Goal: Communication & Community: Answer question/provide support

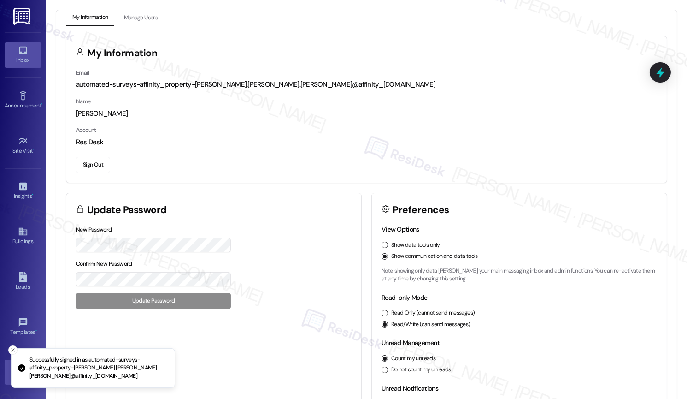
click at [28, 59] on div "Inbox" at bounding box center [23, 59] width 46 height 9
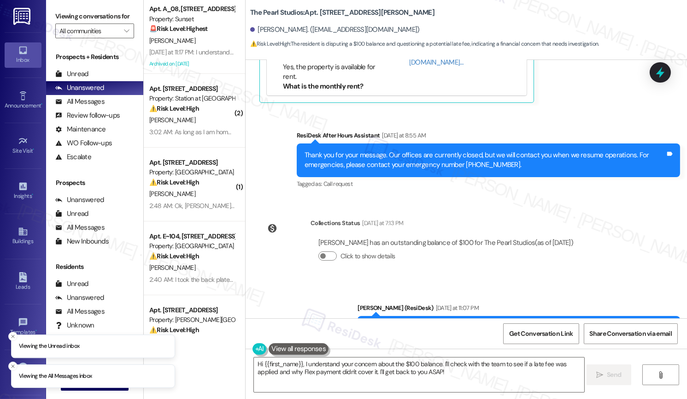
scroll to position [7922, 0]
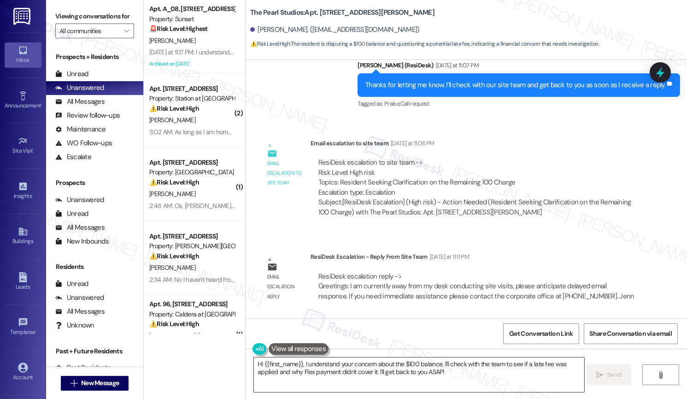
click at [470, 373] on textarea "Hi {{first_name}}, I understand your concern about the $100 balance. I'll check…" at bounding box center [419, 374] width 330 height 35
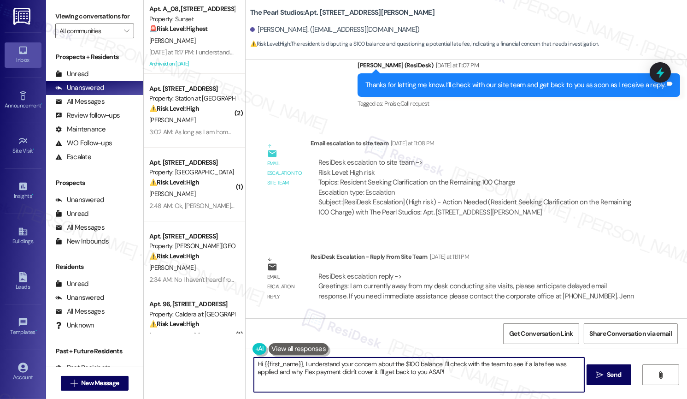
click at [469, 373] on textarea "Hi {{first_name}}, I understand your concern about the $100 balance. I'll check…" at bounding box center [419, 374] width 330 height 35
click at [418, 374] on textarea "Hi {{first_name}}, I understand your concern about the $100 balance. I'll check…" at bounding box center [419, 374] width 330 height 35
click at [418, 375] on textarea "Hi {{first_name}}, I understand your concern about the $100 balance. I'll check…" at bounding box center [419, 374] width 330 height 35
click at [418, 374] on textarea "Hi {{first_name}}, I understand your concern about the $100 balance. I'll check…" at bounding box center [419, 374] width 330 height 35
click at [462, 376] on textarea "Hi {{first_name}}, I understand your concern about the $100 balance. I'll check…" at bounding box center [419, 374] width 330 height 35
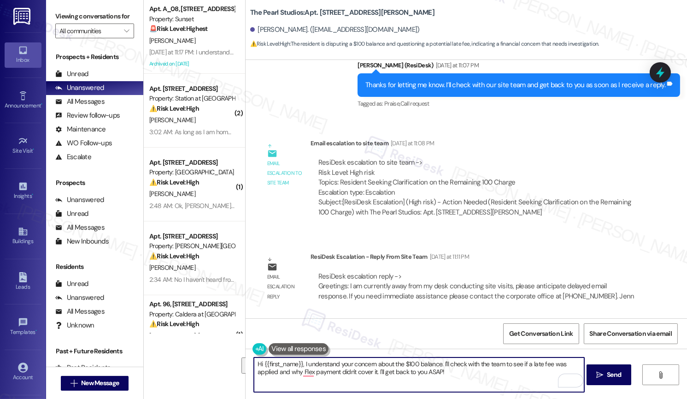
drag, startPoint x: 463, startPoint y: 376, endPoint x: 303, endPoint y: 362, distance: 160.1
click at [303, 362] on textarea "Hi {{first_name}}, I understand your concern about the $100 balance. I'll check…" at bounding box center [419, 374] width 330 height 35
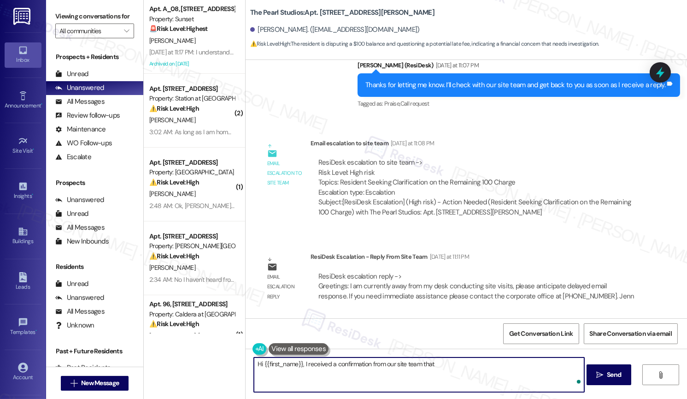
paste textarea "we will get that reversed. It was a system error."
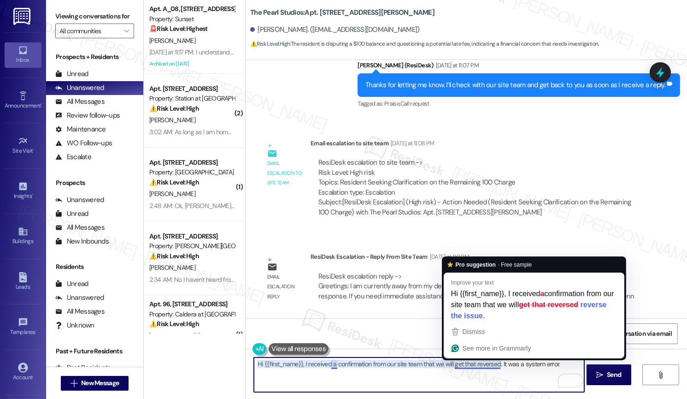
click at [469, 365] on textarea "Hi {{first_name}}, I received a confirmation from our site team that we will ge…" at bounding box center [419, 374] width 330 height 35
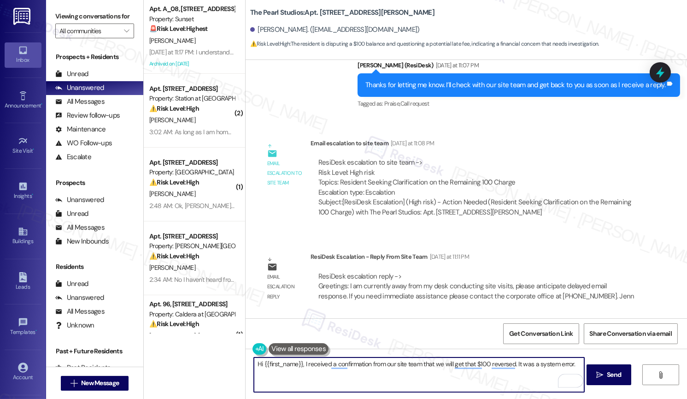
click at [521, 362] on textarea "Hi {{first_name}}, I received a confirmation from our site team that we will ge…" at bounding box center [419, 374] width 330 height 35
click at [262, 29] on div "[PERSON_NAME]. ([EMAIL_ADDRESS][DOMAIN_NAME])" at bounding box center [335, 30] width 170 height 10
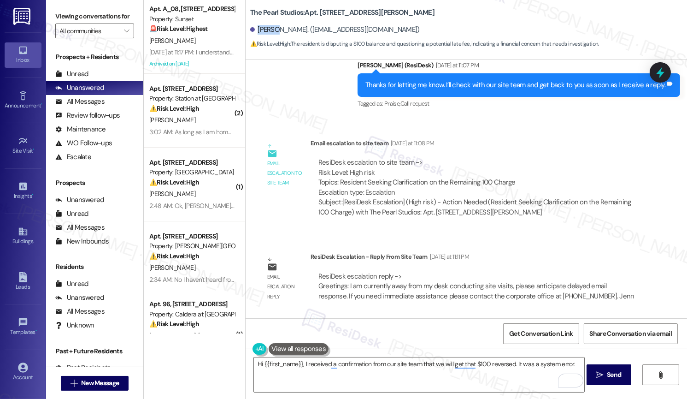
copy div "Saidah"
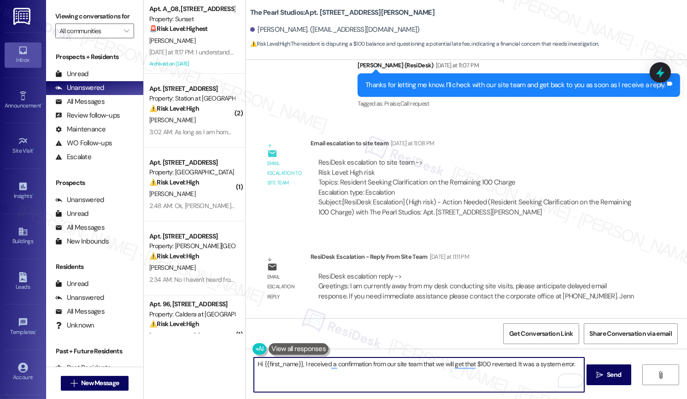
drag, startPoint x: 297, startPoint y: 363, endPoint x: 259, endPoint y: 364, distance: 37.3
click at [259, 364] on textarea "Hi {{first_name}}, I received a confirmation from our site team that we will ge…" at bounding box center [419, 374] width 330 height 35
paste textarea "Saidah"
type textarea "Hi [PERSON_NAME], I received a confirmation from our site team that we will get…"
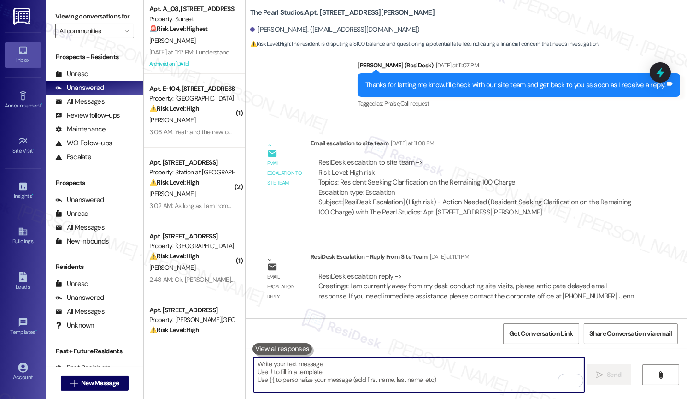
click at [302, 376] on textarea "To enrich screen reader interactions, please activate Accessibility in Grammarl…" at bounding box center [419, 374] width 330 height 35
paste textarea "Hi [PERSON_NAME], I’ve confirmed with our site team that the $100 charge will b…"
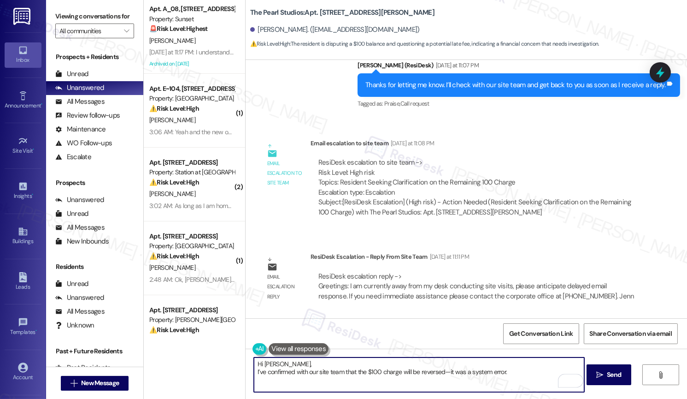
click at [254, 375] on textarea "Hi [PERSON_NAME], I’ve confirmed with our site team that the $100 charge will b…" at bounding box center [419, 374] width 330 height 35
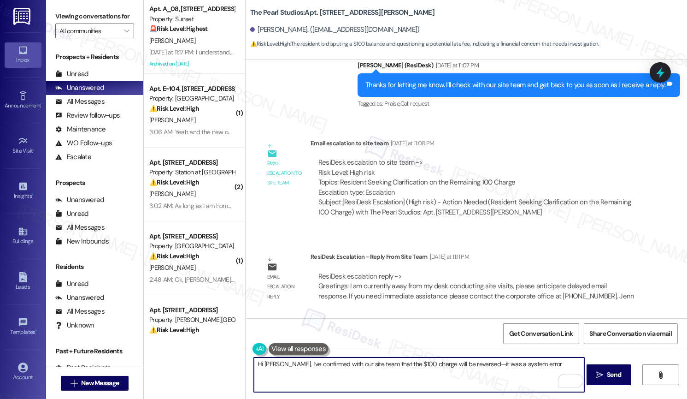
click at [542, 365] on textarea "Hi [PERSON_NAME], I’ve confirmed with our site team that the $100 charge will b…" at bounding box center [419, 374] width 330 height 35
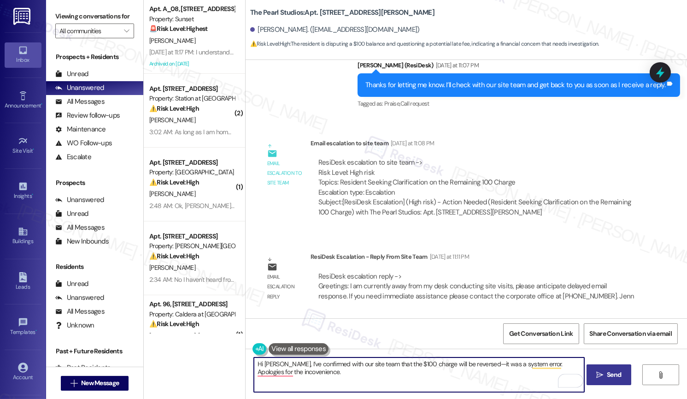
type textarea "Hi [PERSON_NAME], I’ve confirmed with our site team that the $100 charge will b…"
click at [607, 376] on span "Send" at bounding box center [614, 375] width 14 height 10
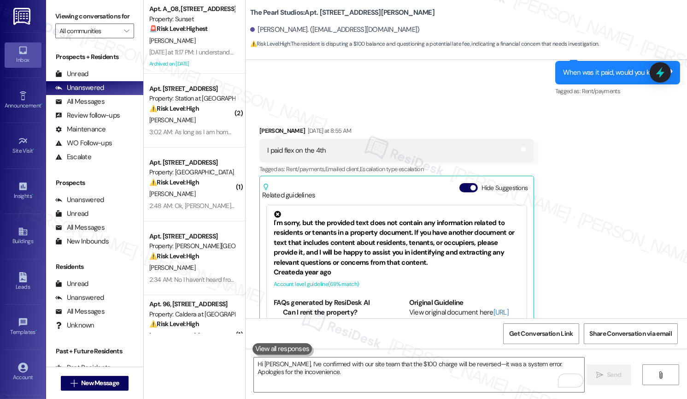
scroll to position [7390, 0]
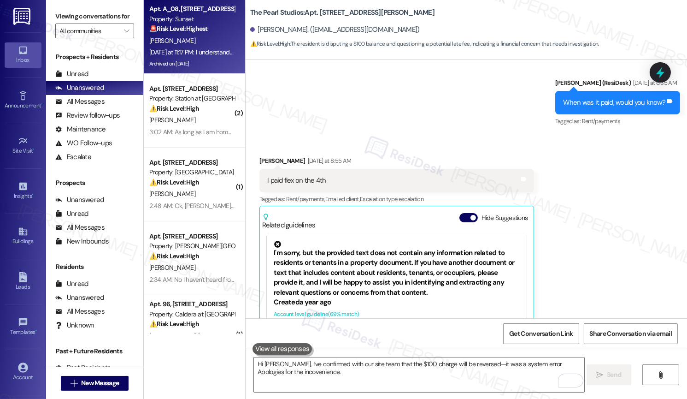
click at [212, 48] on div "[DATE] at 11:17 PM: I understand that sunset is a smoke free property and I'm a…" at bounding box center [615, 52] width 933 height 8
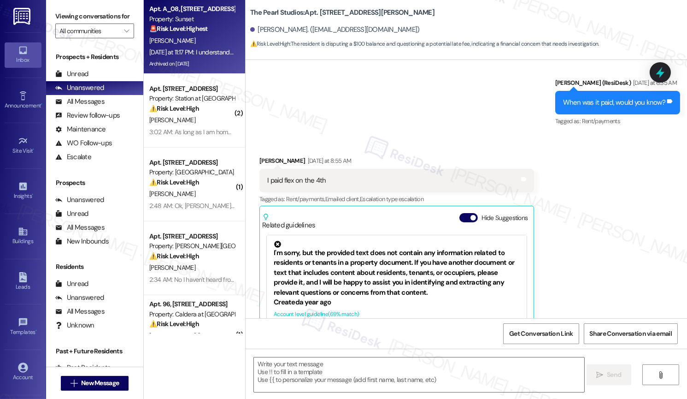
type textarea "Fetching suggested responses. Please feel free to read through the conversation…"
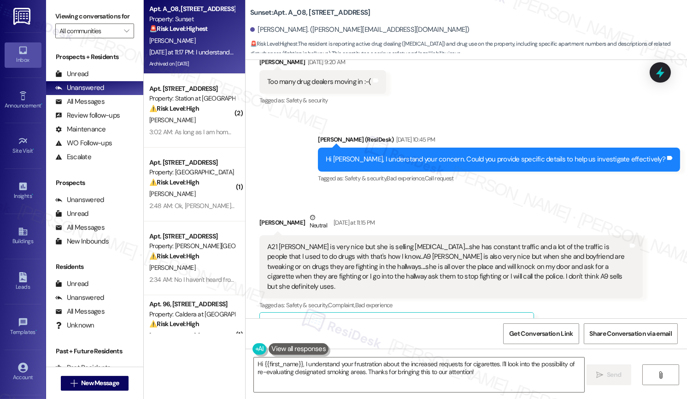
scroll to position [2703, 0]
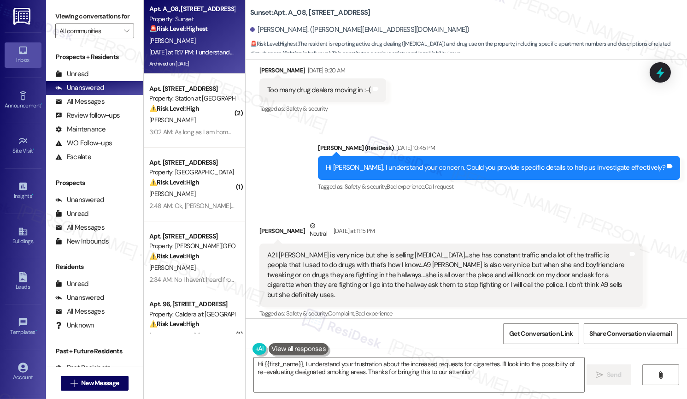
click at [471, 163] on div "Hi [PERSON_NAME], I understand your concern. Could you provide specific details…" at bounding box center [496, 168] width 340 height 10
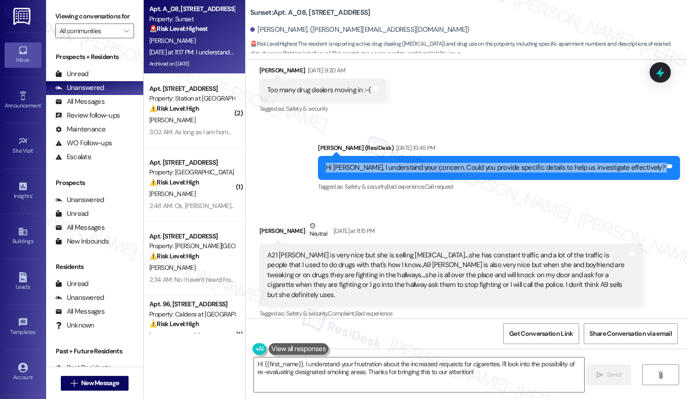
copy div "Hi [PERSON_NAME], I understand your concern. Could you provide specific details…"
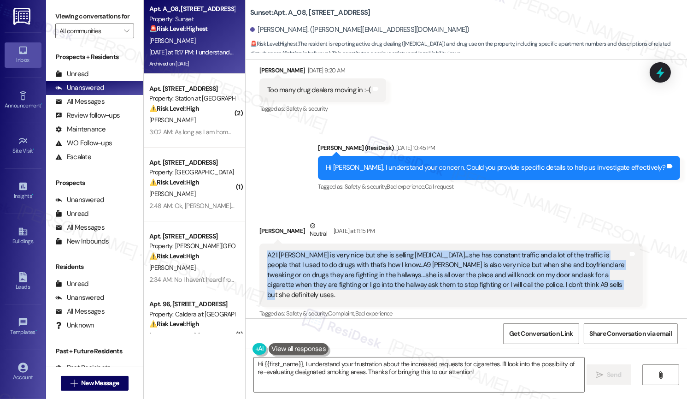
drag, startPoint x: 262, startPoint y: 163, endPoint x: 574, endPoint y: 191, distance: 313.2
click at [574, 250] on div "A21 [PERSON_NAME] is very nice but she is selling [MEDICAL_DATA]....she has con…" at bounding box center [447, 274] width 361 height 49
copy div "A21 [PERSON_NAME] is very nice but she is selling [MEDICAL_DATA]....she has con…"
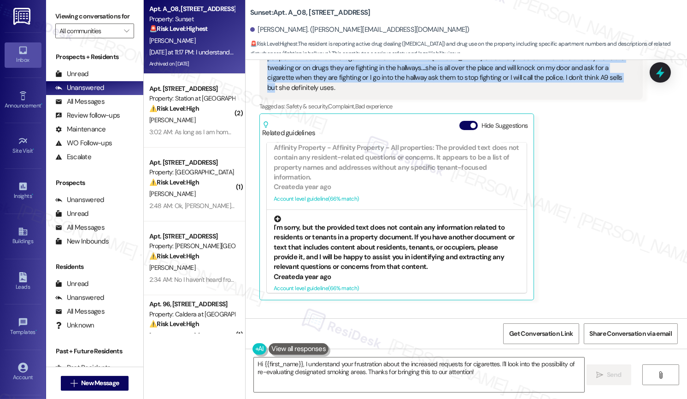
scroll to position [470, 0]
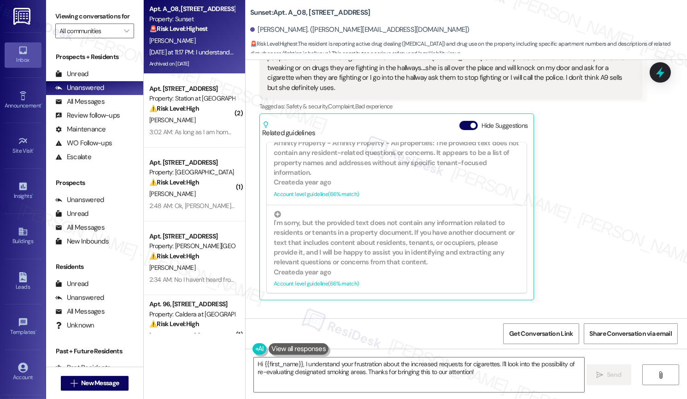
drag, startPoint x: 260, startPoint y: 240, endPoint x: 510, endPoint y: 263, distance: 251.3
click at [510, 328] on div "I understand that sunset is a smoke free property and I'm appreciate where we d…" at bounding box center [450, 349] width 383 height 43
copy div "I understand that sunset is a smoke free property and I'm appreciate where we d…"
click at [333, 363] on textarea "Hi {{first_name}}, I understand your frustration about the increased requests f…" at bounding box center [419, 374] width 330 height 35
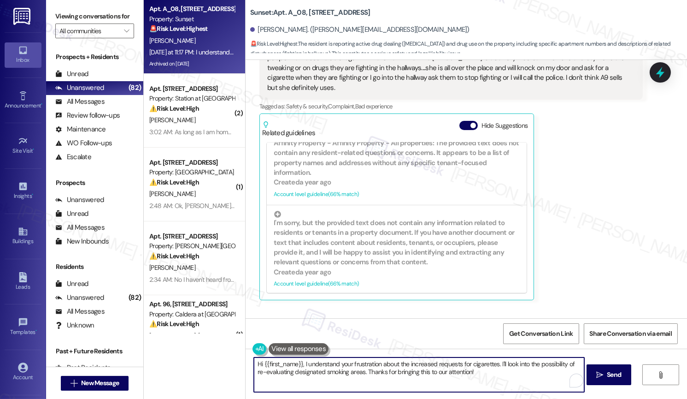
click at [333, 363] on textarea "Hi {{first_name}}, I understand your frustration about the increased requests f…" at bounding box center [419, 374] width 330 height 35
click at [459, 385] on textarea "Hi {{first_name}}, I understand your frustration about the increased requests f…" at bounding box center [419, 374] width 330 height 35
drag, startPoint x: 472, startPoint y: 374, endPoint x: 300, endPoint y: 366, distance: 172.5
click at [300, 366] on textarea "Hi {{first_name}}, I understand your frustration about the increased requests f…" at bounding box center [419, 374] width 330 height 35
paste textarea "Hi [PERSON_NAME], thank you for sharing these details with us. I understand you…"
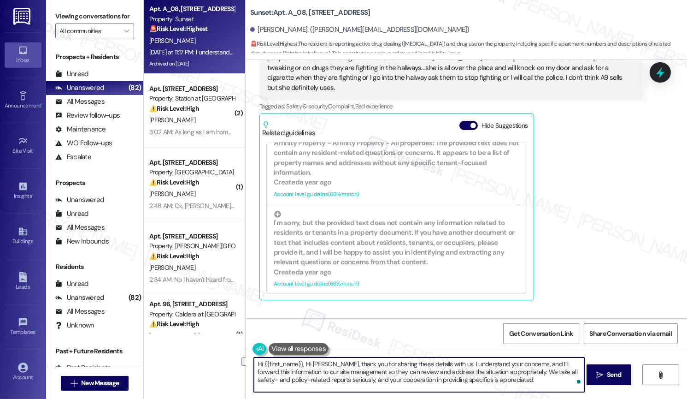
drag, startPoint x: 300, startPoint y: 365, endPoint x: 233, endPoint y: 363, distance: 67.3
click at [233, 363] on div "Apt. A_08, [STREET_ADDRESS] Property: Sunset 🚨 Risk Level: Highest The resident…" at bounding box center [415, 199] width 543 height 399
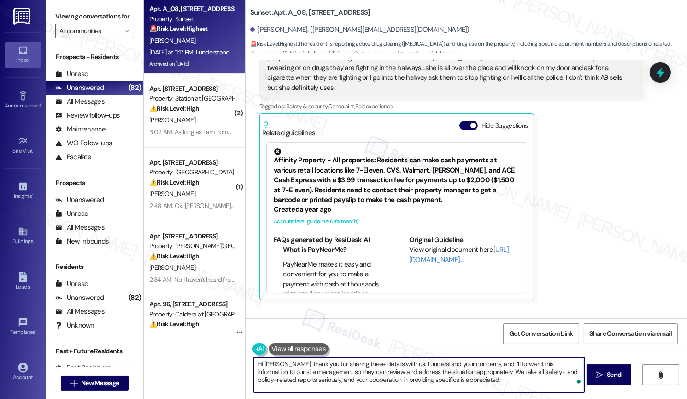
click at [482, 381] on textarea "Hi [PERSON_NAME], thank you for sharing these details with us. I understand you…" at bounding box center [419, 374] width 330 height 35
click at [459, 385] on textarea "Hi [PERSON_NAME], thank you for sharing these details with us. I understand you…" at bounding box center [419, 374] width 330 height 35
type textarea "Hi [PERSON_NAME], thank you for sharing these details with us. I understand you…"
click at [607, 377] on span "Send" at bounding box center [614, 375] width 14 height 10
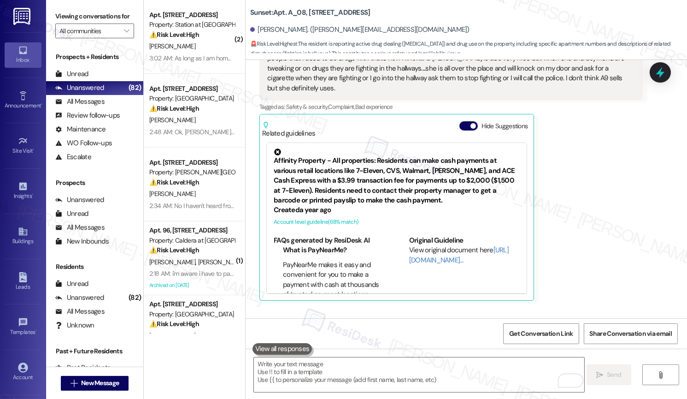
scroll to position [2994, 0]
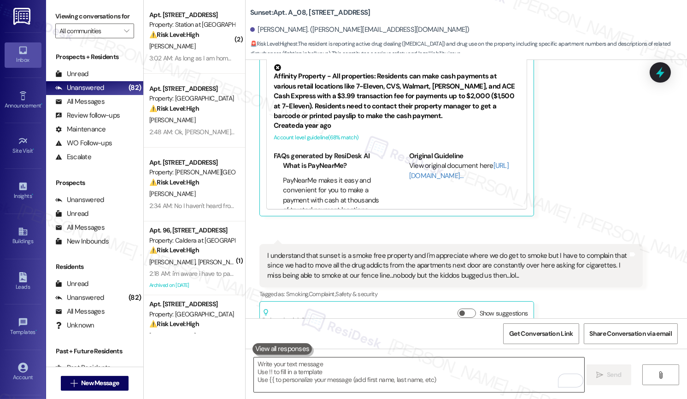
click at [341, 374] on textarea "To enrich screen reader interactions, please activate Accessibility in Grammarl…" at bounding box center [419, 374] width 330 height 35
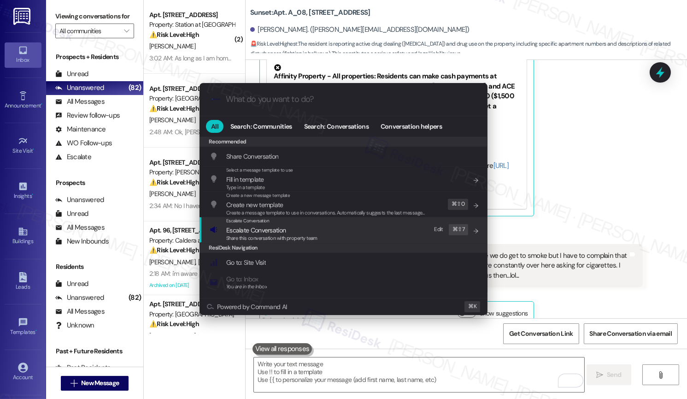
click at [255, 231] on span "Escalate Conversation" at bounding box center [255, 230] width 59 height 8
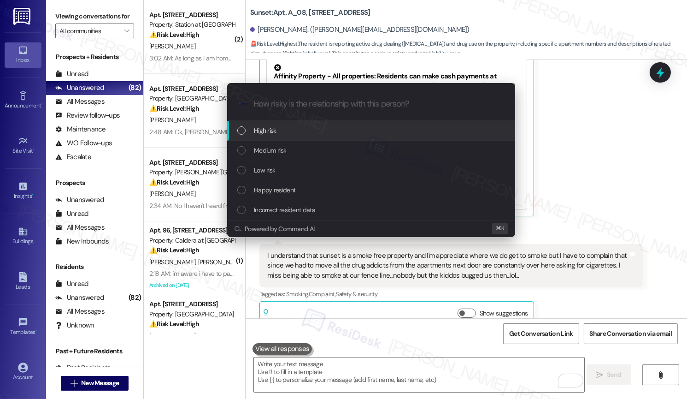
click at [279, 135] on div "High risk" at bounding box center [372, 130] width 270 height 10
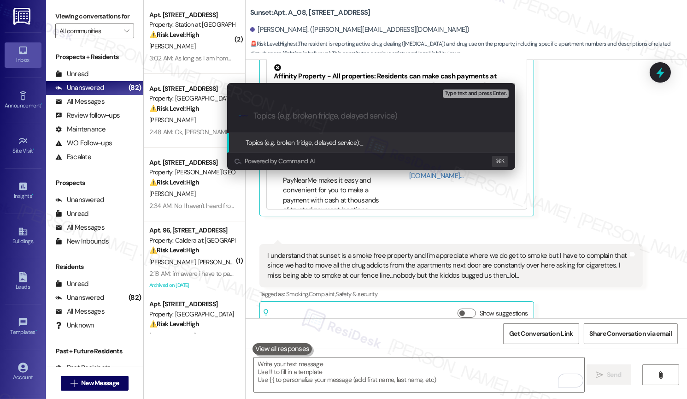
paste input "Resident Concern Regarding Safety and Policy Violations"
type input "Resident Concern Regarding Safety and Policy Violations"
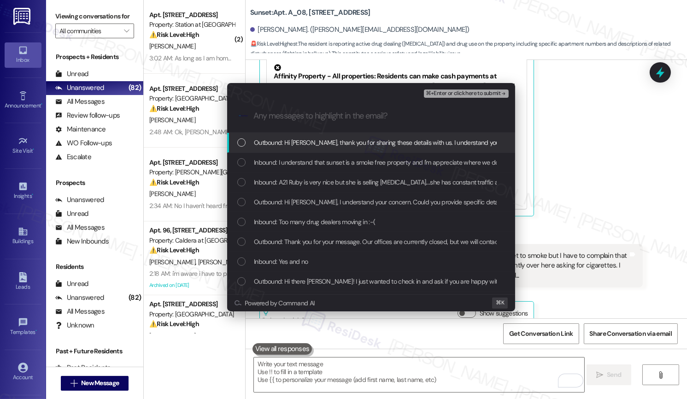
click at [287, 144] on span "Outbound: Hi [PERSON_NAME], thank you for sharing these details with us. I unde…" at bounding box center [700, 142] width 893 height 10
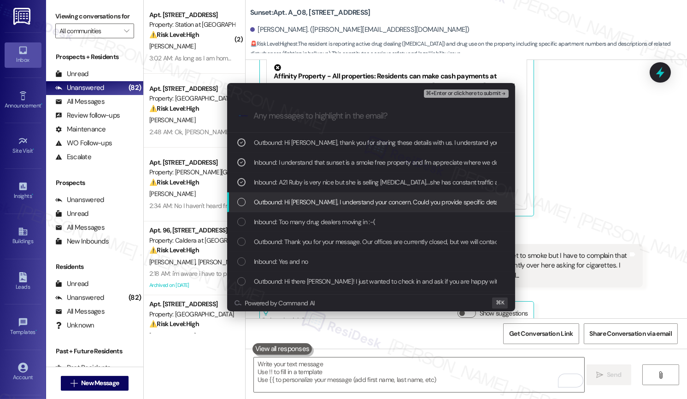
click at [290, 201] on span "Outbound: Hi [PERSON_NAME], I understand your concern. Could you provide specif…" at bounding box center [424, 202] width 340 height 10
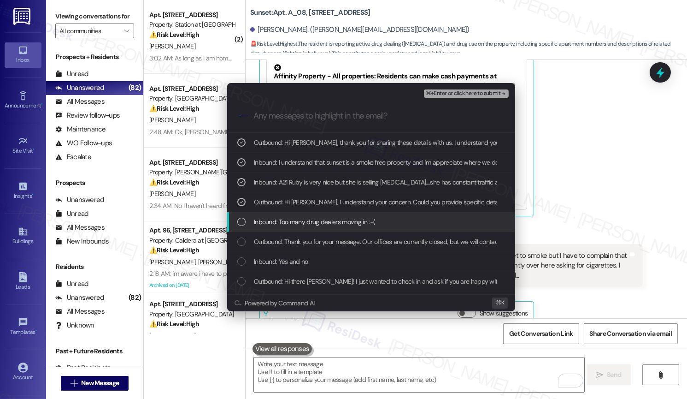
click at [290, 219] on span "Inbound: Too many drug dealers moving in :-(" at bounding box center [314, 222] width 121 height 10
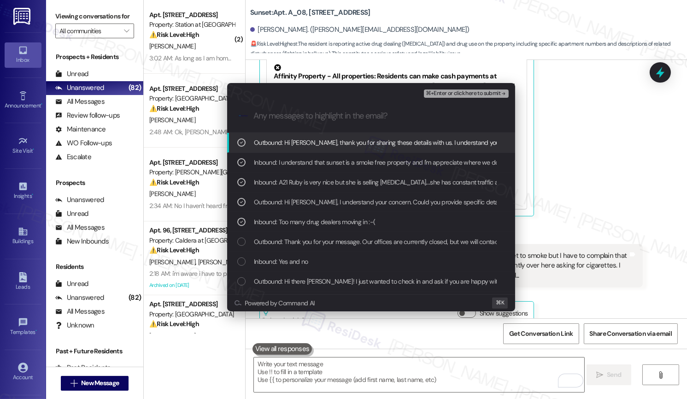
click at [459, 93] on span "⌘+Enter or click here to submit" at bounding box center [463, 93] width 75 height 6
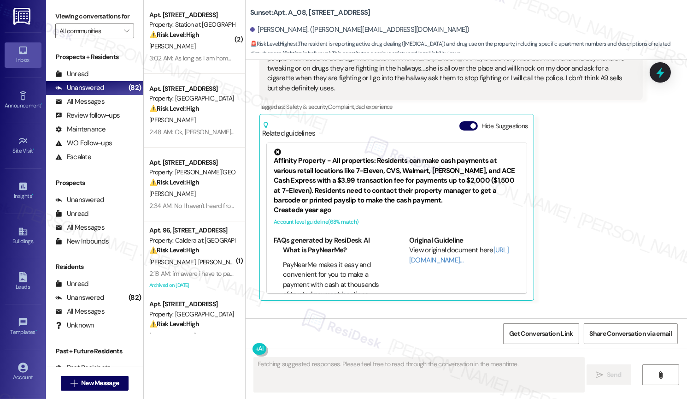
scroll to position [3008, 0]
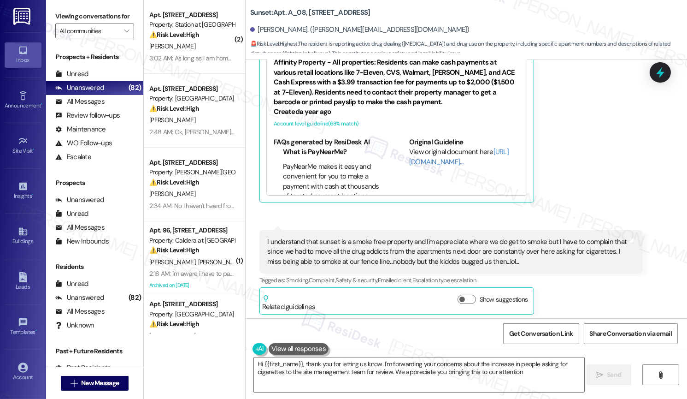
type textarea "Hi {{first_name}}, thank you for letting us know. I'm forwarding your concerns …"
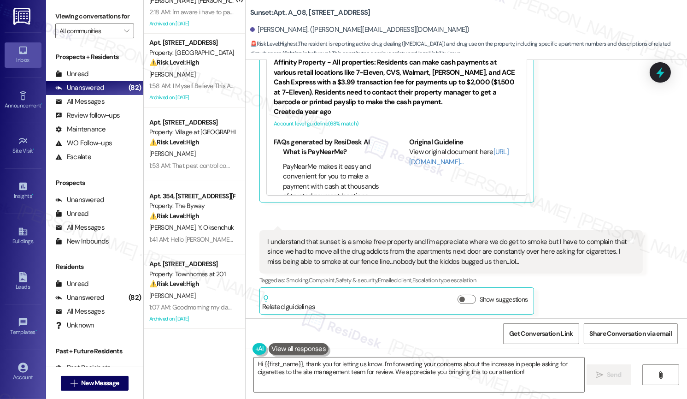
scroll to position [263, 0]
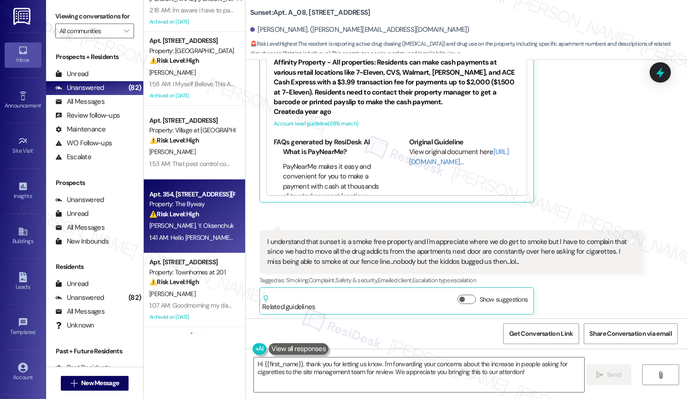
click at [204, 220] on div "[PERSON_NAME] [PERSON_NAME]" at bounding box center [191, 226] width 87 height 12
type textarea "Fetching suggested responses. Please feel free to read through the conversation…"
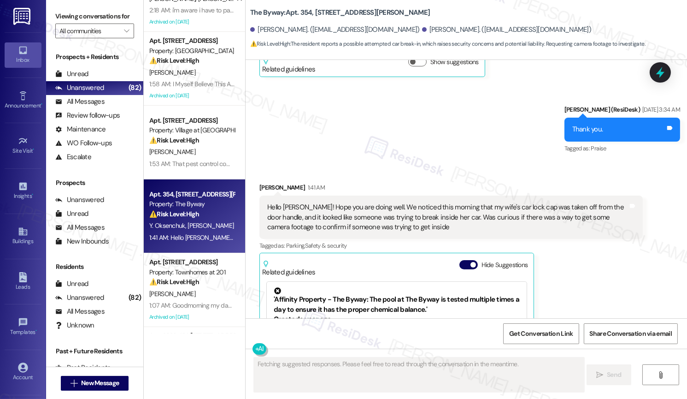
scroll to position [3217, 0]
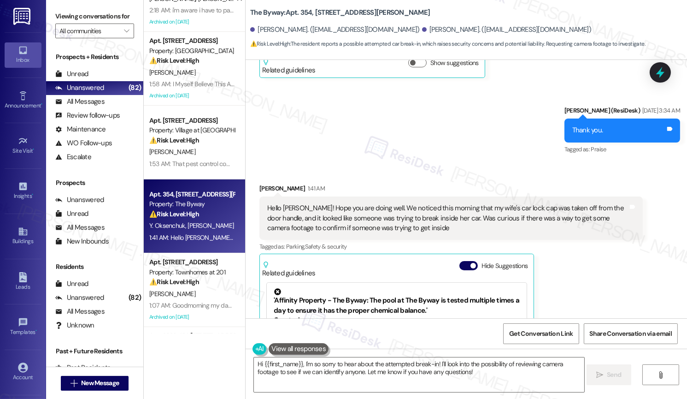
click at [464, 203] on div "Hello [PERSON_NAME]! Hope you are doing well. We noticed this morning that my w…" at bounding box center [447, 217] width 361 height 29
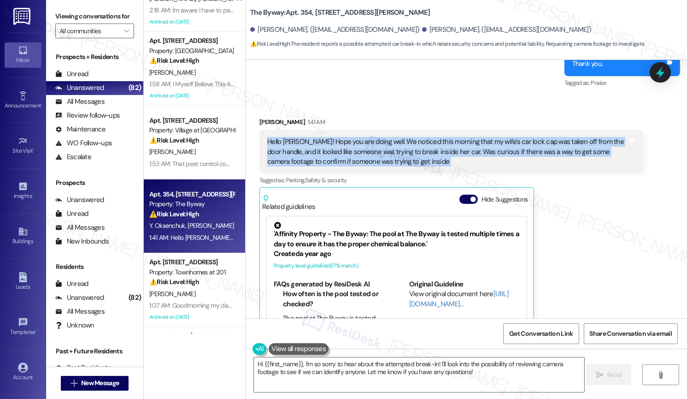
scroll to position [3303, 0]
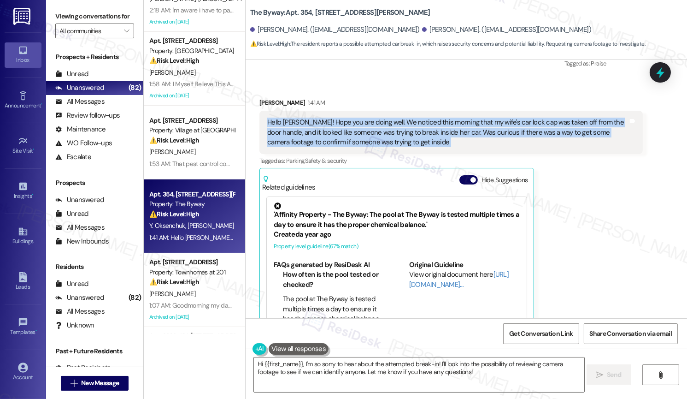
copy div "Hello [PERSON_NAME]! Hope you are doing well. We noticed this morning that my w…"
click at [449, 371] on textarea "Hi {{first_name}}, I'm so sorry to hear about the attempted break-in! I'll look…" at bounding box center [419, 374] width 330 height 35
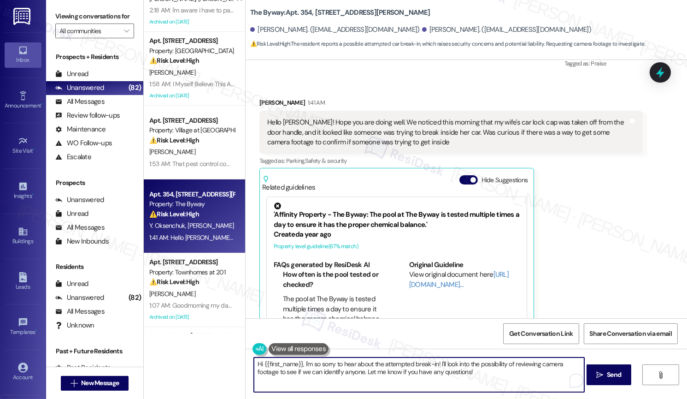
click at [480, 376] on textarea "Hi {{first_name}}, I'm so sorry to hear about the attempted break-in! I'll look…" at bounding box center [419, 374] width 330 height 35
drag, startPoint x: 480, startPoint y: 376, endPoint x: 362, endPoint y: 373, distance: 118.0
click at [362, 373] on textarea "Hi {{first_name}}, I'm so sorry to hear about the attempted break-in! I'll look…" at bounding box center [419, 374] width 330 height 35
paste textarea "Hello [PERSON_NAME]! Hope you are doing well. We noticed this morning that my w…"
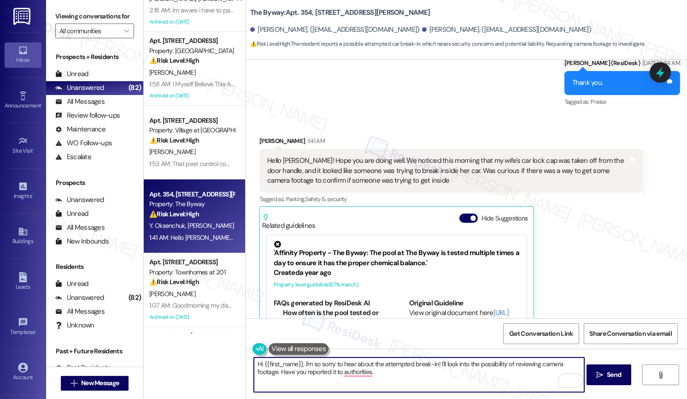
click at [259, 136] on div "[PERSON_NAME] 1:41 AM" at bounding box center [450, 142] width 383 height 13
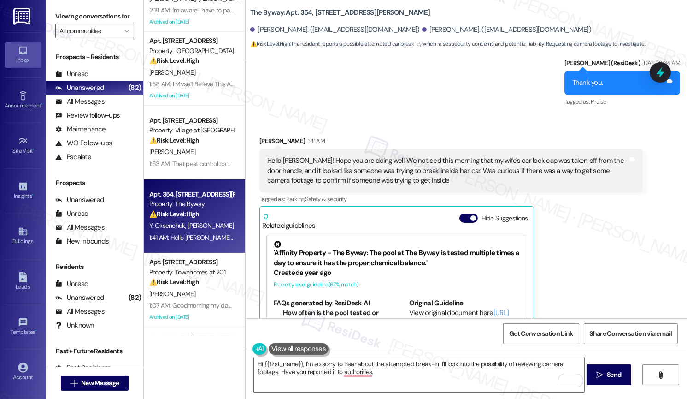
click at [259, 136] on div "[PERSON_NAME] 1:41 AM" at bounding box center [450, 142] width 383 height 13
copy div "Maxim"
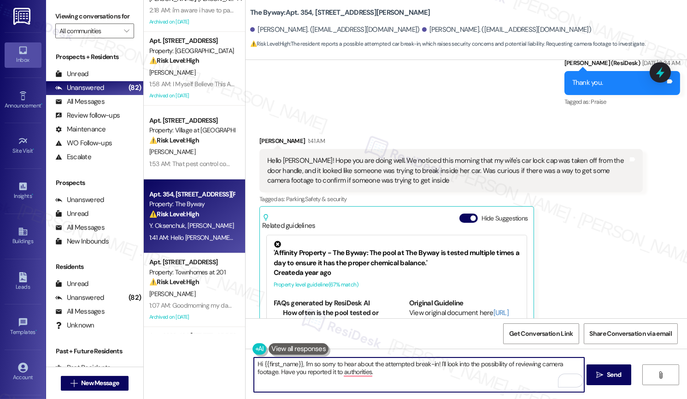
drag, startPoint x: 259, startPoint y: 364, endPoint x: 297, endPoint y: 363, distance: 37.8
click at [297, 363] on textarea "Hi {{first_name}}, I'm so sorry to hear about the attempted break-in! I'll look…" at bounding box center [419, 374] width 330 height 35
paste textarea "Maxim"
type textarea "Hi [PERSON_NAME], I'm so sorry to hear about the attempted break-in! I'll look …"
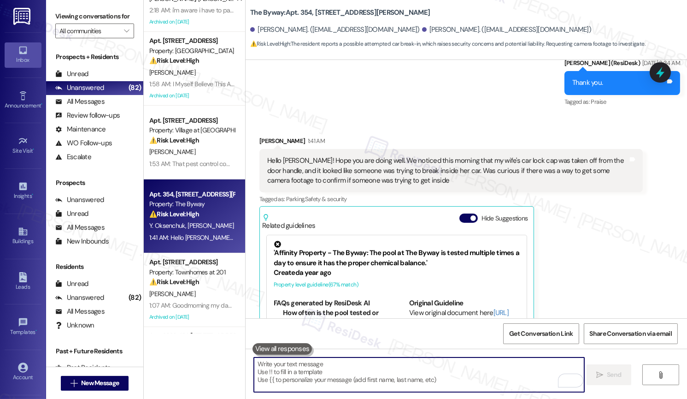
click at [315, 366] on textarea "To enrich screen reader interactions, please activate Accessibility in Grammarl…" at bounding box center [419, 374] width 330 height 35
paste textarea "Hi [PERSON_NAME], I’m so sorry to hear about the attempted break-in. I’ll look …"
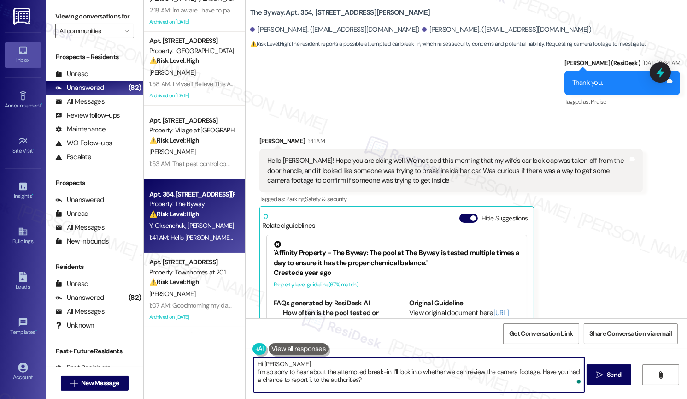
click at [254, 369] on textarea "Hi [PERSON_NAME], I’m so sorry to hear about the attempted break-in. I’ll look …" at bounding box center [419, 374] width 330 height 35
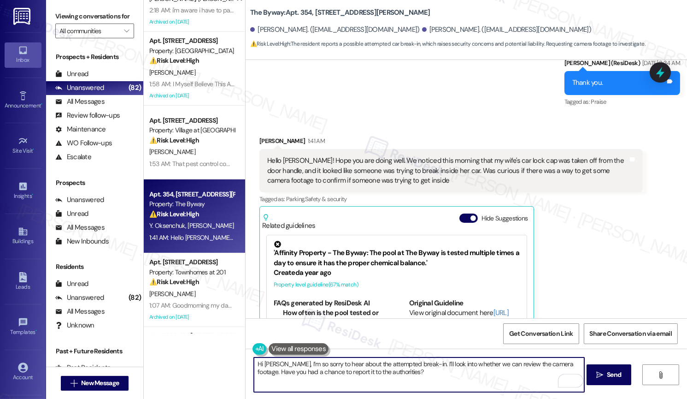
click at [401, 370] on textarea "Hi [PERSON_NAME], I’m so sorry to hear about the attempted break-in. I’ll look …" at bounding box center [419, 374] width 330 height 35
type textarea "Hi [PERSON_NAME], I’m so sorry to hear about the attempted break-in. I’ll look …"
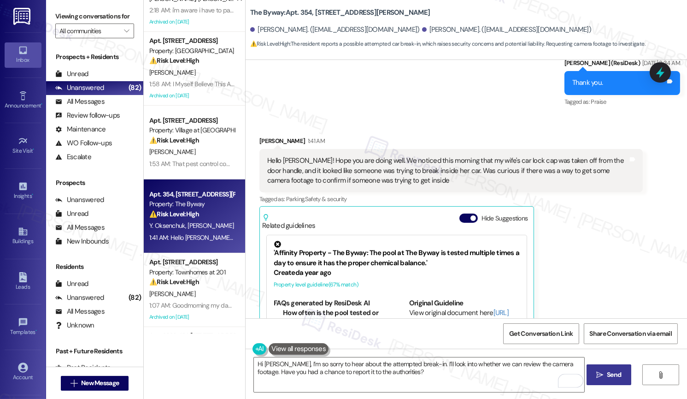
click at [610, 373] on span "Send" at bounding box center [614, 375] width 14 height 10
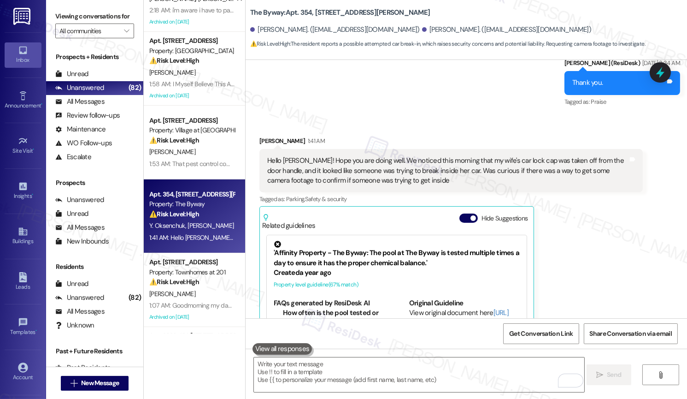
scroll to position [3302, 0]
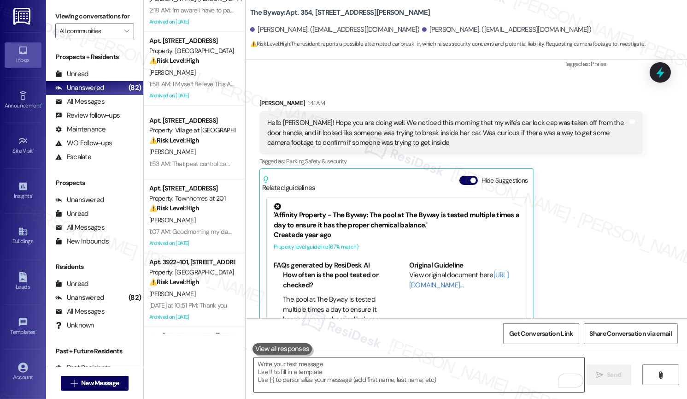
click at [320, 380] on textarea "To enrich screen reader interactions, please activate Accessibility in Grammarl…" at bounding box center [419, 374] width 330 height 35
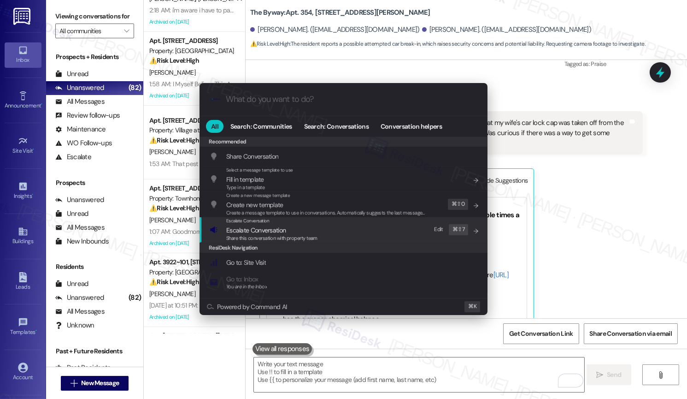
click at [279, 231] on span "Escalate Conversation" at bounding box center [255, 230] width 59 height 8
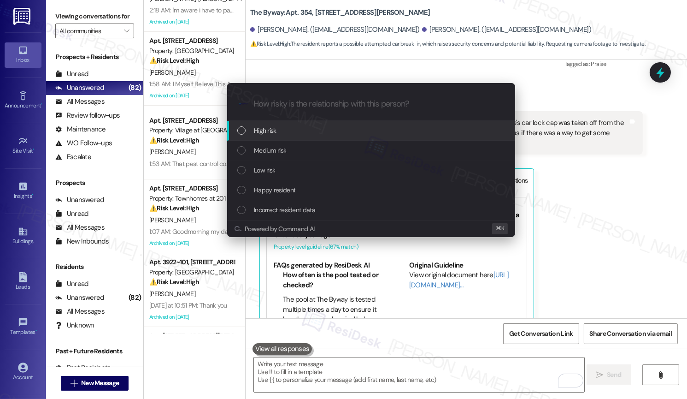
click at [287, 133] on div "High risk" at bounding box center [372, 130] width 270 height 10
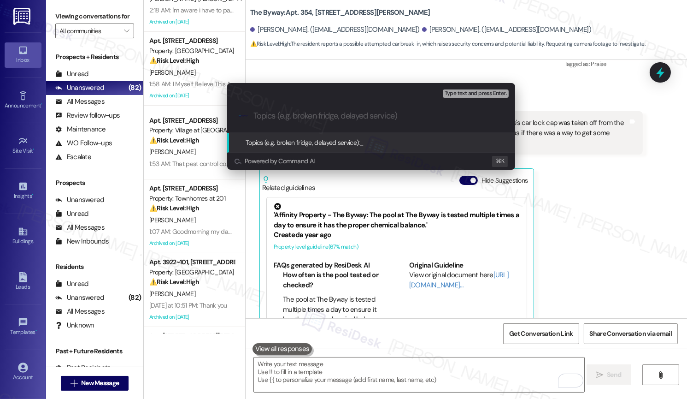
paste input "Attempted Break-In Report and Camera Footage Review"
click at [360, 115] on input "Attempted Break-In Report and Camera Footage Review" at bounding box center [374, 116] width 243 height 10
click at [363, 115] on input "Attempted Break-In Report and Camera Footage Review" at bounding box center [374, 116] width 243 height 10
click at [363, 116] on input "Attempted Break-In Report and Camera Footage Review" at bounding box center [374, 116] width 243 height 10
click at [365, 115] on input "Attempted Break-In Report and Camera Footage Review" at bounding box center [374, 116] width 243 height 10
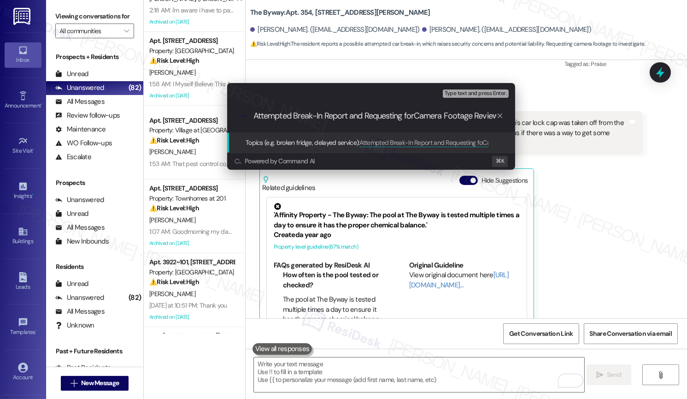
type input "Attempted Break-In Report and Requesting for Camera Footage Review"
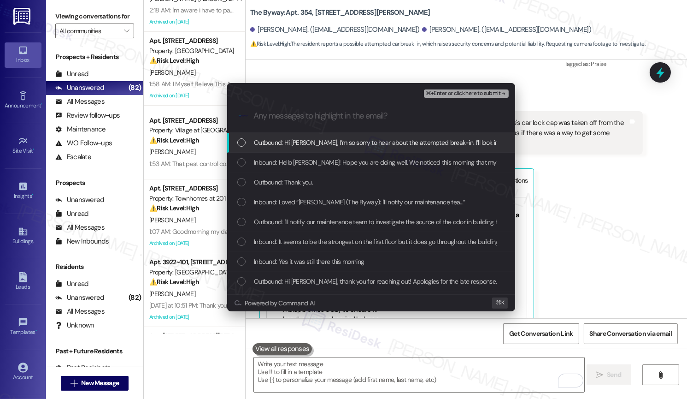
click at [336, 149] on div "Outbound: Hi [PERSON_NAME], I’m so sorry to hear about the attempted break-in. …" at bounding box center [371, 143] width 288 height 20
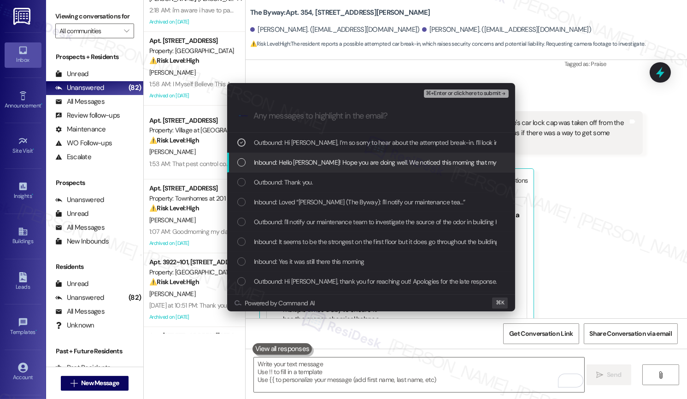
click at [334, 171] on div "Inbound: Hello [PERSON_NAME]! Hope you are doing well. We noticed this morning …" at bounding box center [371, 163] width 288 height 20
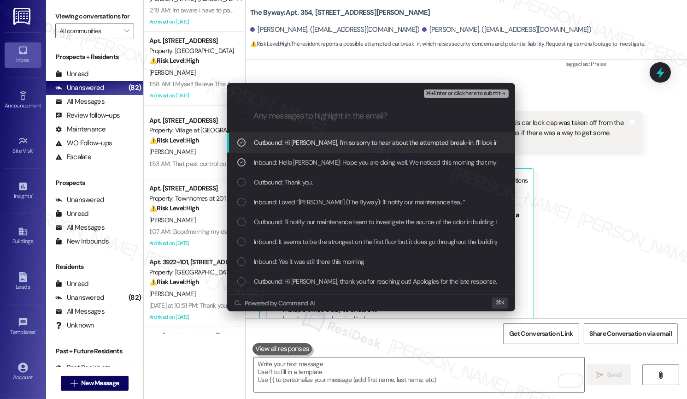
click at [445, 90] on span "⌘+Enter or click here to submit" at bounding box center [463, 93] width 75 height 6
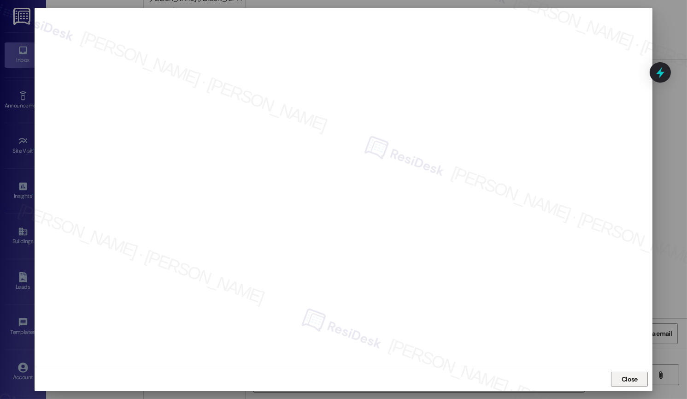
click at [624, 374] on span "Close" at bounding box center [630, 379] width 16 height 10
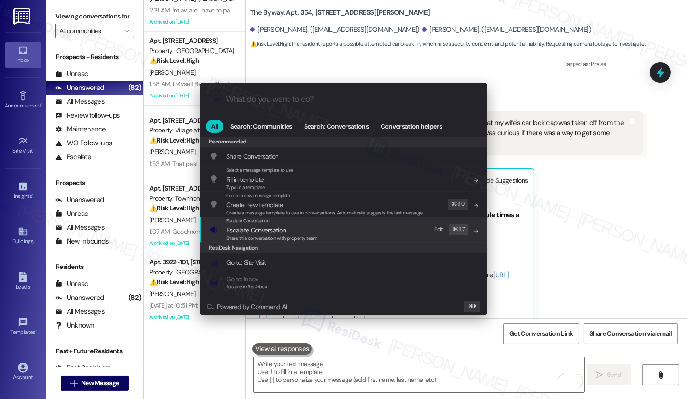
click at [335, 228] on div "Escalate Conversation Escalate Conversation Share this conversation with proper…" at bounding box center [345, 229] width 270 height 25
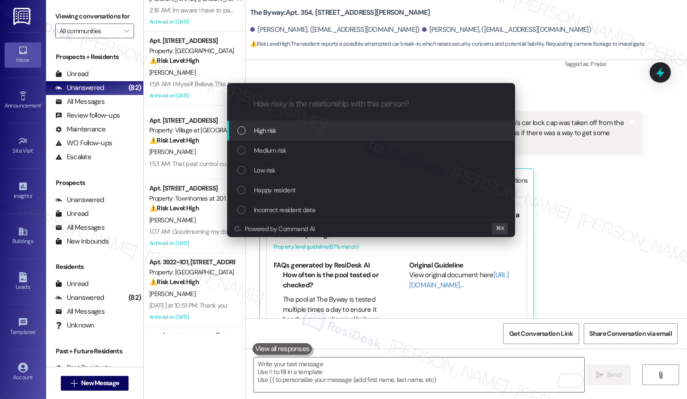
click at [306, 132] on div "High risk" at bounding box center [372, 130] width 270 height 10
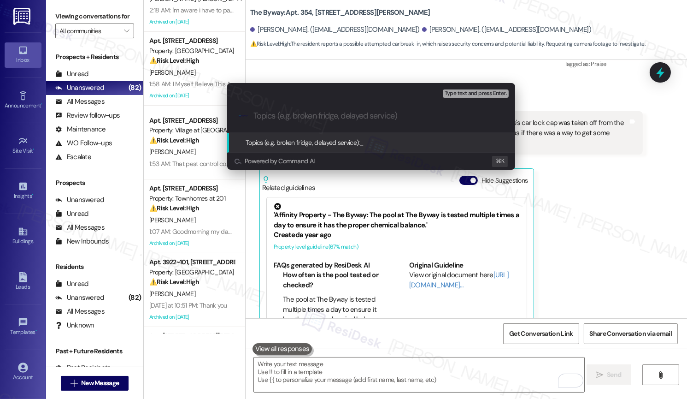
paste input "Attempted Break-In Report and Requesting for Camera Footage Review"
type input "Attempted Break-In Report and Requesting for Camera Footage Review"
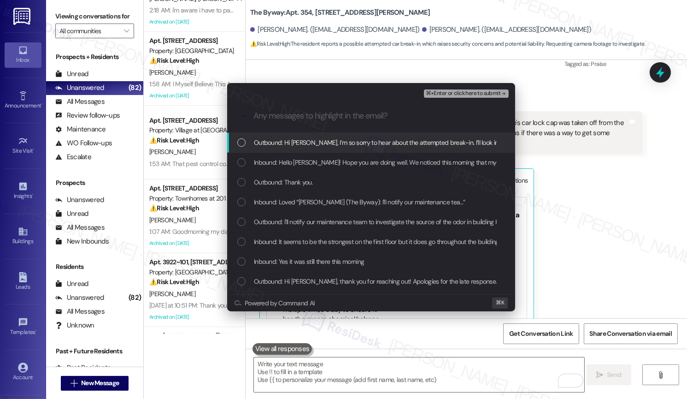
click at [304, 142] on span "Outbound: Hi [PERSON_NAME], I’m so sorry to hear about the attempted break-in. …" at bounding box center [510, 142] width 513 height 10
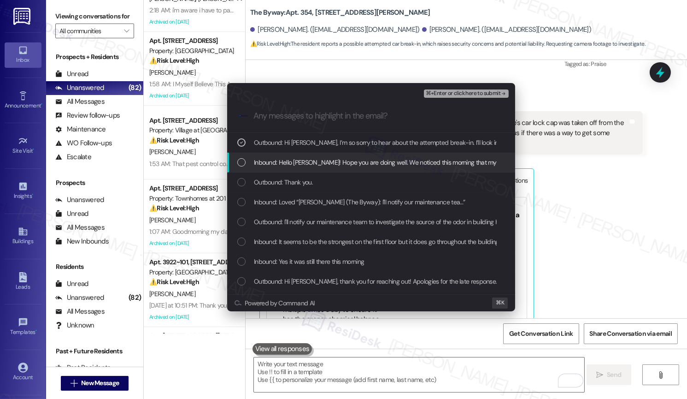
click at [300, 159] on span "Inbound: Hello [PERSON_NAME]! Hope you are doing well. We noticed this morning …" at bounding box center [673, 162] width 838 height 10
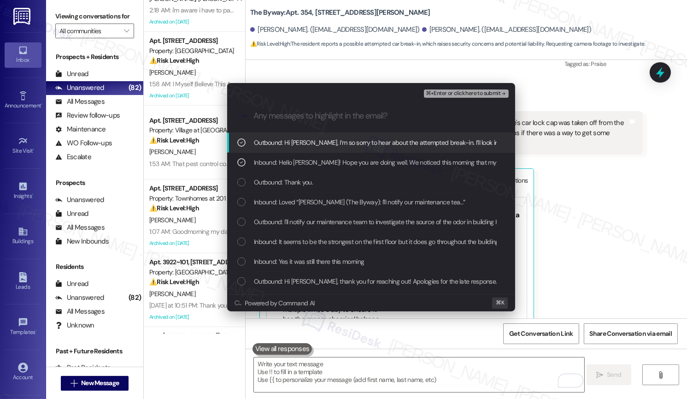
click at [438, 93] on span "⌘+Enter or click here to submit" at bounding box center [463, 93] width 75 height 6
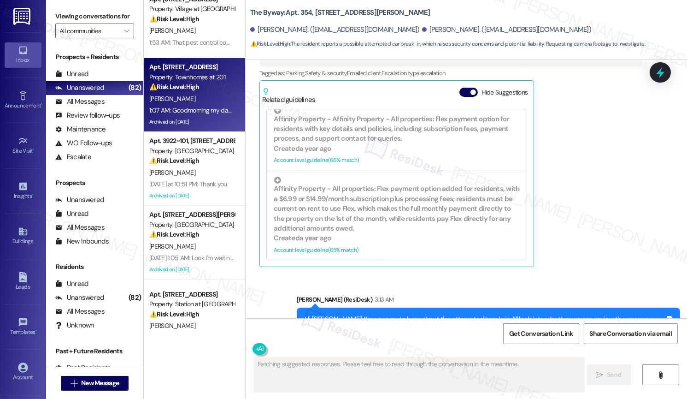
scroll to position [401, 0]
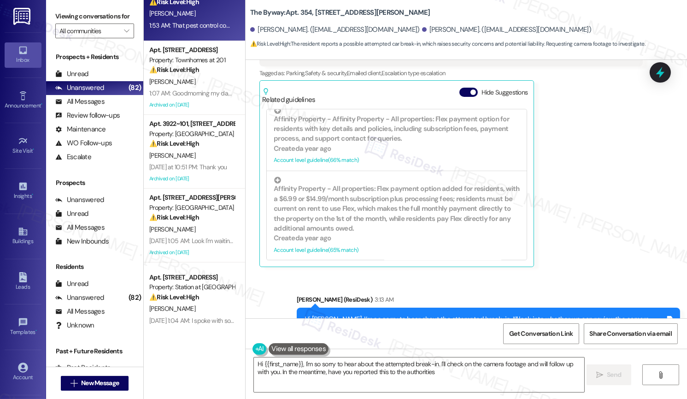
type textarea "Hi {{first_name}}, I'm so sorry to hear about the attempted break-in. I'll chec…"
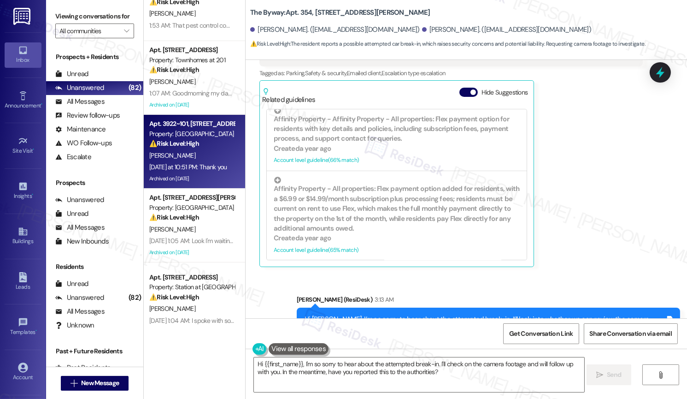
click at [195, 153] on div "[PERSON_NAME]" at bounding box center [191, 156] width 87 height 12
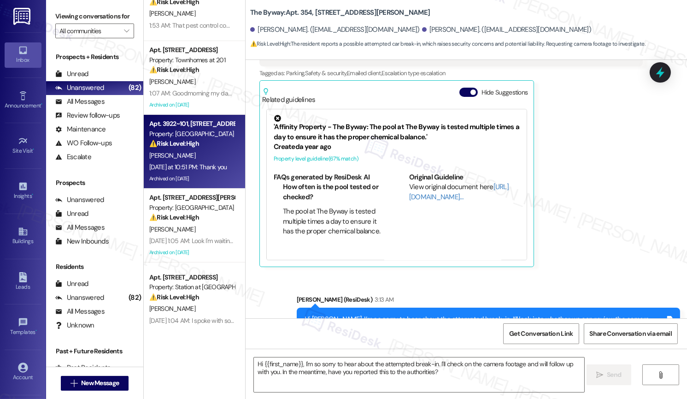
scroll to position [3428, 0]
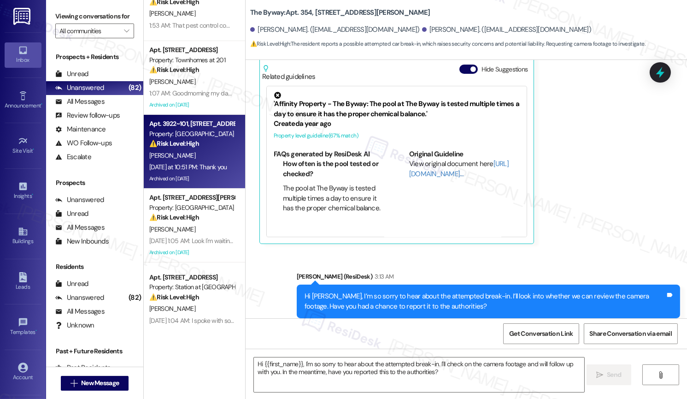
type textarea "Fetching suggested responses. Please feel free to read through the conversation…"
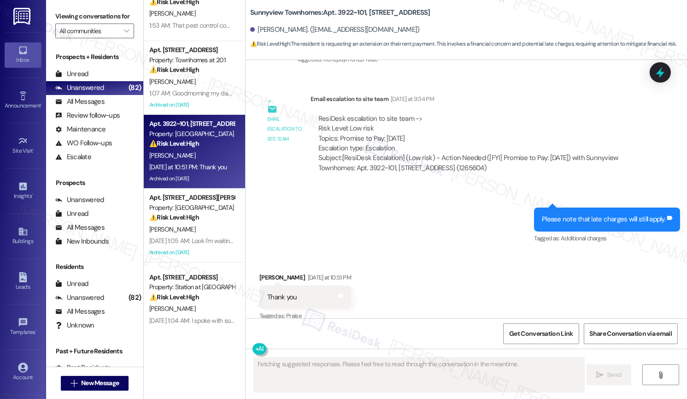
scroll to position [5047, 0]
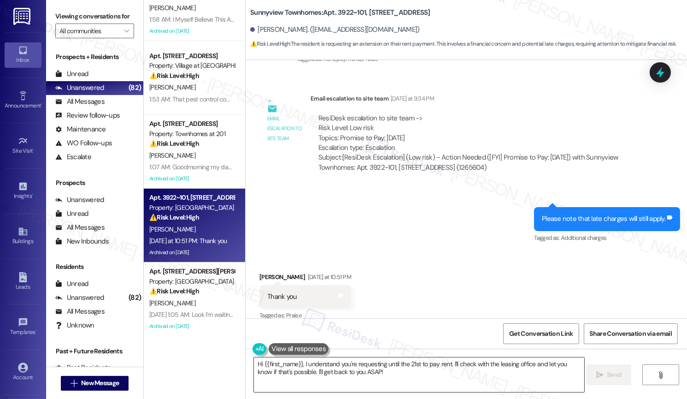
click at [357, 373] on textarea "Hi {{first_name}}, I understand you're requesting until the 21st to pay rent. I…" at bounding box center [419, 374] width 330 height 35
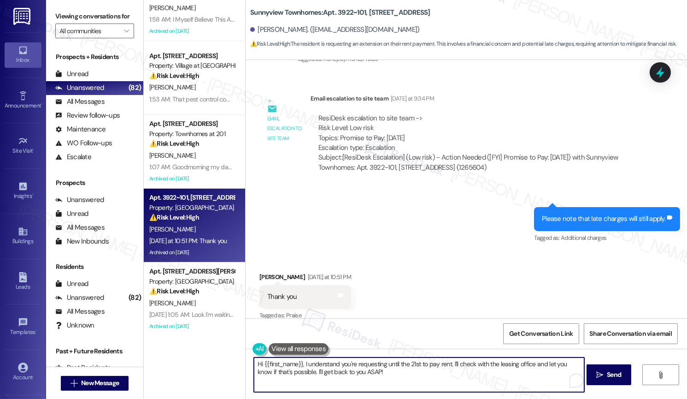
click at [357, 373] on textarea "Hi {{first_name}}, I understand you're requesting until the 21st to pay rent. I…" at bounding box center [419, 374] width 330 height 35
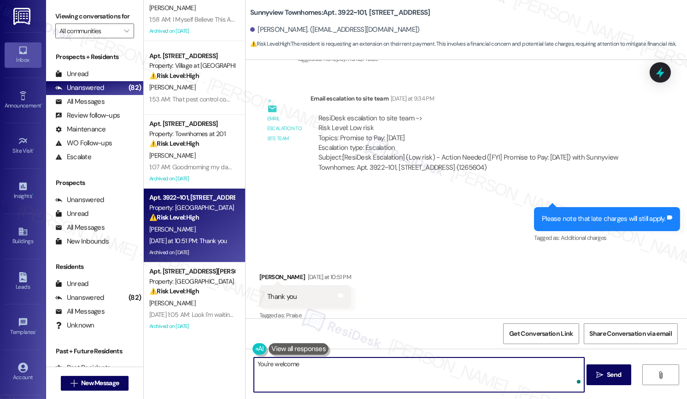
type textarea "You're welcome!"
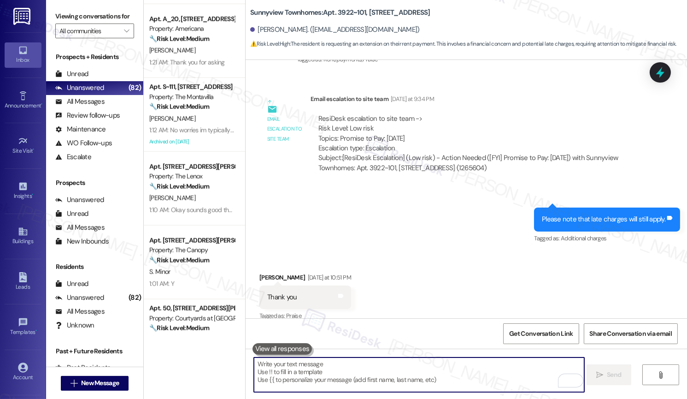
scroll to position [1695, 0]
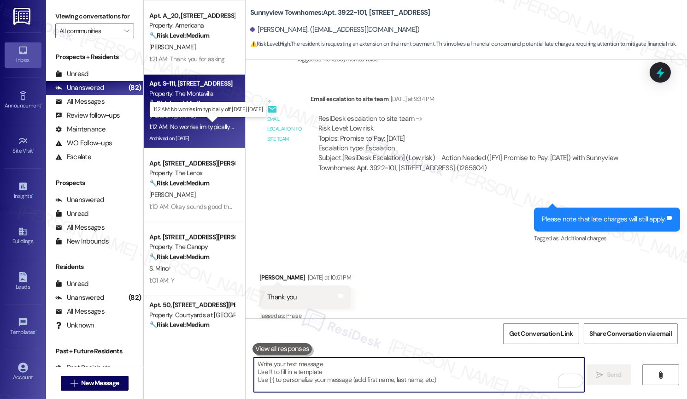
click at [190, 125] on div "1:12 AM: No worries im typically off [DATE] [DATE] 1:12 AM: No worries im typic…" at bounding box center [212, 127] width 127 height 8
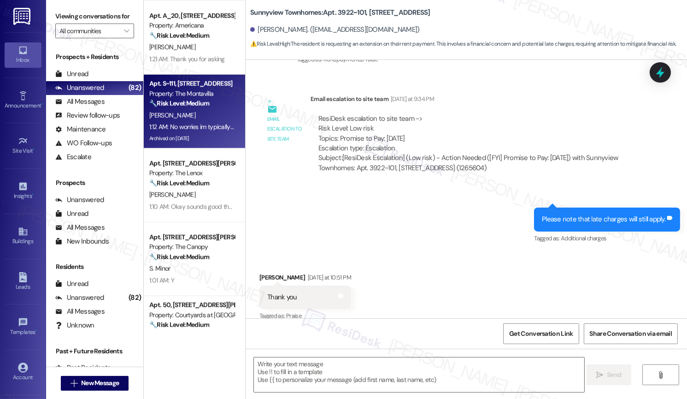
type textarea "Fetching suggested responses. Please feel free to read through the conversation…"
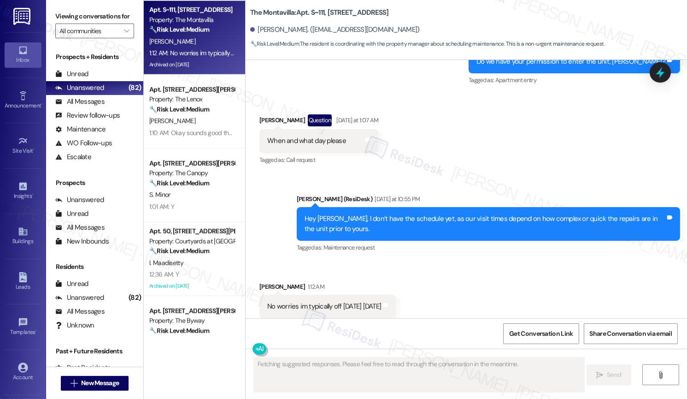
scroll to position [1809, 0]
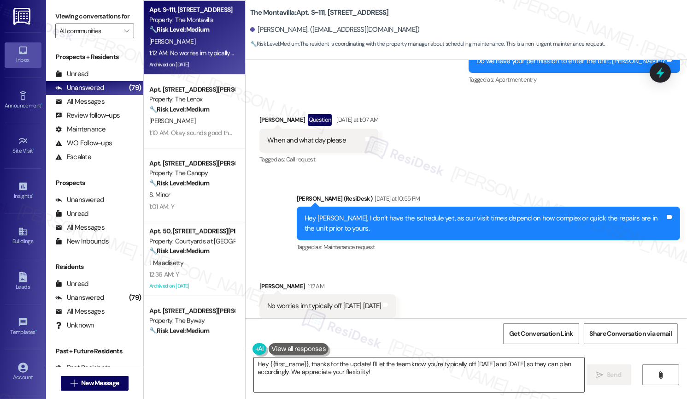
click at [388, 375] on textarea "Hey {{first_name}}, thanks for the update! I'll let the team know you're typica…" at bounding box center [419, 374] width 330 height 35
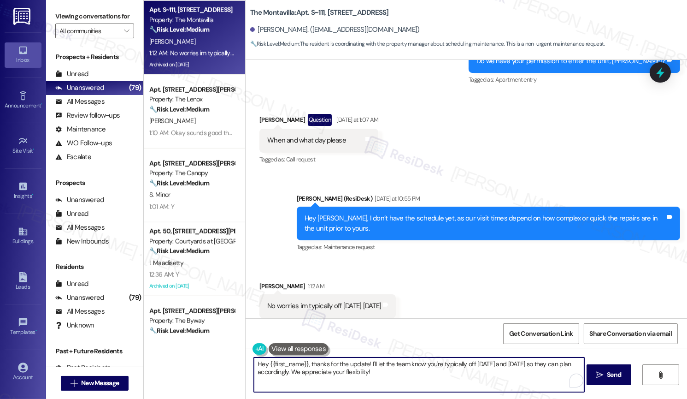
click at [388, 375] on textarea "Hey {{first_name}}, thanks for the update! I'll let the team know you're typica…" at bounding box center [419, 374] width 330 height 35
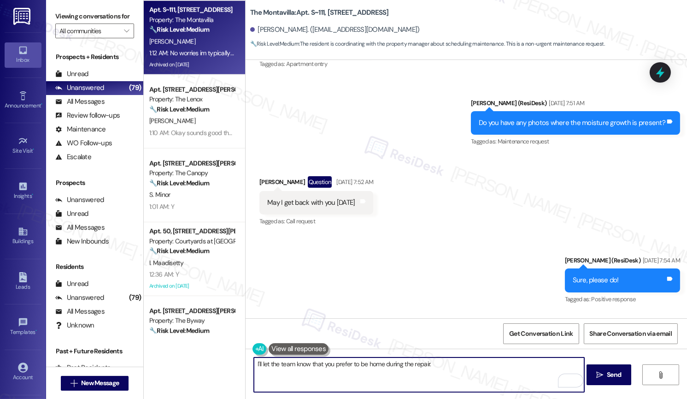
scroll to position [1207, 0]
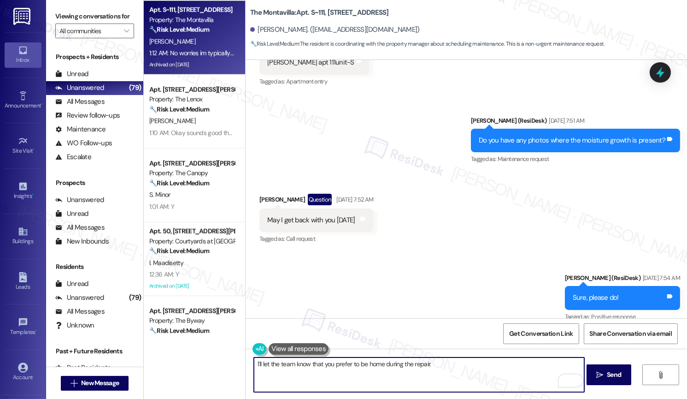
type textarea "I'll let the team know that you prefer to be home during the repair."
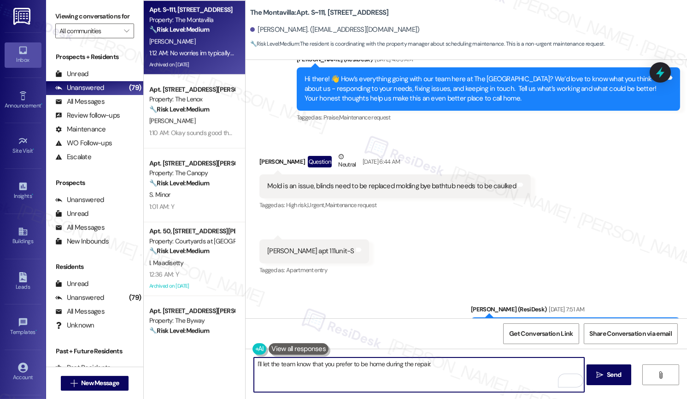
scroll to position [1018, 0]
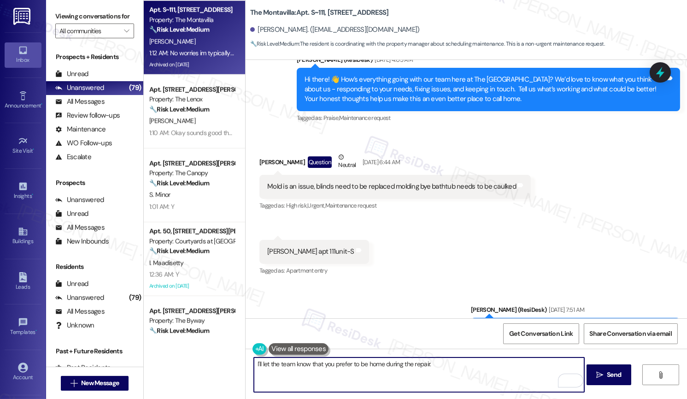
click at [422, 182] on div "Mold is an issue, blinds need to be replaced molding bye bathtub needs to be ca…" at bounding box center [391, 187] width 249 height 10
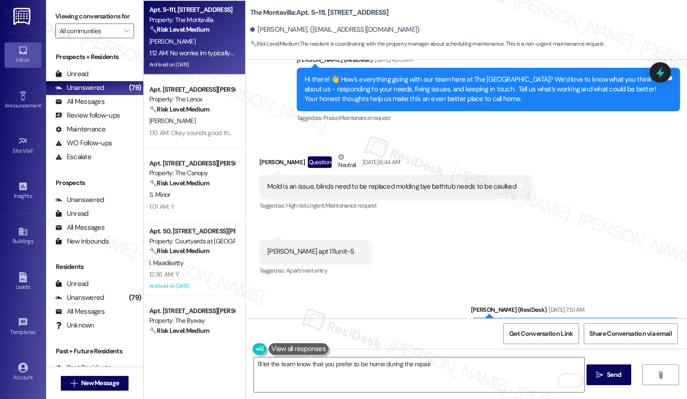
click at [422, 182] on div "Mold is an issue, blinds need to be replaced molding bye bathtub needs to be ca…" at bounding box center [391, 187] width 249 height 10
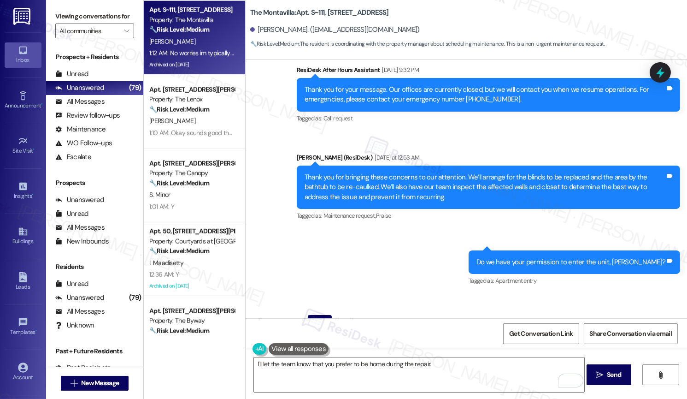
scroll to position [1606, 0]
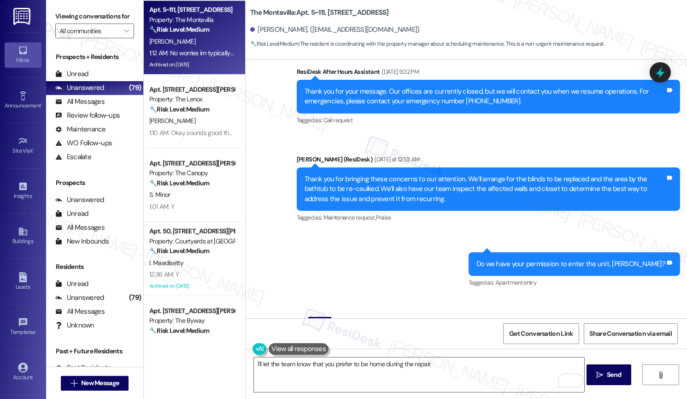
click at [470, 174] on div "Thank you for bringing these concerns to our attention. We’ll arrange for the b…" at bounding box center [485, 188] width 361 height 29
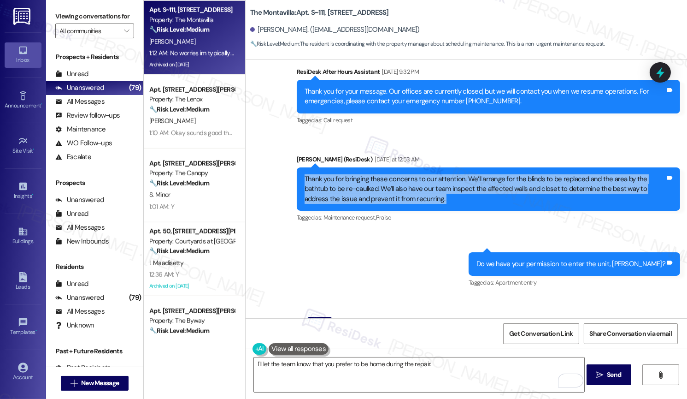
click at [465, 176] on div "Thank you for bringing these concerns to our attention. We’ll arrange for the b…" at bounding box center [485, 188] width 361 height 29
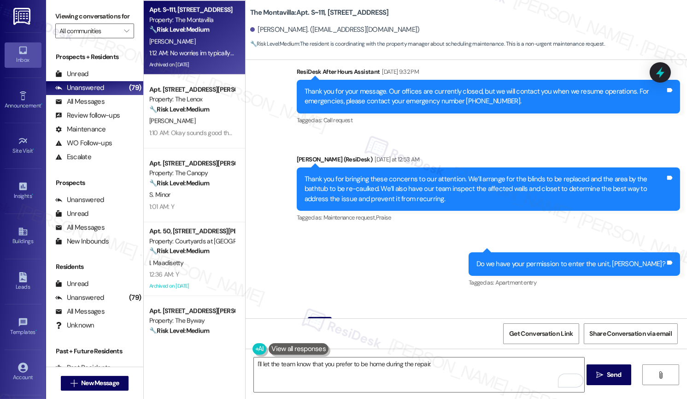
scroll to position [1617, 0]
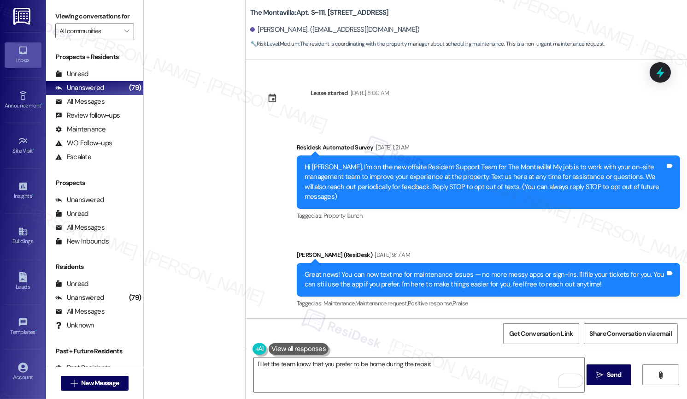
scroll to position [1617, 0]
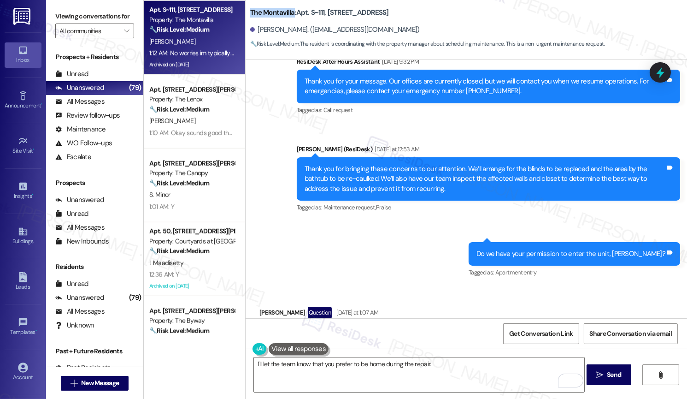
drag, startPoint x: 245, startPoint y: 14, endPoint x: 288, endPoint y: 13, distance: 42.9
click at [288, 13] on b "The Montavilla: Apt. S~111, 702 NE 87th Ave" at bounding box center [319, 13] width 139 height 10
copy b "The Montavilla"
drag, startPoint x: 306, startPoint y: 14, endPoint x: 320, endPoint y: 14, distance: 13.4
click at [320, 14] on b "The Montavilla: Apt. S~111, 702 NE 87th Ave" at bounding box center [319, 13] width 139 height 10
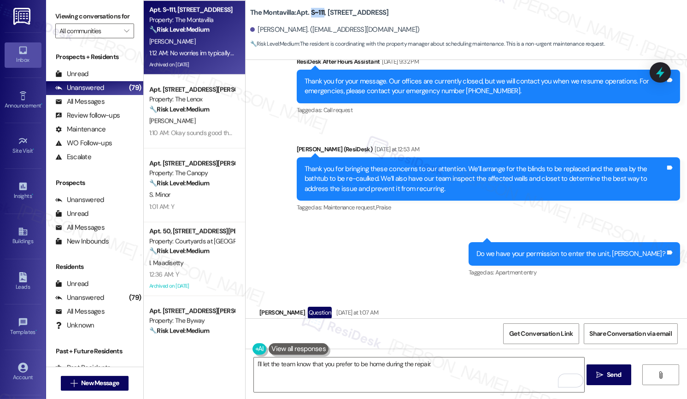
copy b "S~111"
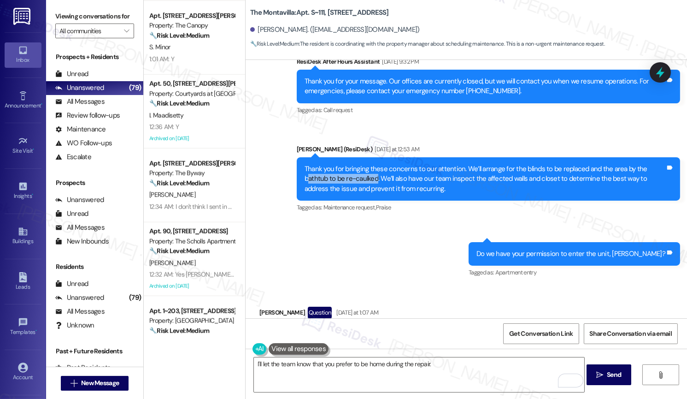
drag, startPoint x: 637, startPoint y: 148, endPoint x: 346, endPoint y: 156, distance: 291.3
click at [346, 164] on div "Thank you for bringing these concerns to our attention. We’ll arrange for the b…" at bounding box center [485, 178] width 361 height 29
copy div "athtub to be re-caulked"
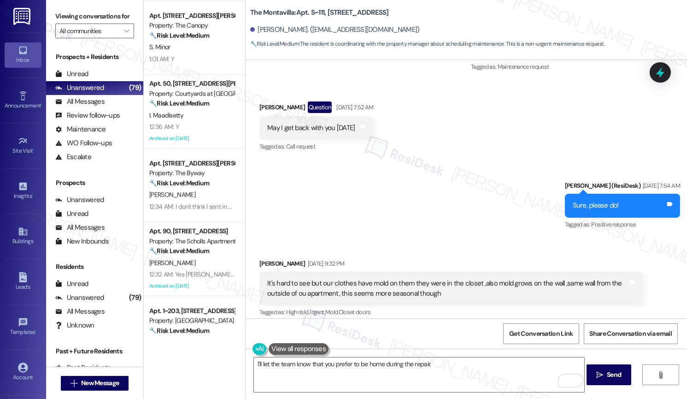
scroll to position [1343, 0]
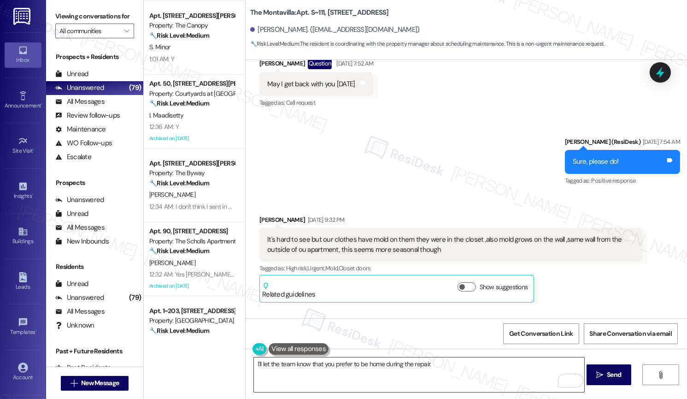
click at [329, 365] on textarea "I'll let the team know that you prefer to be home during the repair." at bounding box center [419, 374] width 330 height 35
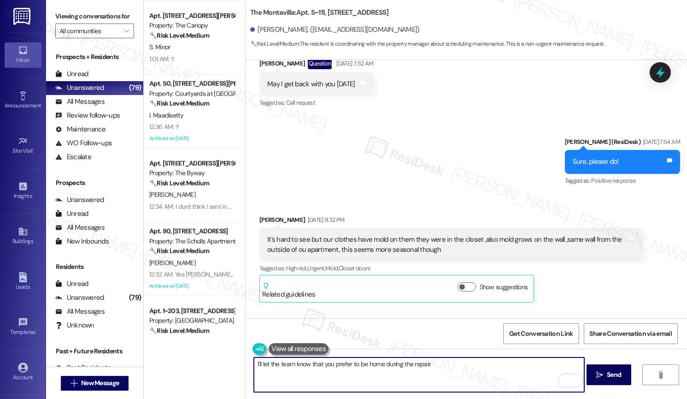
click at [329, 365] on textarea "I'll let the team know that you prefer to be home during the repair." at bounding box center [419, 374] width 330 height 35
paste textarea "Work Order #239315"
click at [272, 14] on b "The Montavilla: Apt. S~111, 702 NE 87th Ave" at bounding box center [319, 13] width 139 height 10
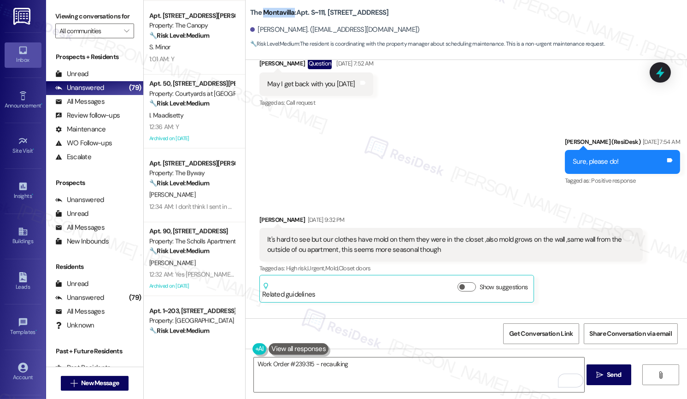
click at [272, 14] on b "The Montavilla: Apt. S~111, 702 NE 87th Ave" at bounding box center [319, 13] width 139 height 10
copy b "Montavilla"
drag, startPoint x: 306, startPoint y: 14, endPoint x: 319, endPoint y: 14, distance: 13.4
click at [319, 14] on b "The Montavilla: Apt. S~111, 702 NE 87th Ave" at bounding box center [319, 13] width 139 height 10
copy b "S~111"
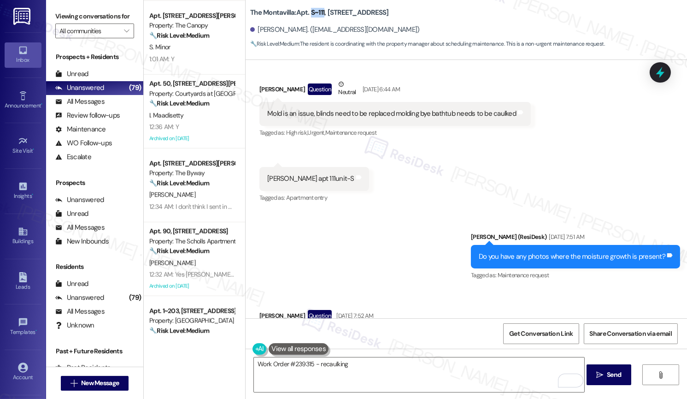
scroll to position [1086, 0]
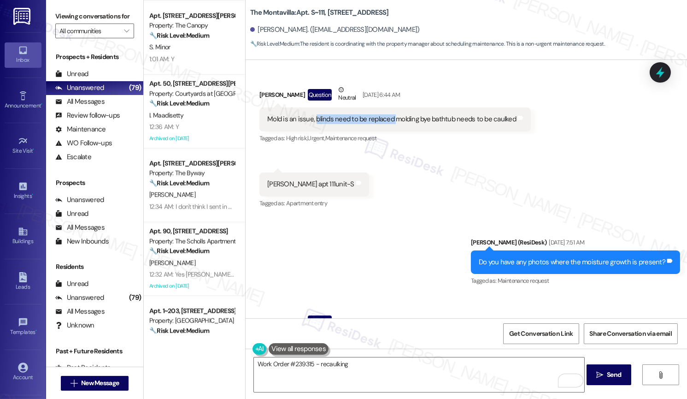
drag, startPoint x: 309, startPoint y: 98, endPoint x: 388, endPoint y: 97, distance: 79.7
click at [388, 114] on div "Mold is an issue, blinds need to be replaced molding bye bathtub needs to be ca…" at bounding box center [391, 119] width 249 height 10
copy div "blinds need to be replaced"
click at [382, 374] on textarea "Work Order #239315 - recaulking" at bounding box center [419, 374] width 330 height 35
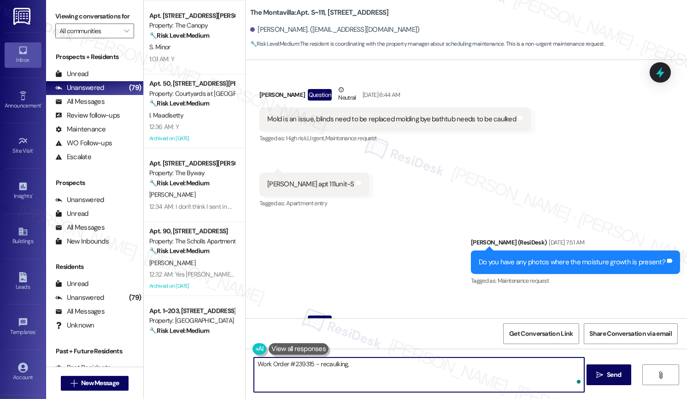
paste textarea "Work Order #239317"
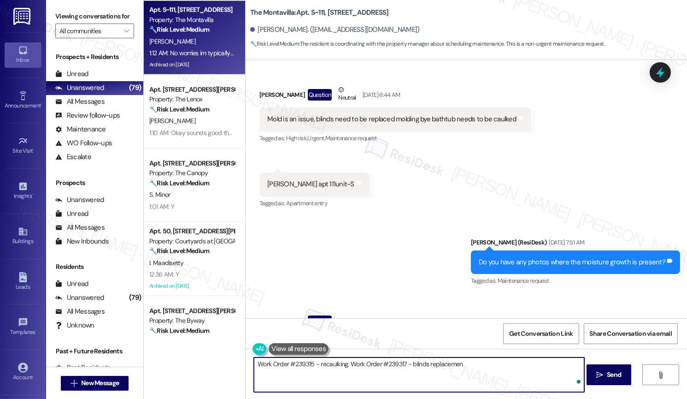
type textarea "Work Order #239315 - recaulking, Work Order #239317 - blinds replacement"
click at [351, 367] on textarea "Work Order #239315 - recaulking, Work Order #239317 - blinds replacement" at bounding box center [419, 374] width 330 height 35
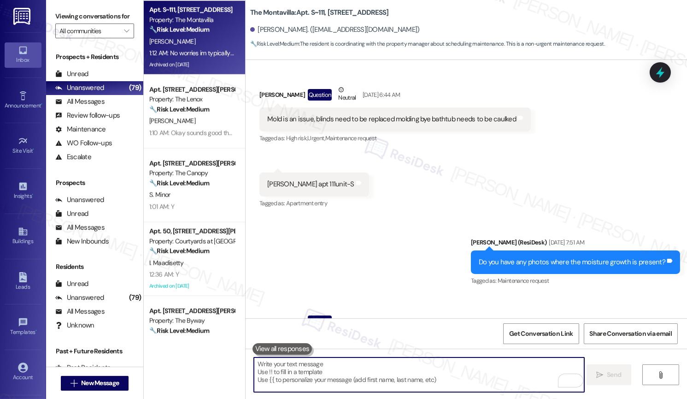
click at [351, 367] on textarea "To enrich screen reader interactions, please activate Accessibility in Grammarl…" at bounding box center [419, 374] width 330 height 35
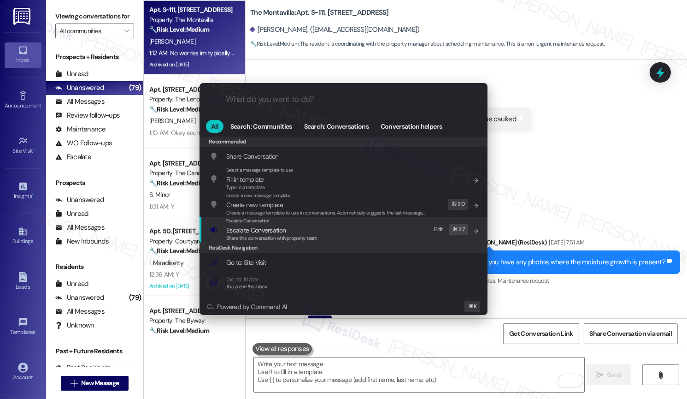
click at [252, 226] on span "Escalate Conversation" at bounding box center [255, 230] width 59 height 8
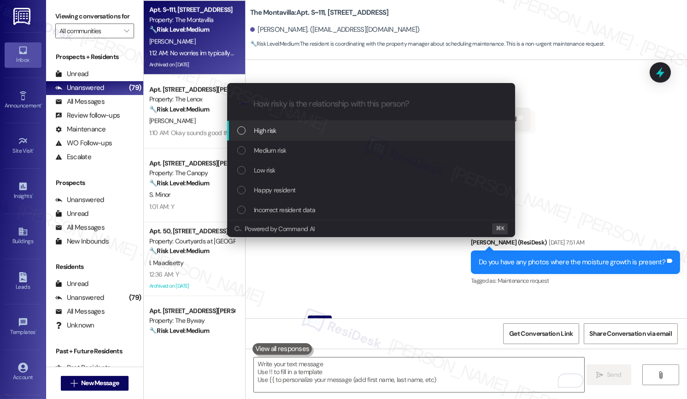
click at [270, 131] on span "High risk" at bounding box center [265, 130] width 23 height 10
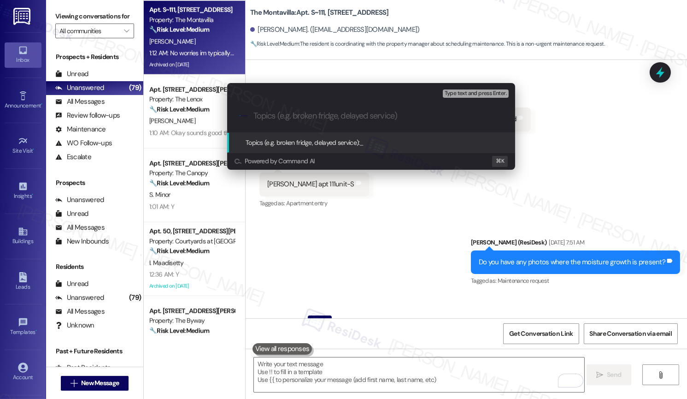
paste input "Work Order #239315 - recaulking, Work Order #239317 - blinds replacement"
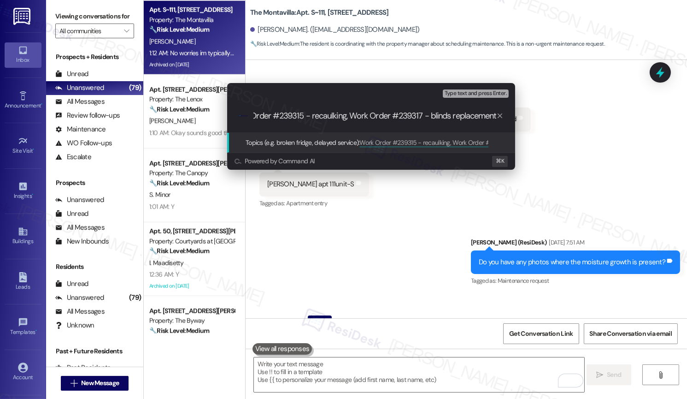
scroll to position [0, 0]
click at [254, 116] on input "Work Order #239315 - recaulking, Work Order #239317 - blinds replacement" at bounding box center [374, 116] width 243 height 10
paste input "Work order submitted by Residesk |"
type input "Work order submitted by Residesk | Work Order #239315 - recaulking, Work Order …"
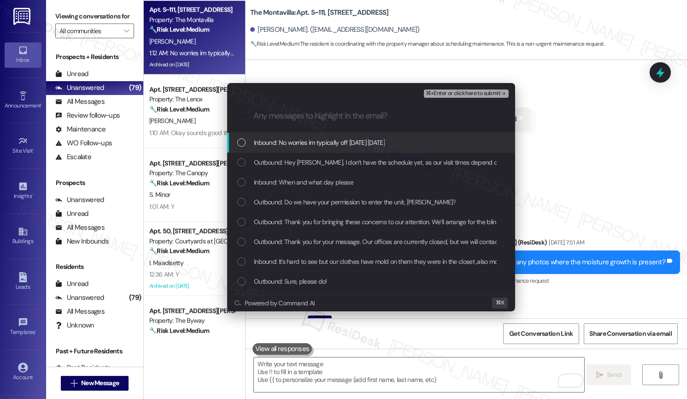
click at [283, 144] on span "Inbound: No worries im typically off Monday Tuesday" at bounding box center [319, 142] width 131 height 10
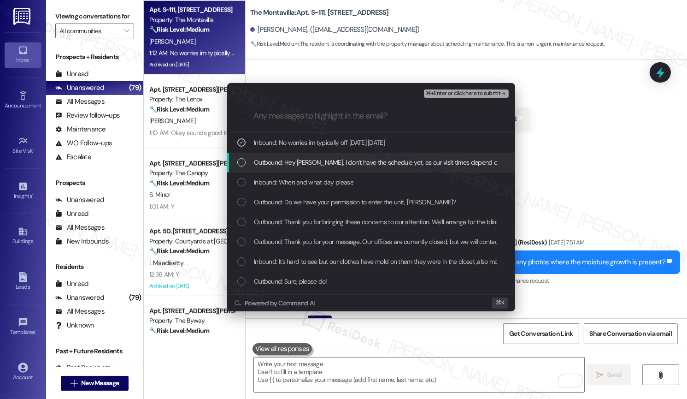
click at [290, 165] on span "Outbound: Hey John, I don’t have the schedule yet, as our visit times depend on…" at bounding box center [460, 162] width 413 height 10
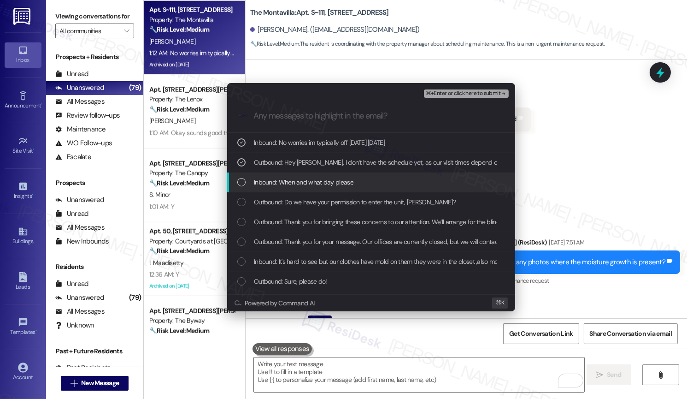
click at [289, 186] on span "Inbound: When and what day please" at bounding box center [304, 182] width 100 height 10
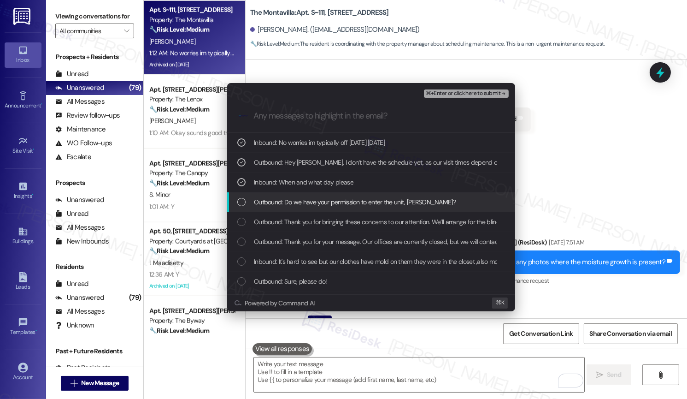
click at [294, 210] on div "Outbound: Do we have your permission to enter the unit, John?" at bounding box center [371, 202] width 288 height 20
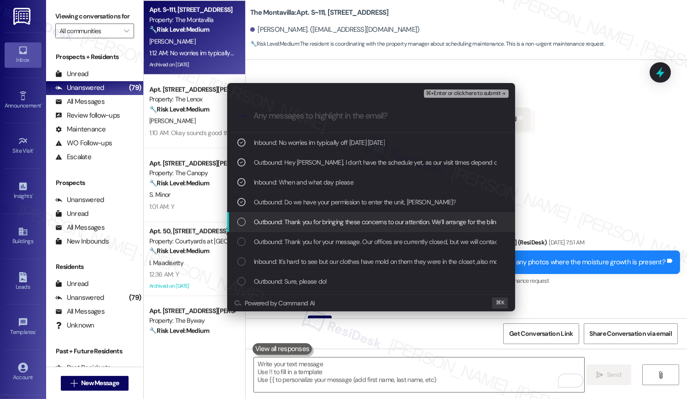
click at [295, 226] on span "Outbound: Thank you for bringing these concerns to our attention. We’ll arrange…" at bounding box center [649, 222] width 790 height 10
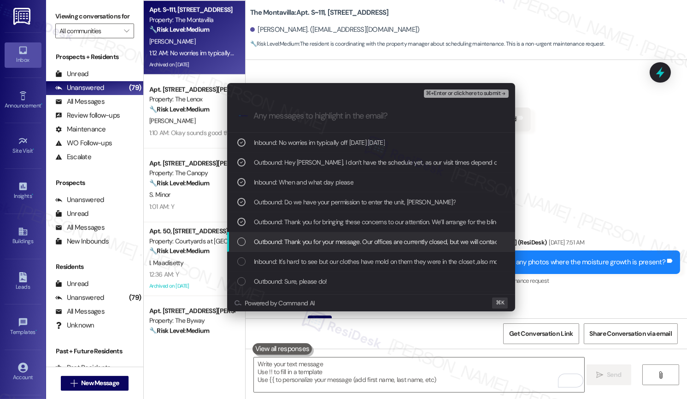
click at [297, 242] on span "Outbound: Thank you for your message. Our offices are currently closed, but we …" at bounding box center [527, 241] width 546 height 10
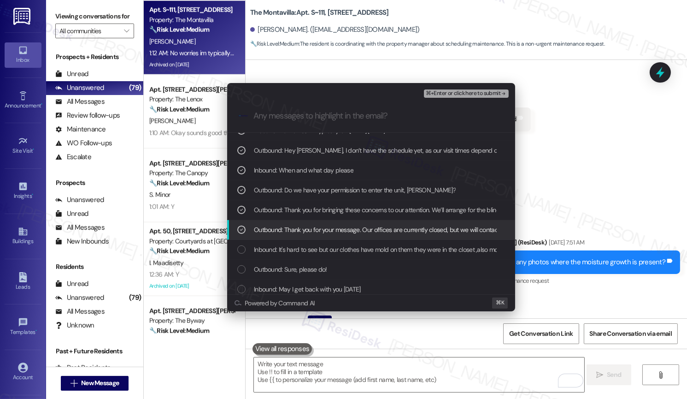
scroll to position [15, 0]
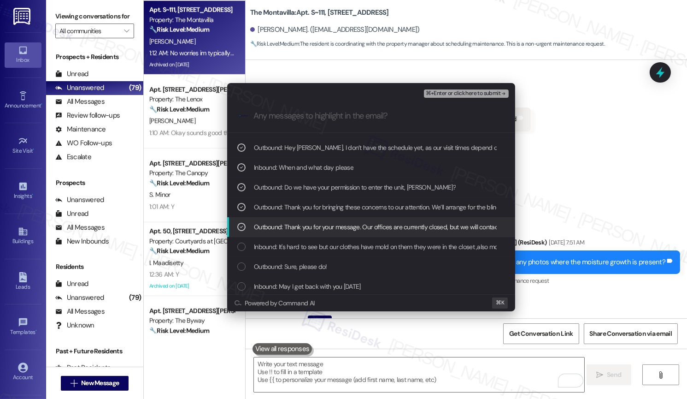
click at [305, 220] on div "Outbound: Thank you for your message. Our offices are currently closed, but we …" at bounding box center [371, 227] width 288 height 20
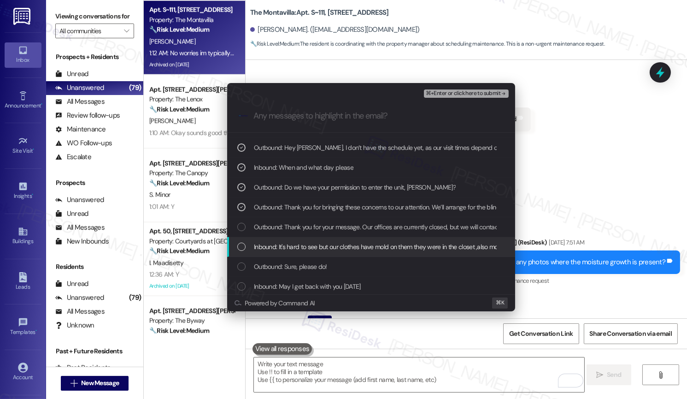
click at [304, 244] on span "Inbound: It's hard to see but our clothes have mold on them they were in the cl…" at bounding box center [509, 246] width 510 height 10
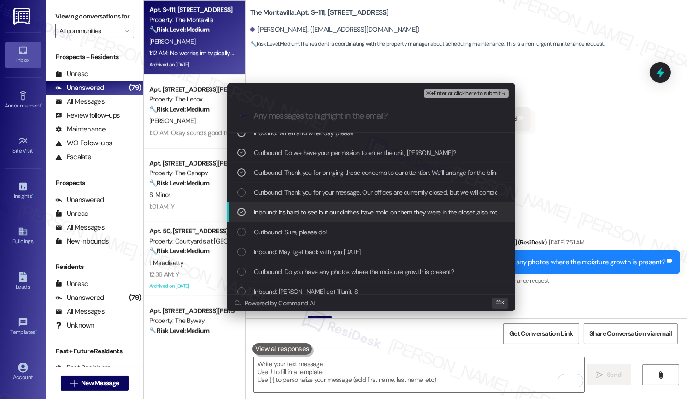
scroll to position [51, 0]
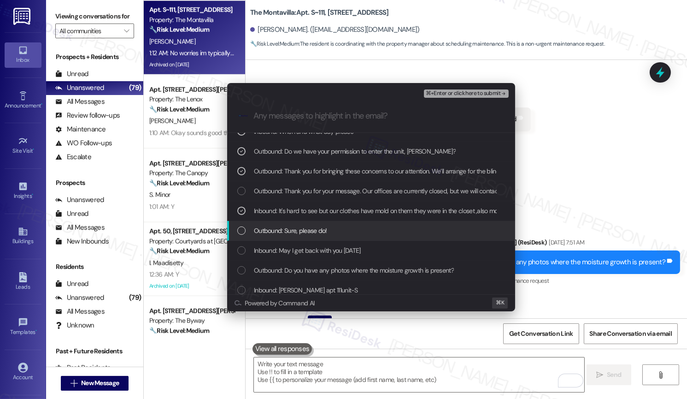
click at [306, 231] on span "Outbound: Sure, please do!" at bounding box center [290, 230] width 73 height 10
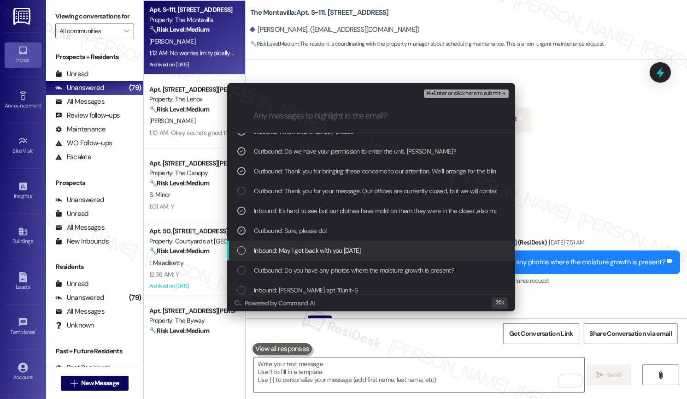
click at [303, 254] on span "Inbound: May I get back with you tomorrow" at bounding box center [307, 250] width 107 height 10
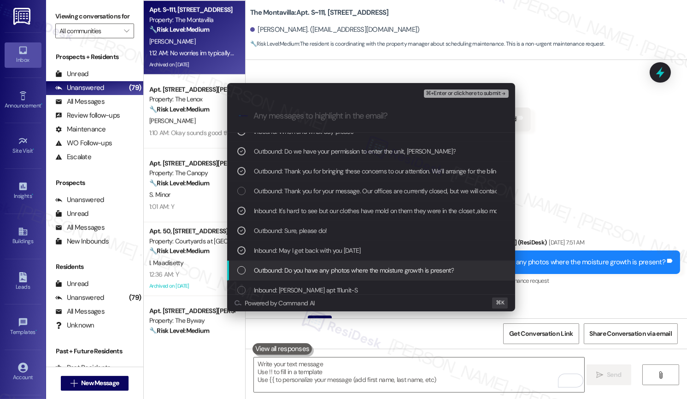
click at [303, 272] on span "Outbound: Do you have any photos where the moisture growth is present?" at bounding box center [354, 270] width 200 height 10
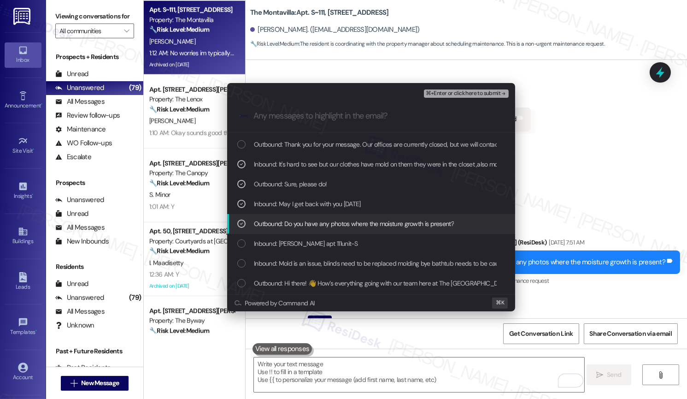
scroll to position [105, 0]
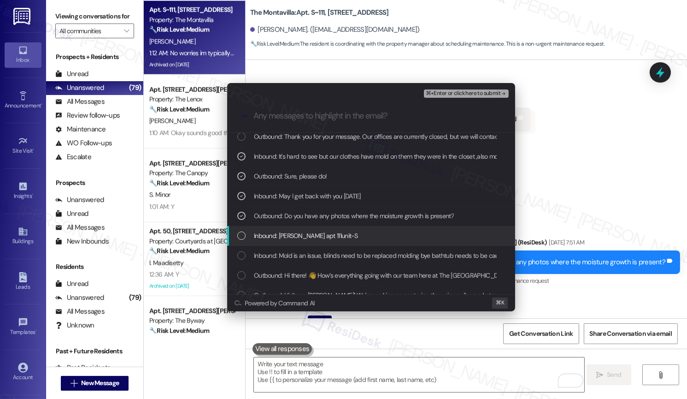
click at [306, 236] on span "Inbound: John Gayer apt 111unit-S" at bounding box center [306, 235] width 104 height 10
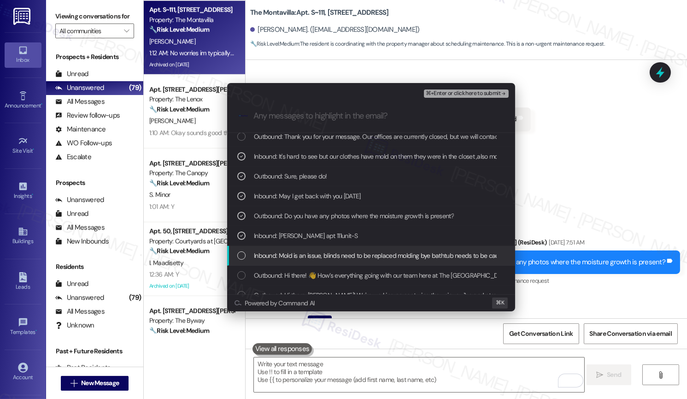
click at [305, 256] on span "Inbound: Mold is an issue, blinds need to be replaced molding bye bathtub needs…" at bounding box center [382, 255] width 256 height 10
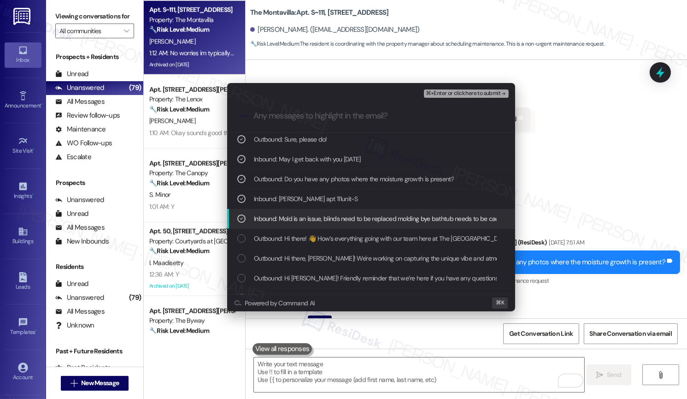
scroll to position [143, 0]
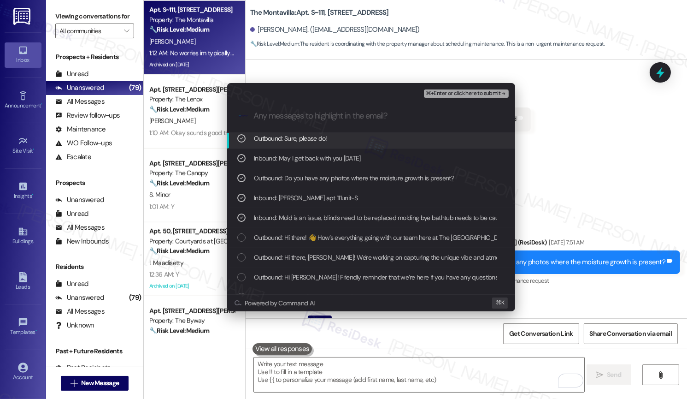
click at [447, 93] on span "⌘+Enter or click here to submit" at bounding box center [463, 93] width 75 height 6
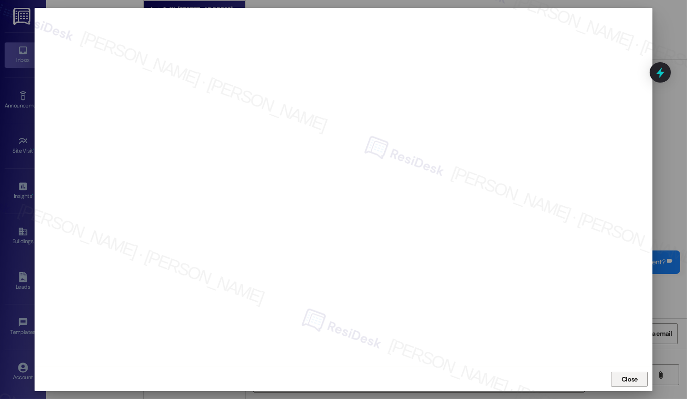
click at [639, 381] on span "Close" at bounding box center [630, 379] width 20 height 10
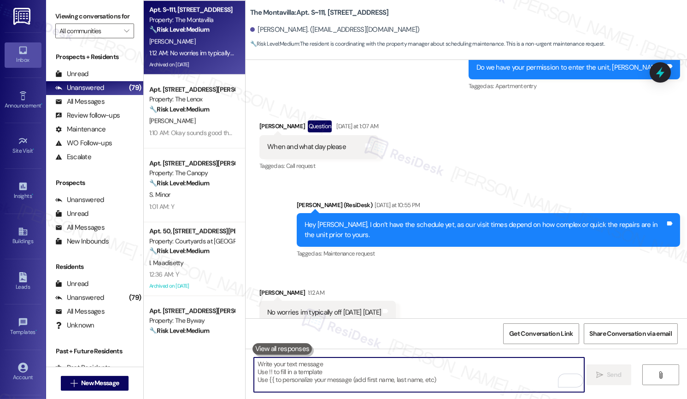
scroll to position [1809, 0]
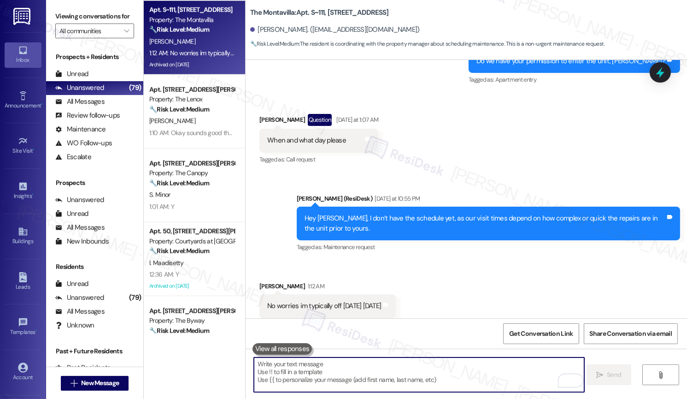
click at [396, 371] on textarea "To enrich screen reader interactions, please activate Accessibility in Grammarl…" at bounding box center [419, 374] width 330 height 35
type textarea "T"
click at [304, 372] on textarea "To enrich screen reader interactions, please activate Accessibility in Grammarl…" at bounding box center [419, 374] width 330 height 35
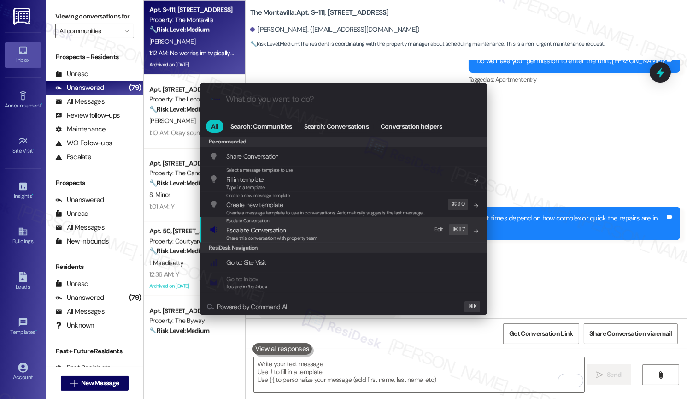
click at [271, 226] on span "Escalate Conversation" at bounding box center [255, 230] width 59 height 8
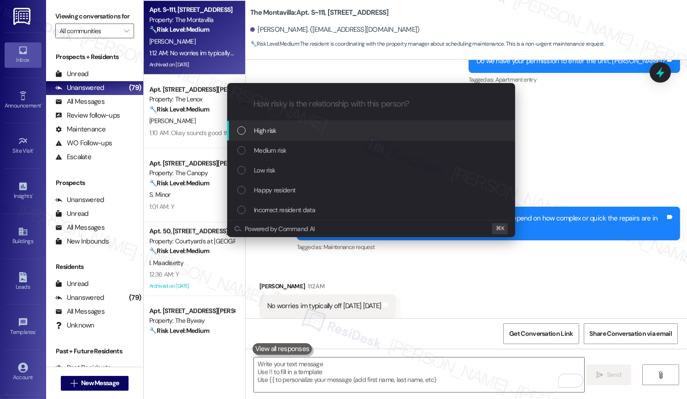
click at [286, 133] on div "High risk" at bounding box center [372, 130] width 270 height 10
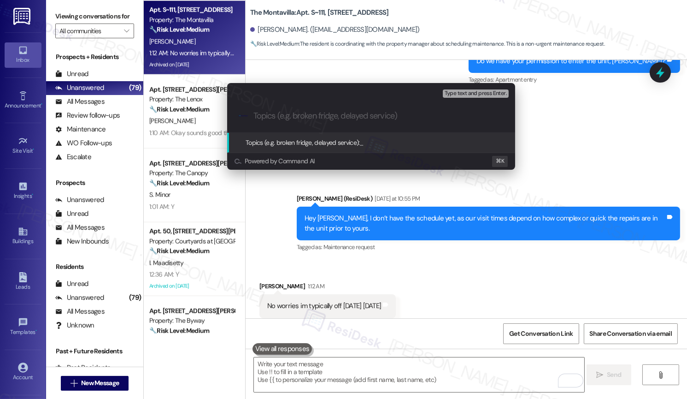
paste input "Work order submitted by Residesk | Work Order #239315 - recaulking, Work Order …"
type input "Work order submitted by Residesk | Work Order #239315 - recaulking, Work Order …"
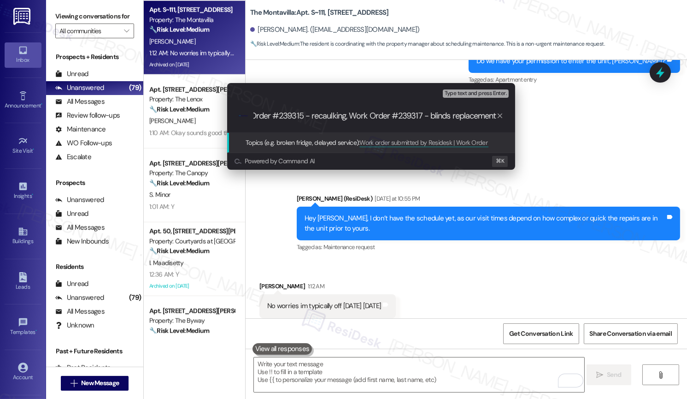
click at [276, 120] on input "Work order submitted by Residesk | Work Order #239315 - recaulking, Work Order …" at bounding box center [374, 116] width 243 height 10
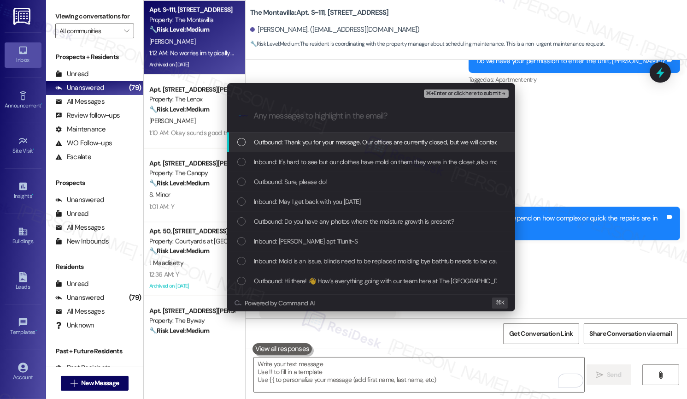
scroll to position [183, 0]
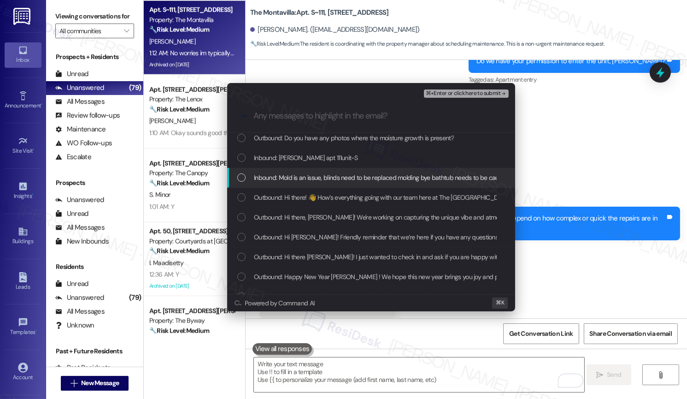
click at [330, 176] on span "Inbound: Mold is an issue, blinds need to be replaced molding bye bathtub needs…" at bounding box center [382, 177] width 256 height 10
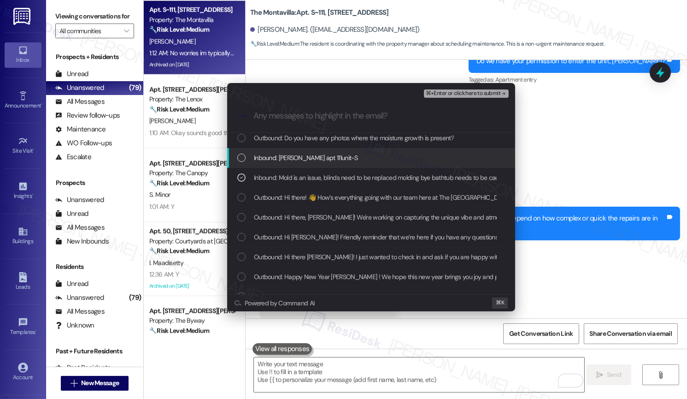
click at [330, 159] on span "Inbound: John Gayer apt 111unit-S" at bounding box center [306, 158] width 104 height 10
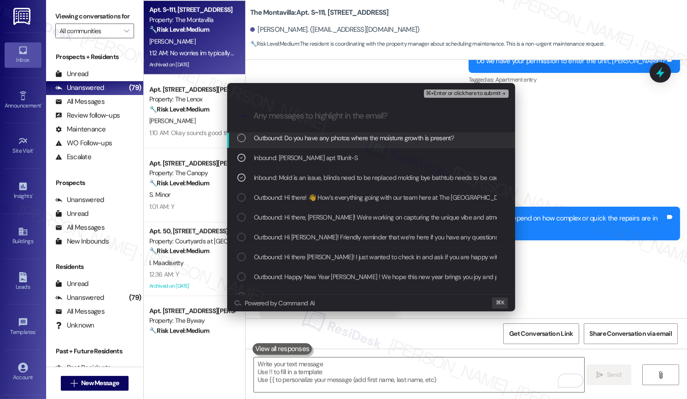
click at [335, 140] on span "Outbound: Do you have any photos where the moisture growth is present?" at bounding box center [354, 138] width 200 height 10
click at [337, 137] on span "Outbound: Do you have any photos where the moisture growth is present?" at bounding box center [354, 138] width 200 height 10
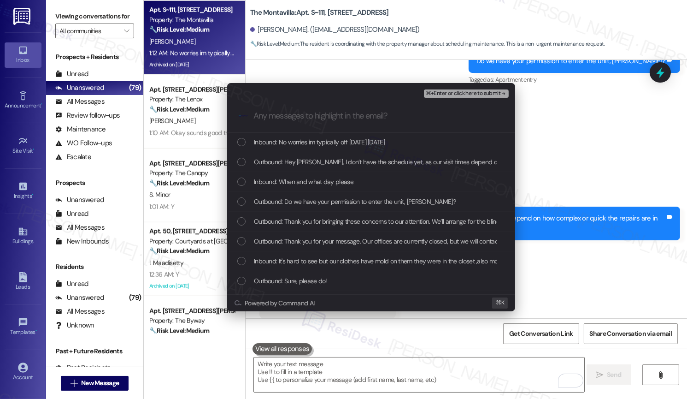
scroll to position [0, 0]
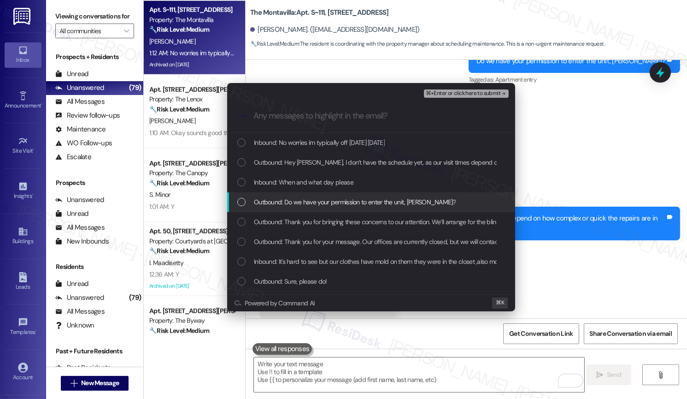
click at [345, 204] on span "Outbound: Do we have your permission to enter the unit, John?" at bounding box center [355, 202] width 202 height 10
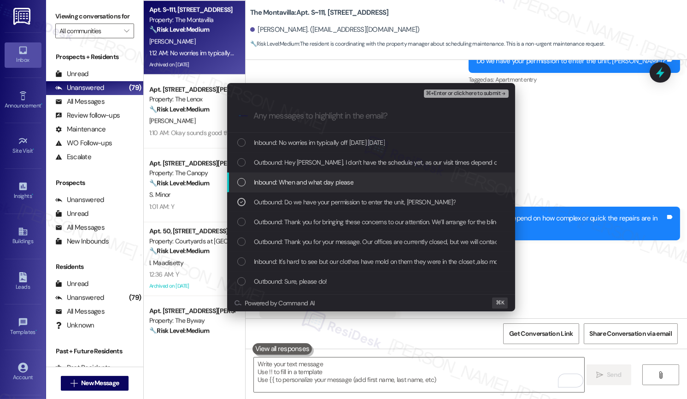
click at [334, 184] on span "Inbound: When and what day please" at bounding box center [304, 182] width 100 height 10
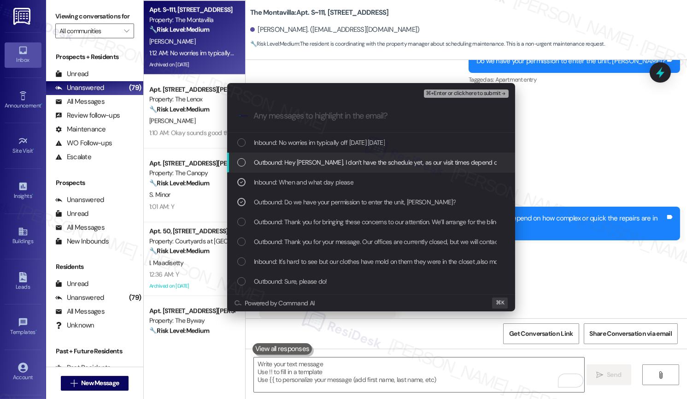
click at [340, 160] on span "Outbound: Hey John, I don’t have the schedule yet, as our visit times depend on…" at bounding box center [460, 162] width 413 height 10
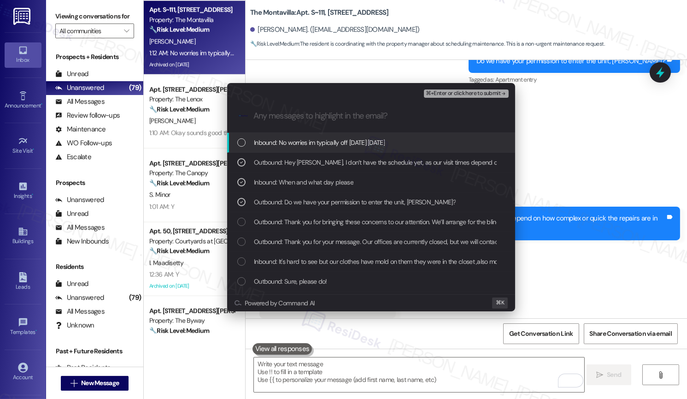
click at [345, 141] on span "Inbound: No worries im typically off Monday Tuesday" at bounding box center [319, 142] width 131 height 10
click at [442, 95] on span "⌘+Enter or click here to submit" at bounding box center [463, 93] width 75 height 6
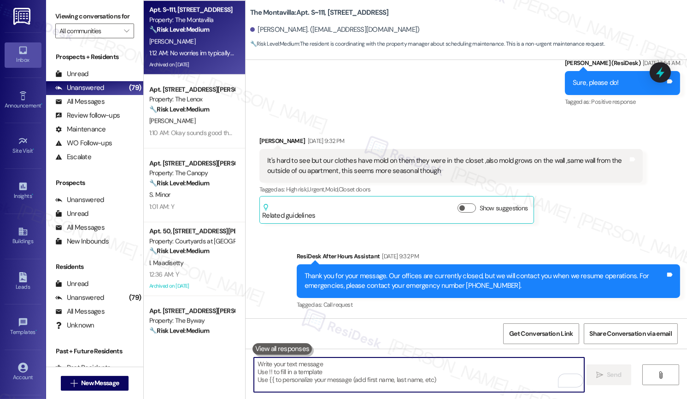
scroll to position [1389, 0]
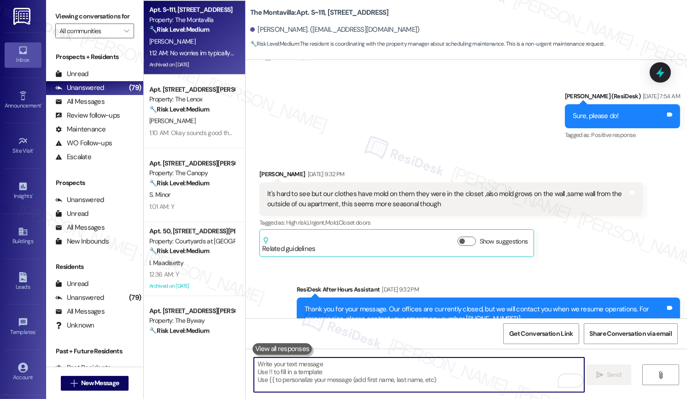
click at [377, 189] on div "It's hard to see but our clothes have mold on them they were in the closet ,als…" at bounding box center [447, 199] width 361 height 20
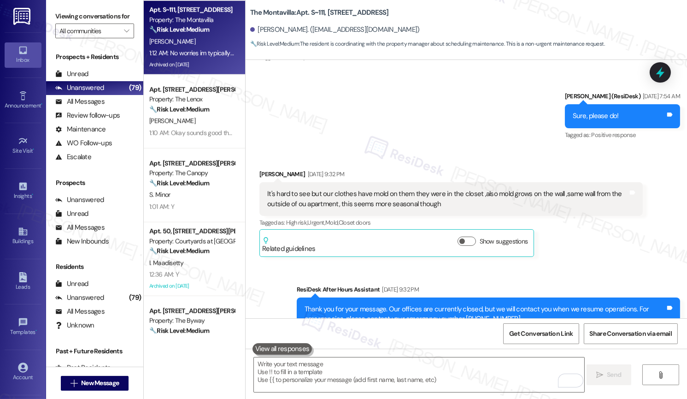
click at [377, 189] on div "It's hard to see but our clothes have mold on them they were in the closet ,als…" at bounding box center [447, 199] width 361 height 20
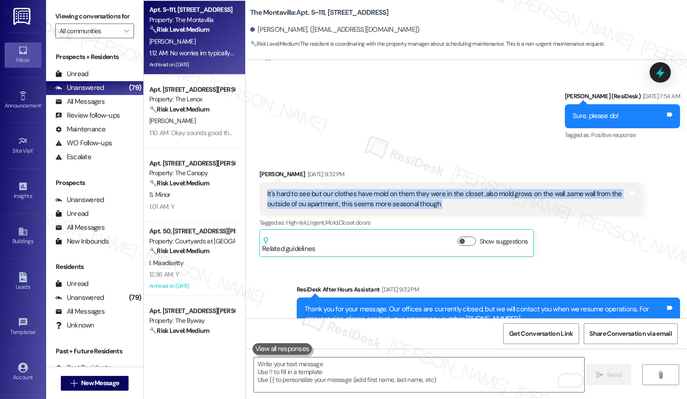
copy div "It's hard to see but our clothes have mold on them they were in the closet ,als…"
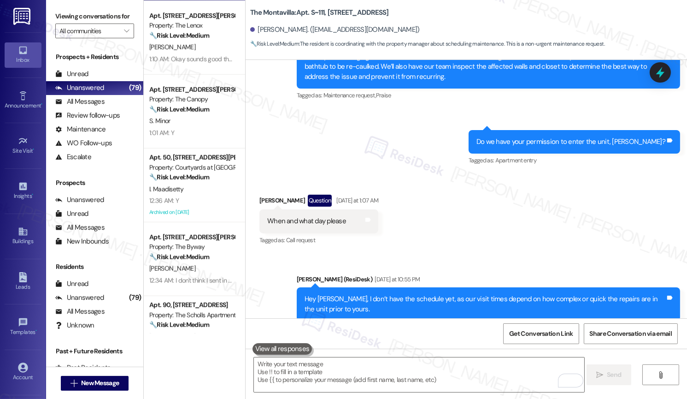
scroll to position [1809, 0]
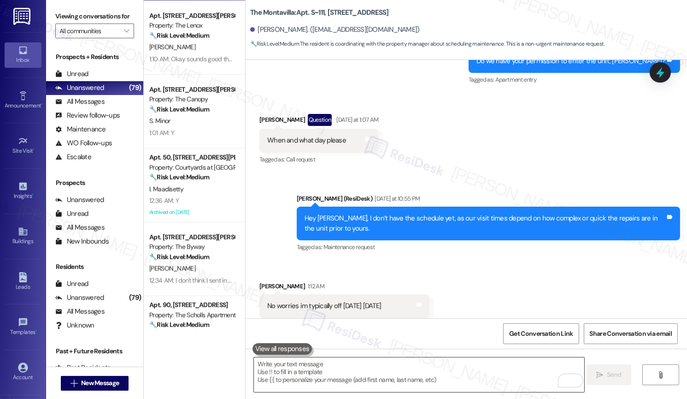
click at [314, 360] on textarea "To enrich screen reader interactions, please activate Accessibility in Grammarl…" at bounding box center [419, 374] width 330 height 35
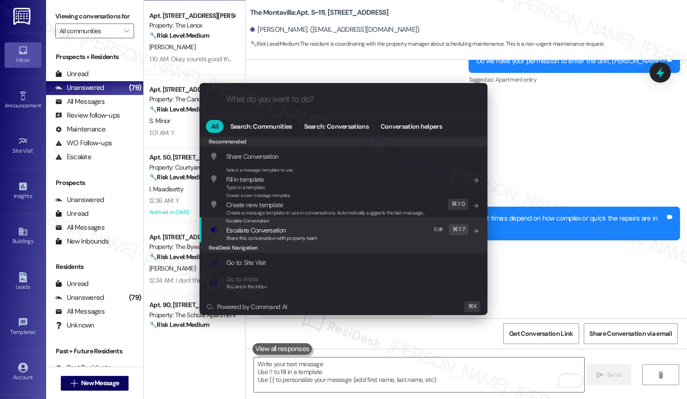
click at [274, 230] on span "Escalate Conversation" at bounding box center [255, 230] width 59 height 8
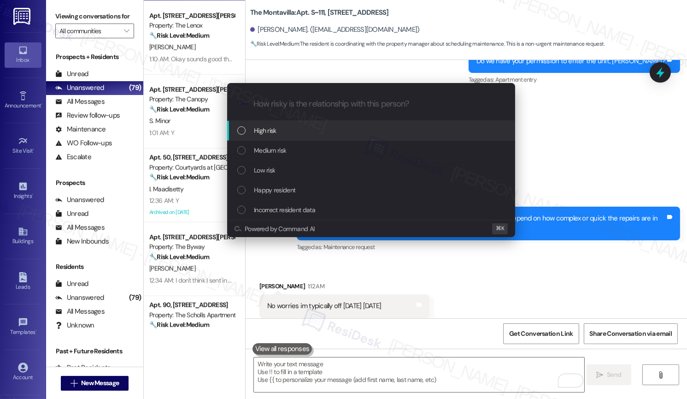
click at [280, 125] on div "High risk" at bounding box center [372, 130] width 270 height 10
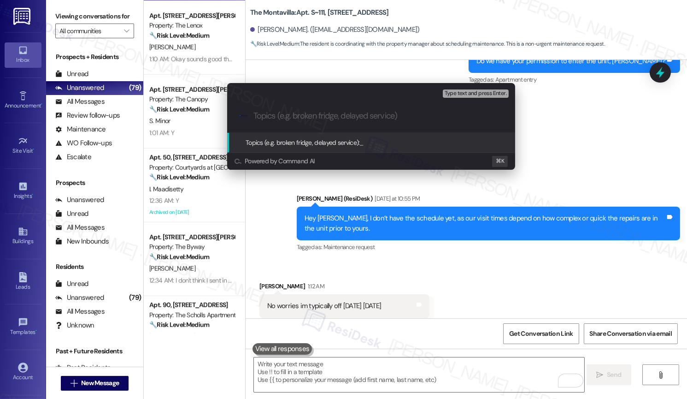
paste input "Clothing and Wall Damage Linked to Exterior Wall"
click at [253, 118] on div ".cls-1{fill:#0a055f;}.cls-2{fill:#0cc4c4;} resideskLogoBlueOrange Clothing and …" at bounding box center [371, 116] width 288 height 33
click at [254, 113] on input "Clothing and Wall Damage Linked to Exterior Wall" at bounding box center [374, 116] width 243 height 10
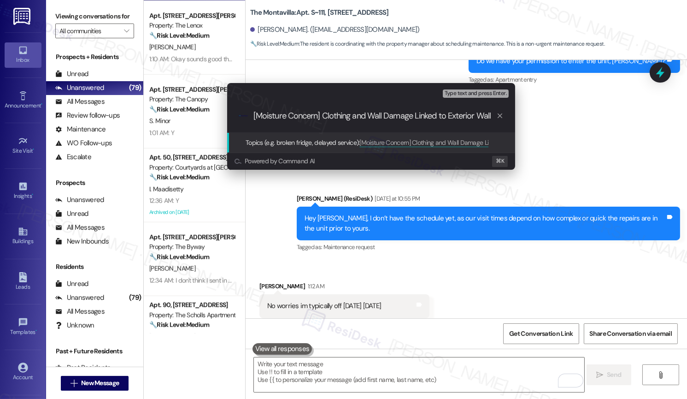
click at [256, 116] on input "[Moisture Concern] Clothing and Wall Damage Linked to Exterior Wall" at bounding box center [374, 116] width 243 height 10
type input "[Urgent Assistance Needed Moisture Concern] Clothing and Wall Damage Linked to …"
click at [414, 115] on input "[Urgent Assistance Needed Moisture Concern] Clothing and Wall Damage Linked to …" at bounding box center [374, 116] width 243 height 10
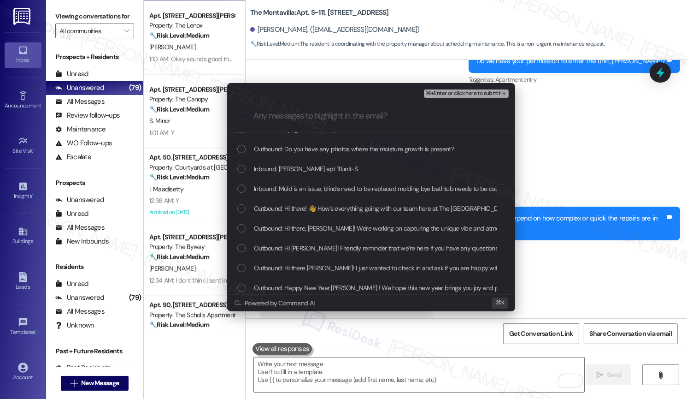
scroll to position [171, 0]
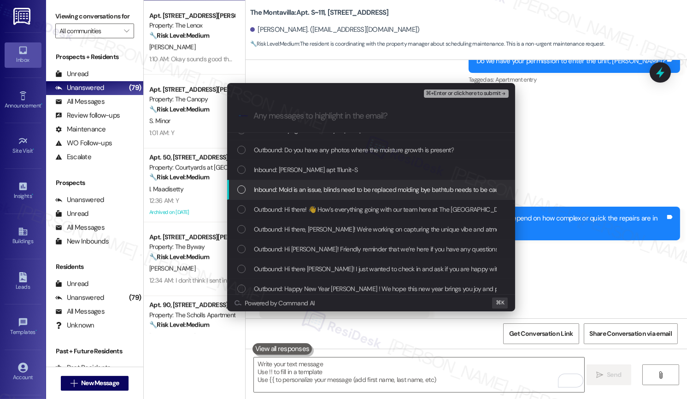
click at [365, 186] on span "Inbound: Mold is an issue, blinds need to be replaced molding bye bathtub needs…" at bounding box center [382, 189] width 256 height 10
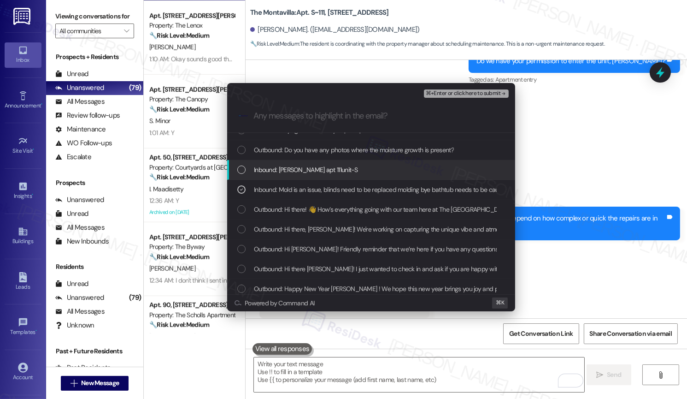
click at [330, 171] on span "Inbound: John Gayer apt 111unit-S" at bounding box center [306, 170] width 104 height 10
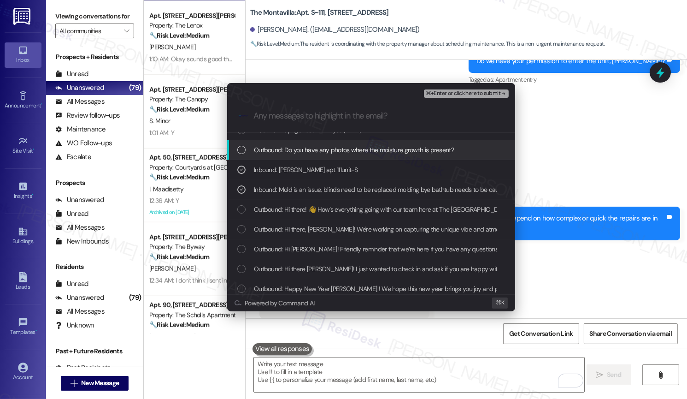
click at [341, 146] on span "Outbound: Do you have any photos where the moisture growth is present?" at bounding box center [354, 150] width 200 height 10
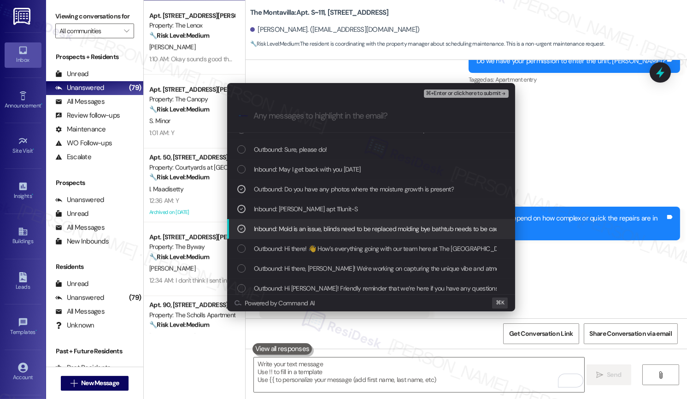
scroll to position [130, 0]
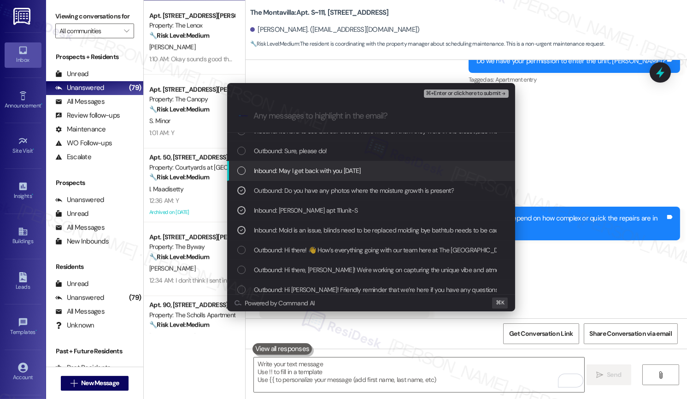
click at [344, 170] on span "Inbound: May I get back with you tomorrow" at bounding box center [307, 170] width 107 height 10
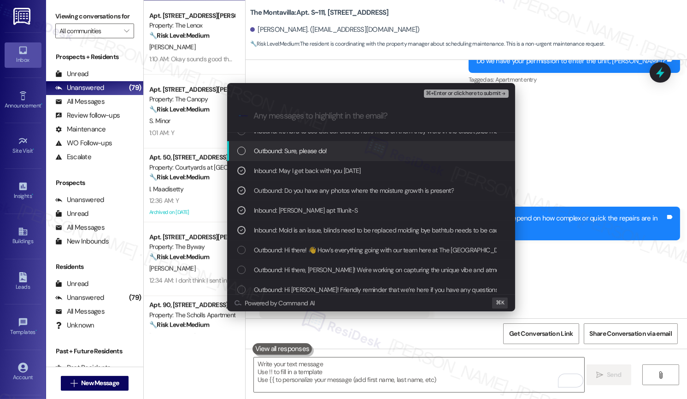
click at [310, 151] on span "Outbound: Sure, please do!" at bounding box center [290, 151] width 73 height 10
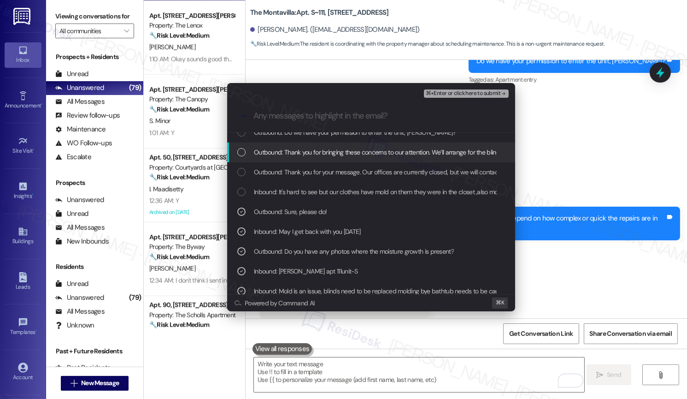
scroll to position [68, 0]
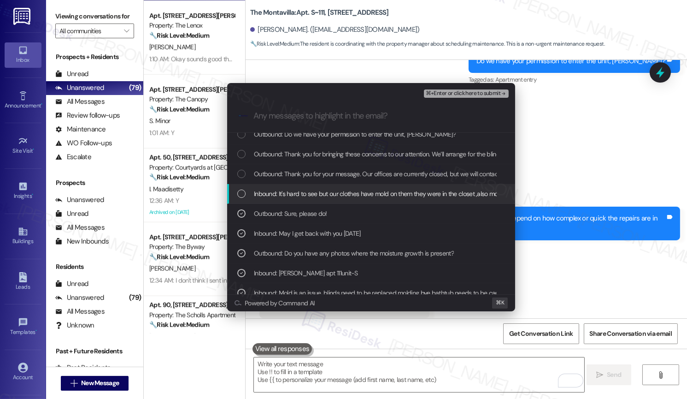
click at [305, 198] on span "Inbound: It's hard to see but our clothes have mold on them they were in the cl…" at bounding box center [509, 193] width 510 height 10
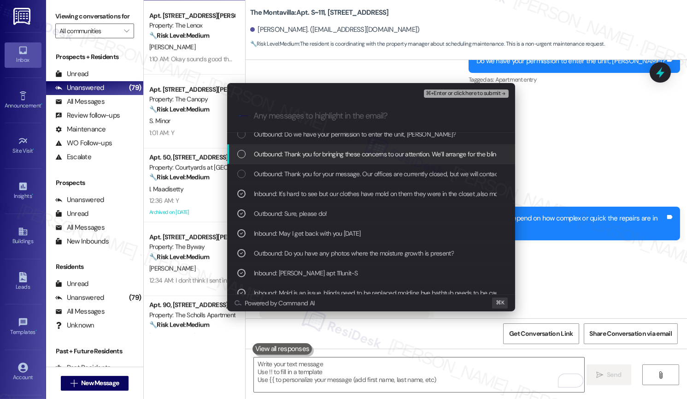
click at [315, 153] on span "Outbound: Thank you for bringing these concerns to our attention. We’ll arrange…" at bounding box center [649, 154] width 790 height 10
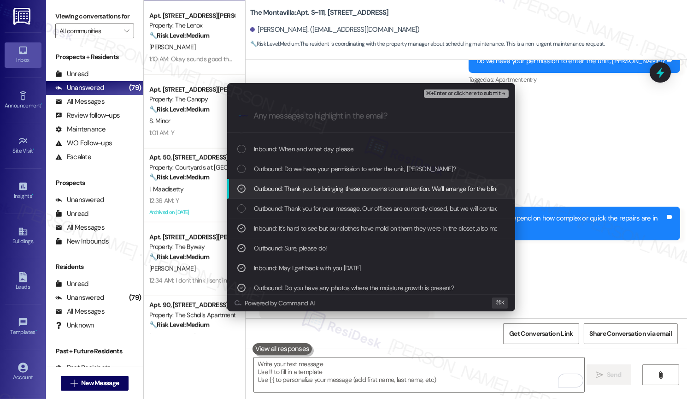
scroll to position [23, 0]
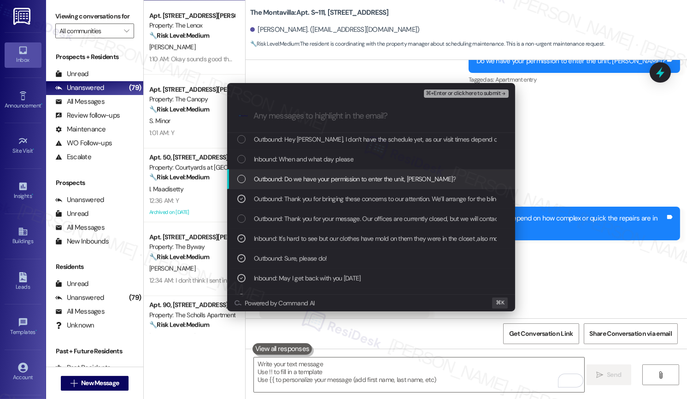
click at [309, 183] on span "Outbound: Do we have your permission to enter the unit, John?" at bounding box center [355, 179] width 202 height 10
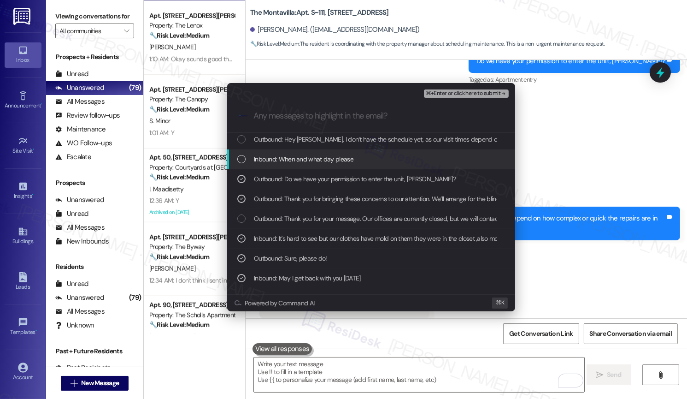
click at [317, 159] on span "Inbound: When and what day please" at bounding box center [304, 159] width 100 height 10
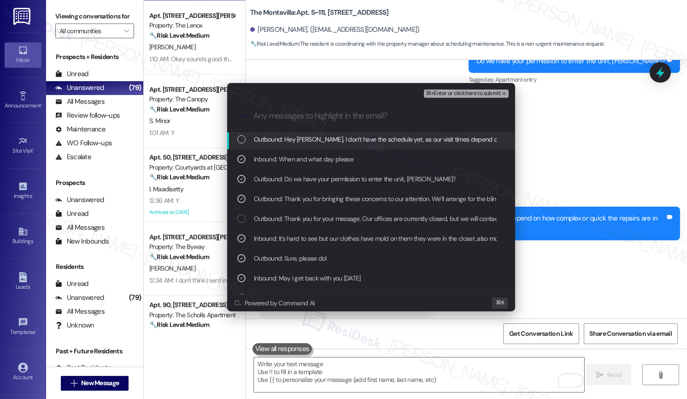
click at [324, 138] on span "Outbound: Hey John, I don’t have the schedule yet, as our visit times depend on…" at bounding box center [460, 139] width 413 height 10
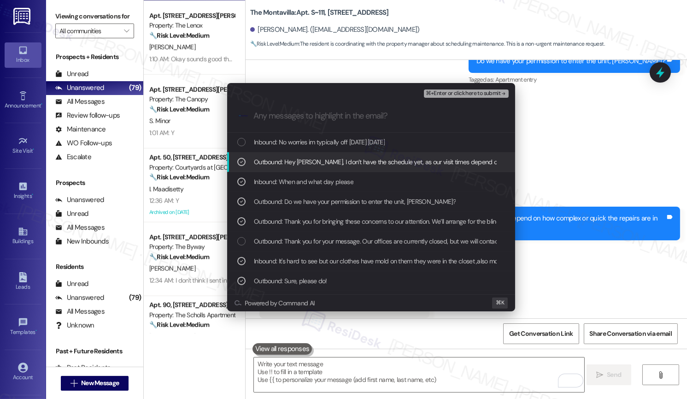
scroll to position [0, 0]
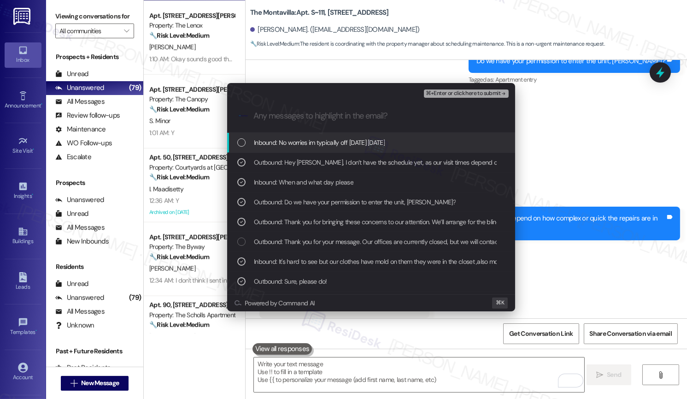
click at [322, 144] on span "Inbound: No worries im typically off Monday Tuesday" at bounding box center [319, 142] width 131 height 10
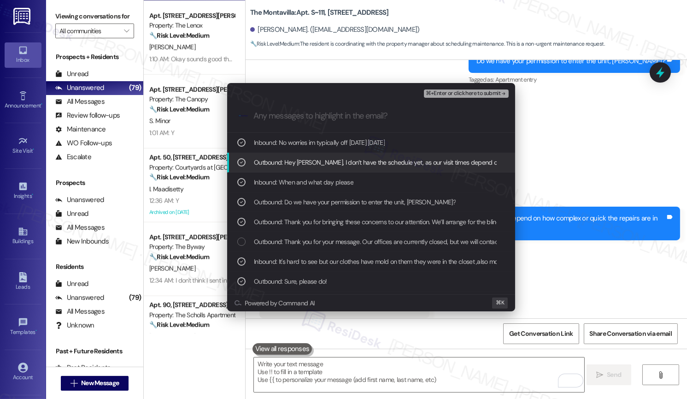
click at [396, 159] on span "Outbound: Hey John, I don’t have the schedule yet, as our visit times depend on…" at bounding box center [460, 162] width 413 height 10
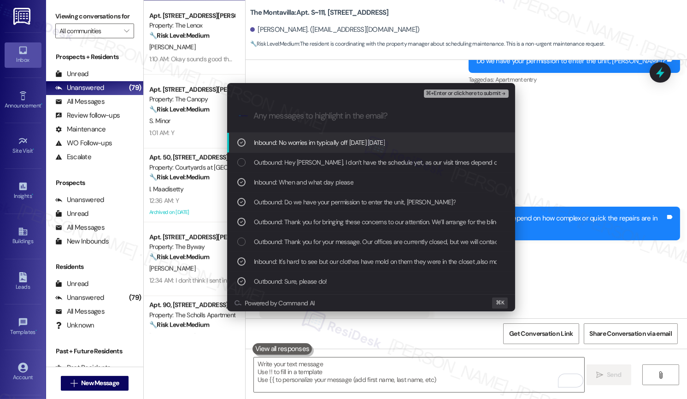
click at [438, 94] on span "⌘+Enter or click here to submit" at bounding box center [463, 93] width 75 height 6
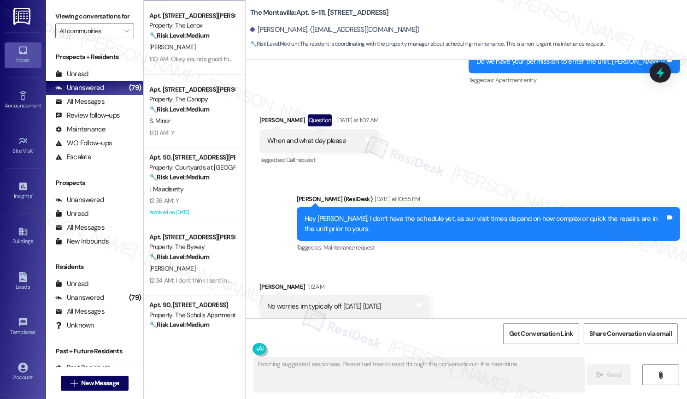
scroll to position [1933, 0]
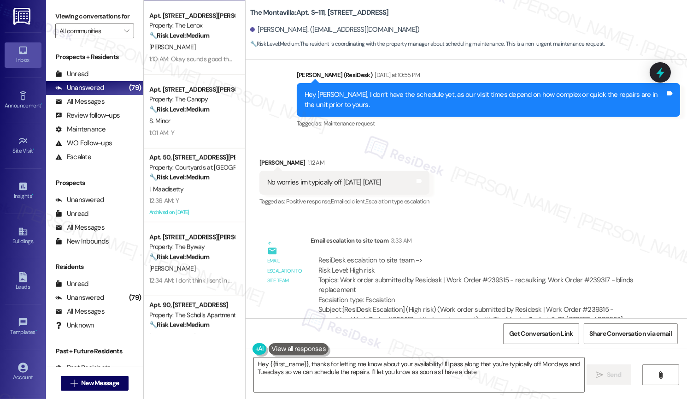
type textarea "Hey {{first_name}}, thanks for letting me know about your availability! I'll pa…"
click at [342, 370] on textarea "Hey {{first_name}}, thanks for letting me know about your availability! I'll pa…" at bounding box center [419, 374] width 330 height 35
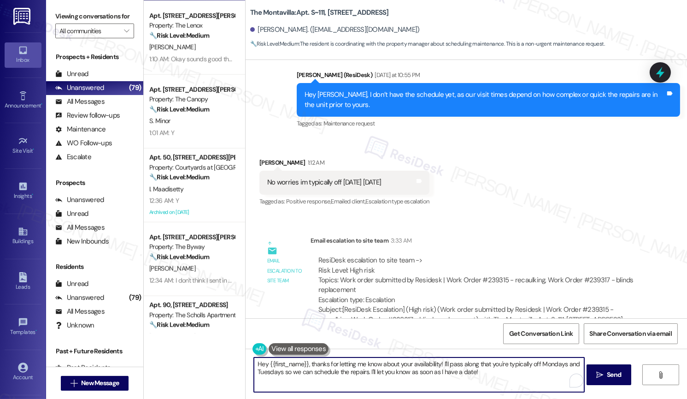
click at [342, 370] on textarea "Hey {{first_name}}, thanks for letting me know about your availability! I'll pa…" at bounding box center [419, 374] width 330 height 35
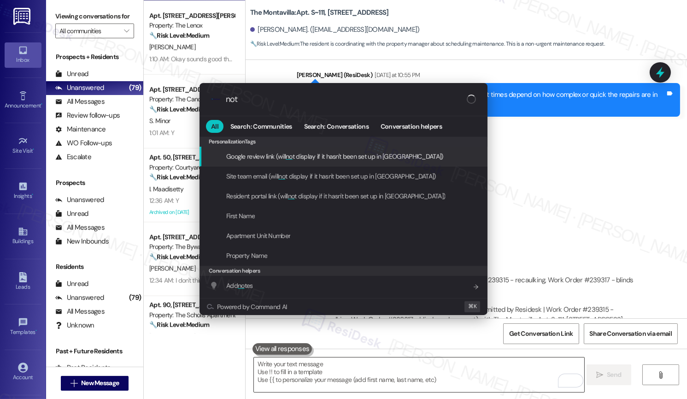
type input "note"
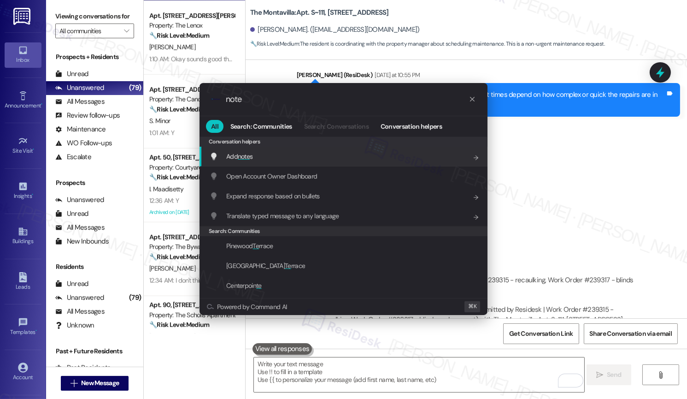
click at [307, 155] on div "Add note s Add shortcut" at bounding box center [345, 156] width 270 height 10
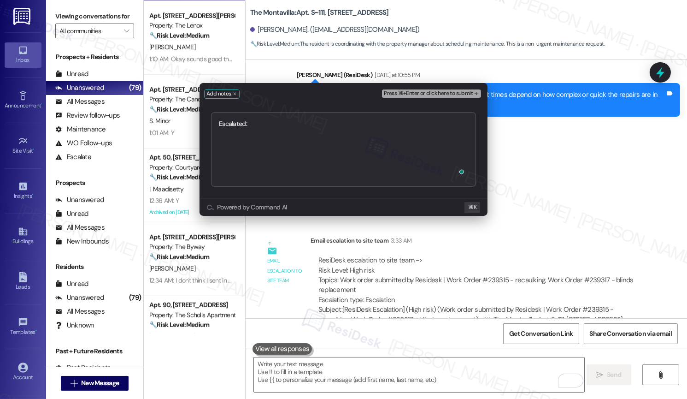
type textarea "Escalated: [Urgent Assistance Needed Moisture Concern] Clothing and Wall Damage…"
click at [402, 93] on span "Press ⌘+Enter or click here to submit" at bounding box center [428, 93] width 89 height 6
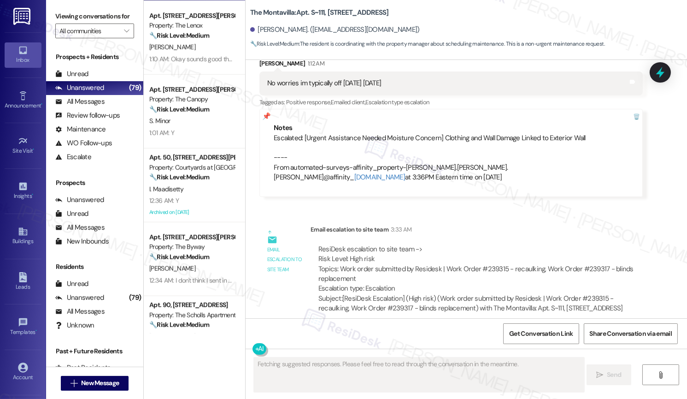
scroll to position [1994, 0]
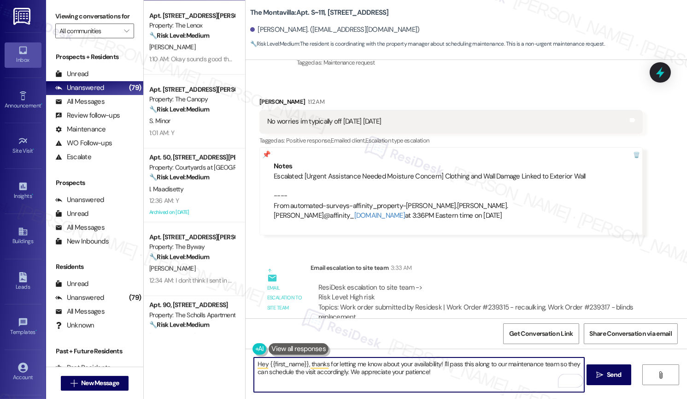
drag, startPoint x: 556, startPoint y: 365, endPoint x: 311, endPoint y: 373, distance: 245.3
click at [311, 373] on textarea "Hey {{first_name}}, thanks for letting me know about your availability! I'll pa…" at bounding box center [419, 374] width 330 height 35
click at [348, 378] on textarea "Hey {{first_name}}, thanks for letting me know about your availability! I'll pa…" at bounding box center [419, 374] width 330 height 35
type textarea "Hey {{first_name}}, thanks for letting me know about your availability! I'll pa…"
click at [603, 375] on span " Send" at bounding box center [608, 375] width 29 height 10
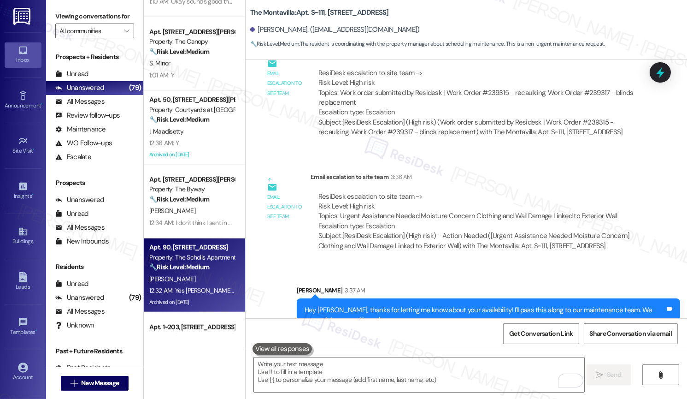
scroll to position [1619, 0]
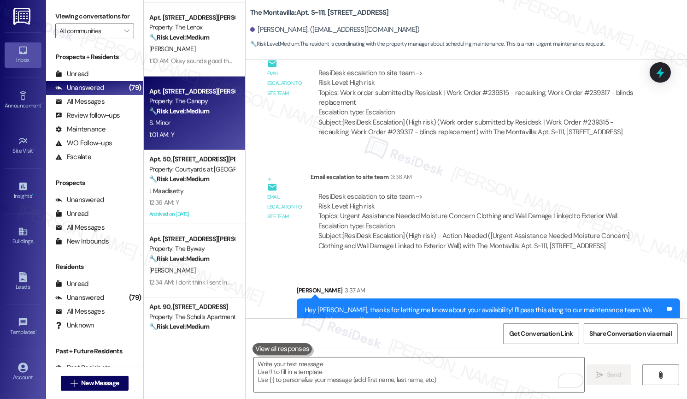
click at [201, 138] on div "1:01 AM: Y 1:01 AM: Y" at bounding box center [191, 135] width 87 height 12
type textarea "Fetching suggested responses. Please feel free to read through the conversation…"
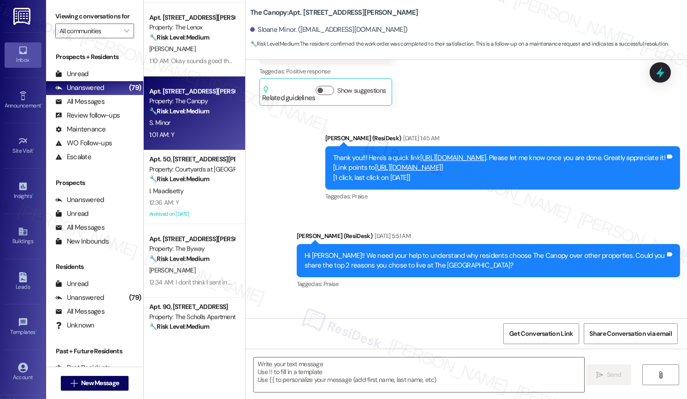
type textarea "Fetching suggested responses. Please feel free to read through the conversation…"
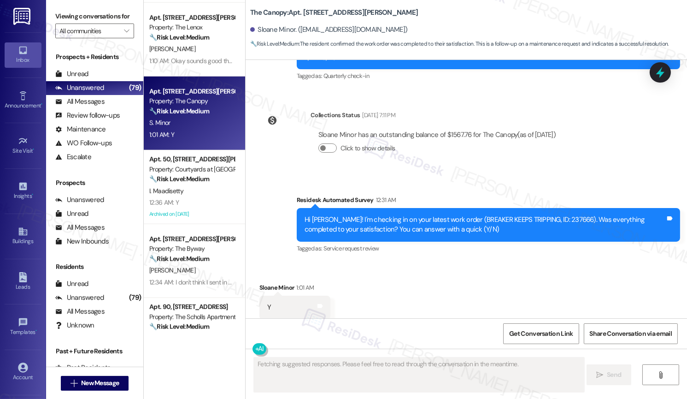
scroll to position [971, 0]
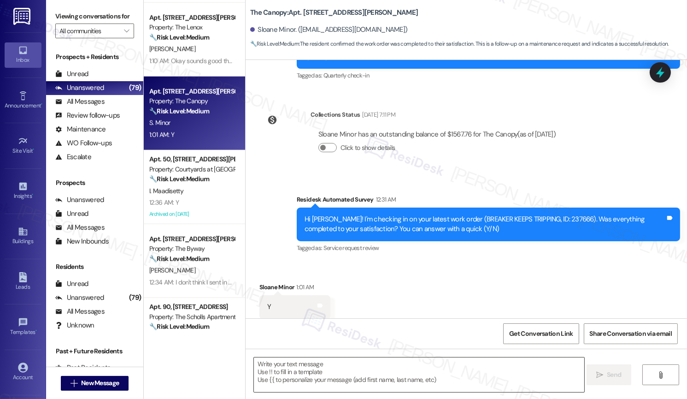
click at [321, 367] on textarea at bounding box center [419, 374] width 330 height 35
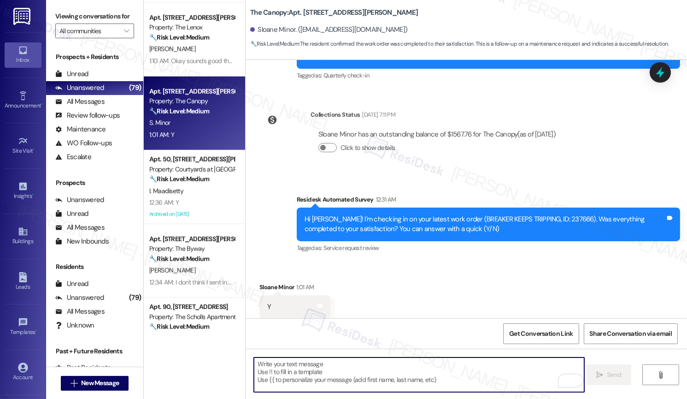
click at [321, 367] on textarea "To enrich screen reader interactions, please activate Accessibility in Grammarl…" at bounding box center [419, 374] width 330 height 35
click at [297, 370] on textarea "To enrich screen reader interactions, please activate Accessibility in Grammarl…" at bounding box center [419, 374] width 330 height 35
paste textarea "Hi {{first_name}}, I'm so glad to hear the work order was completed to your sat…"
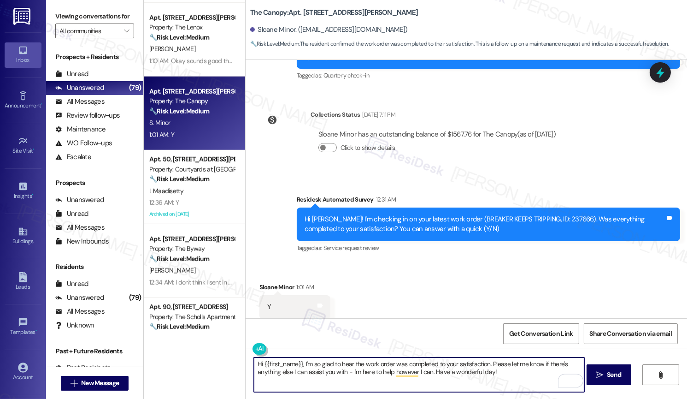
click at [501, 375] on textarea "Hi {{first_name}}, I'm so glad to hear the work order was completed to your sat…" at bounding box center [419, 374] width 330 height 35
type textarea "Hi {{first_name}}, I'm so glad to hear the work order was completed to your sat…"
click at [600, 381] on button " Send" at bounding box center [609, 374] width 45 height 21
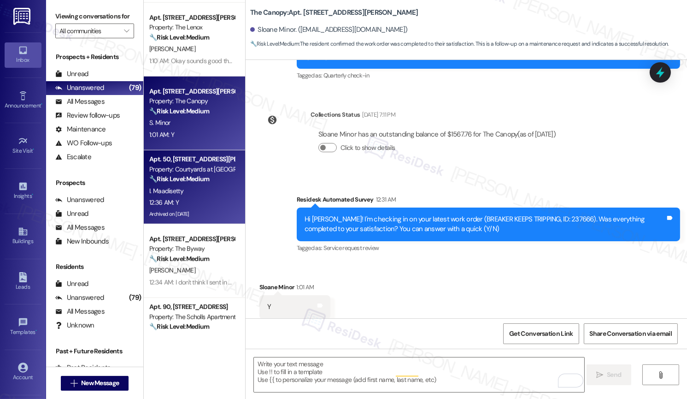
scroll to position [971, 0]
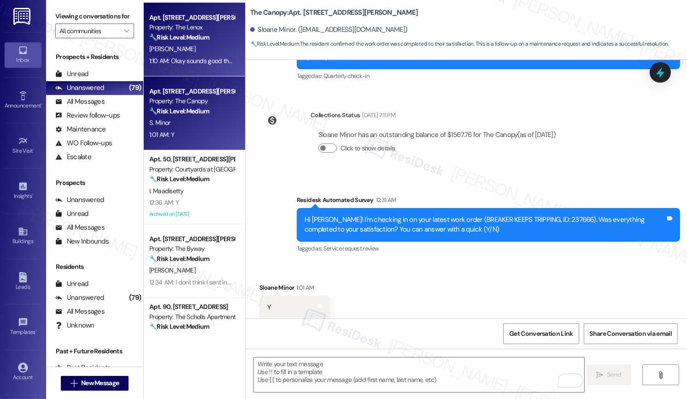
click at [189, 41] on strong "🔧 Risk Level: Medium" at bounding box center [179, 37] width 60 height 8
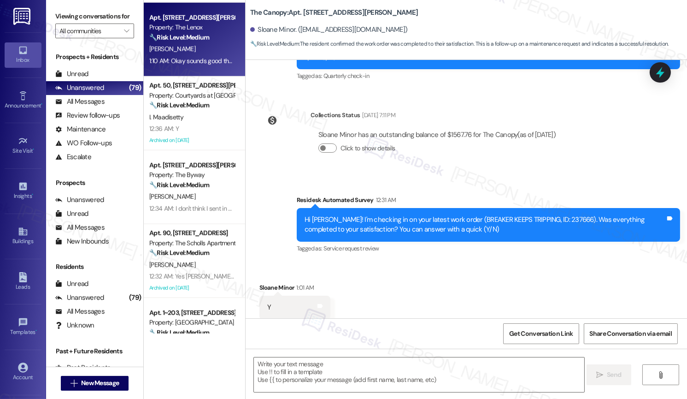
type textarea "Fetching suggested responses. Please feel free to read through the conversation…"
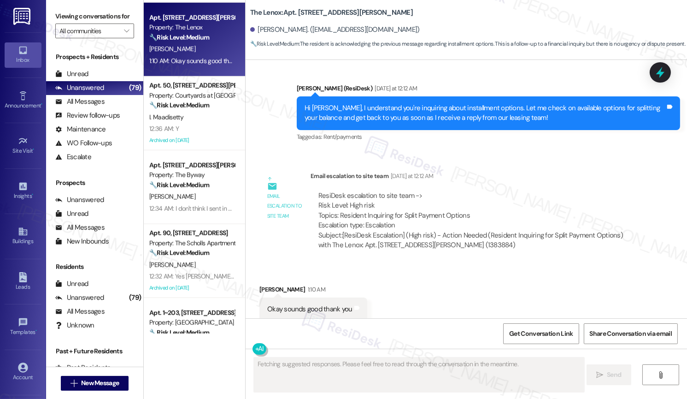
scroll to position [2725, 0]
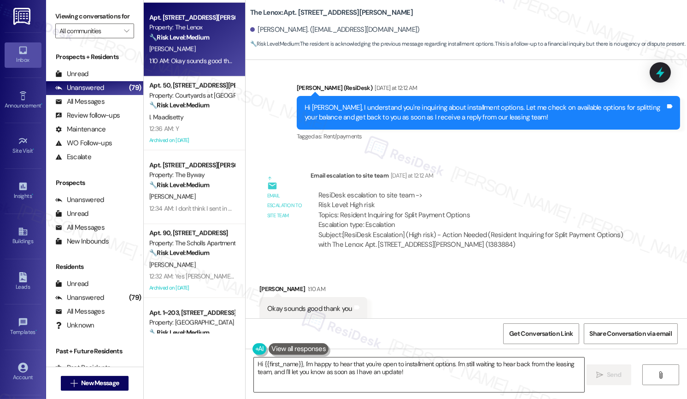
click at [364, 376] on textarea "Hi {{first_name}}, I'm happy to hear that you're open to installment options. I…" at bounding box center [419, 374] width 330 height 35
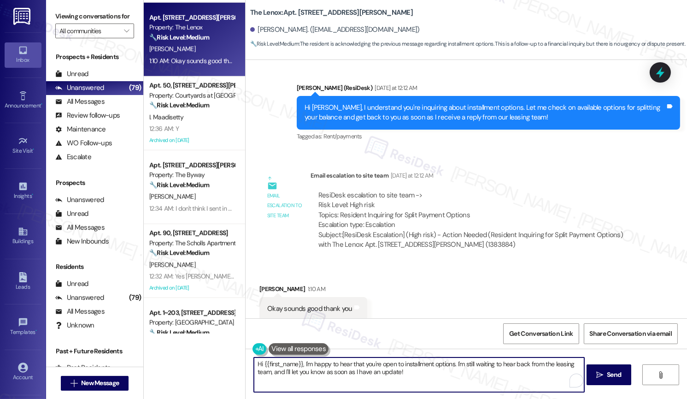
click at [364, 376] on textarea "Hi {{first_name}}, I'm happy to hear that you're open to installment options. I…" at bounding box center [419, 374] width 330 height 35
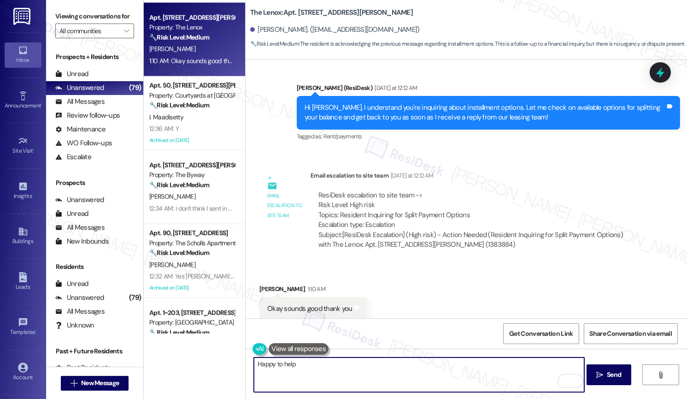
type textarea "Happy to help!"
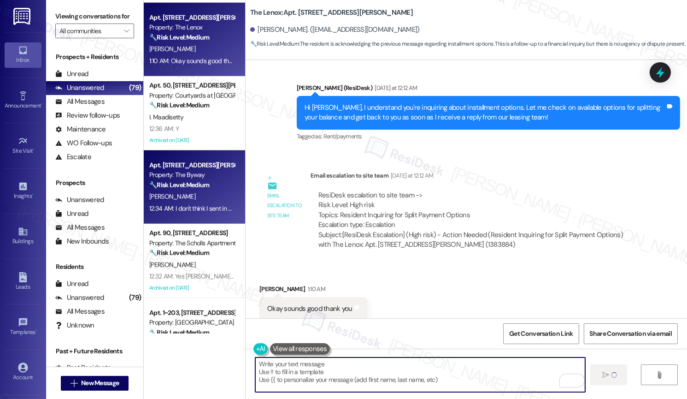
scroll to position [2725, 0]
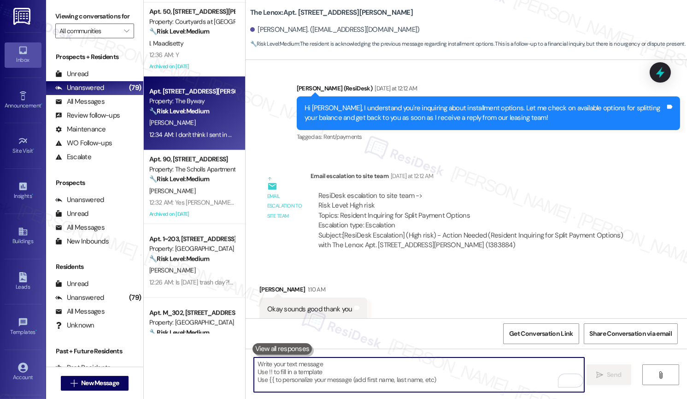
click at [203, 106] on div "🔧 Risk Level: Medium The resident indicates confusion about the work order, but…" at bounding box center [191, 111] width 85 height 10
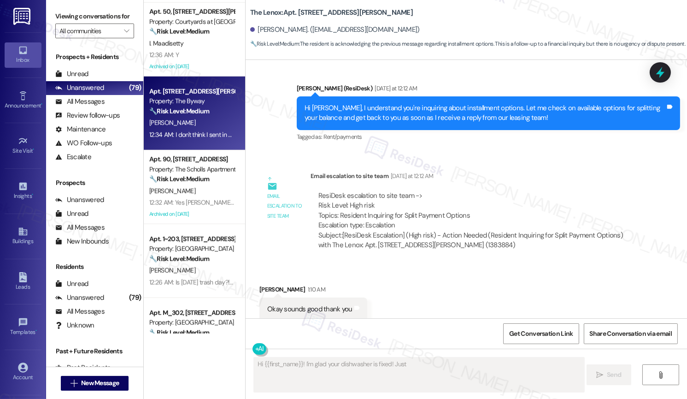
scroll to position [357, 0]
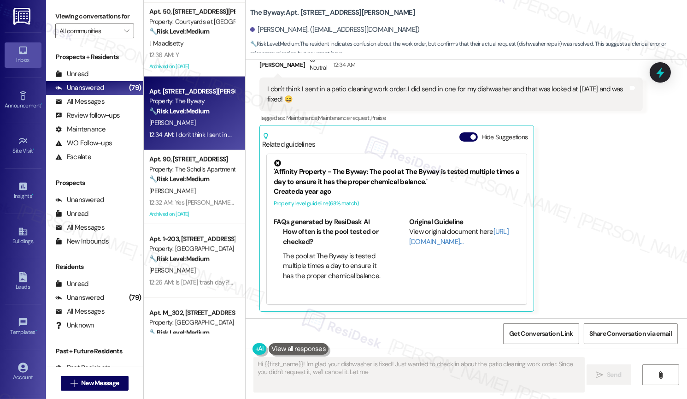
type textarea "Hi {{first_name}}! I'm glad your dishwasher is fixed! Just wanted to check in a…"
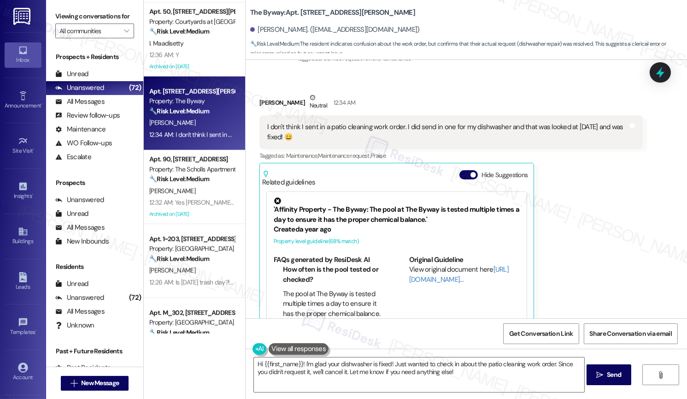
scroll to position [319, 0]
click at [544, 127] on div "I don't think I sent in a patio cleaning work order. I did send in one for my d…" at bounding box center [447, 133] width 361 height 20
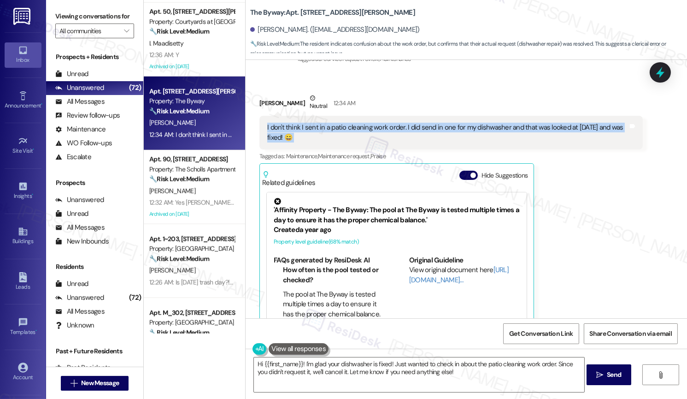
scroll to position [357, 0]
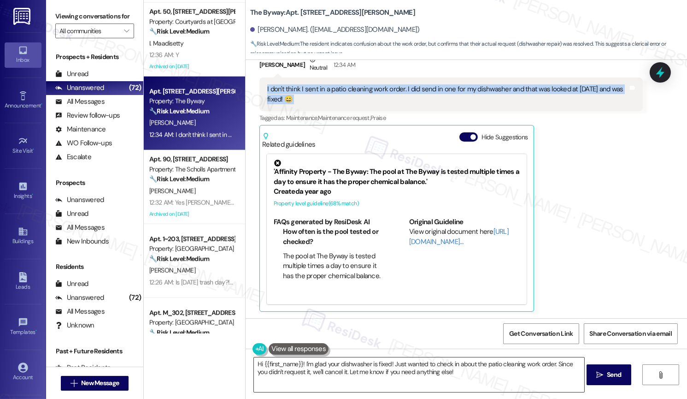
click at [409, 375] on textarea "Hi {{first_name}}, thanks for the update! I'm happy to hear the dishwasher is f…" at bounding box center [419, 374] width 330 height 35
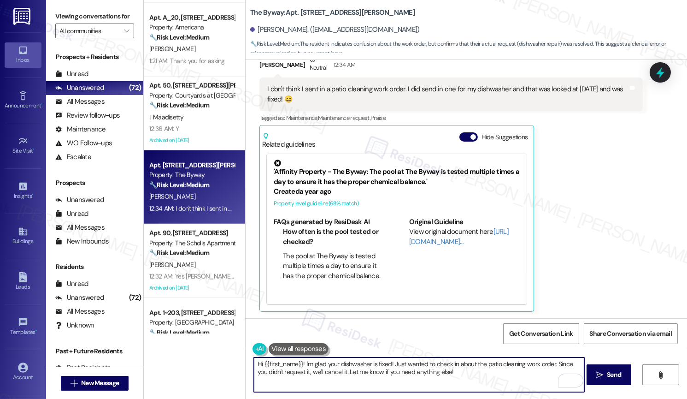
click at [420, 371] on textarea "Hi {{first_name}}, thanks for the update! I'm happy to hear the dishwasher is f…" at bounding box center [419, 374] width 330 height 35
click at [615, 372] on span "Send" at bounding box center [614, 375] width 14 height 10
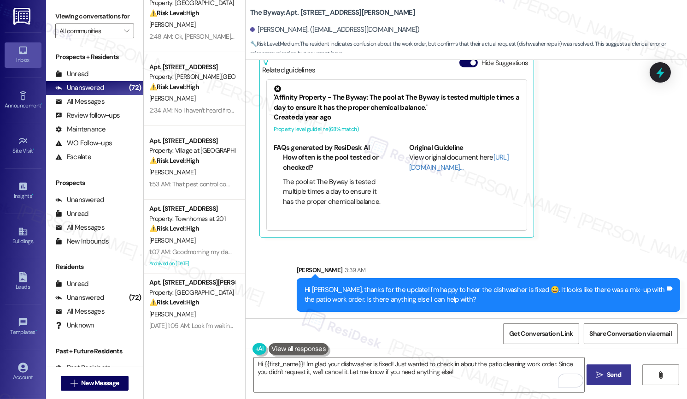
scroll to position [0, 0]
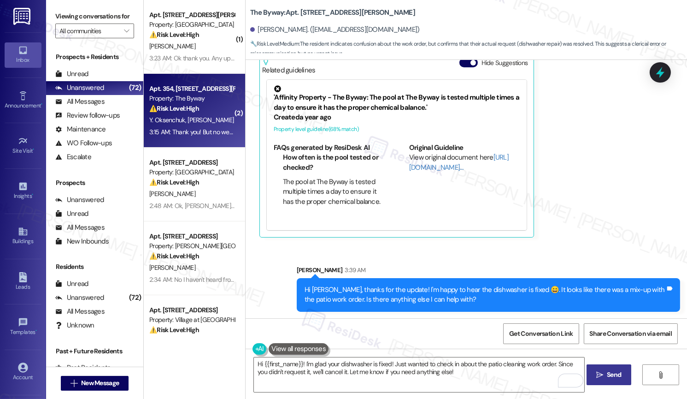
click at [201, 124] on div "Y. Oksenchuk M. Koroteyev" at bounding box center [191, 120] width 87 height 12
type textarea "Fetching suggested responses. Please feel free to read through the conversation…"
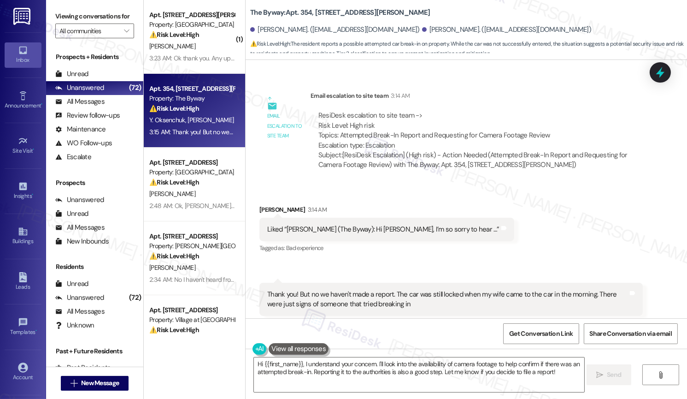
scroll to position [3524, 0]
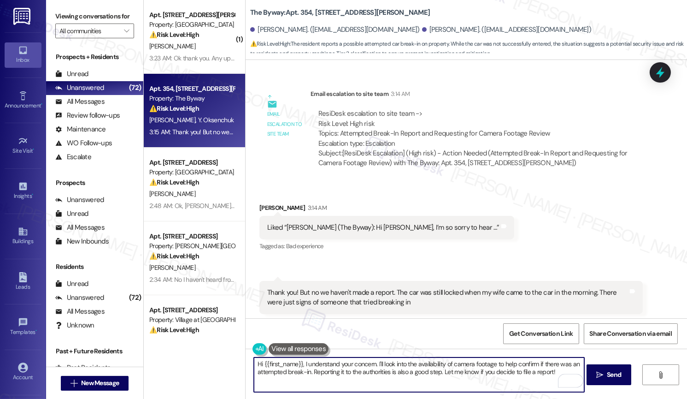
drag, startPoint x: 559, startPoint y: 372, endPoint x: 203, endPoint y: 357, distance: 356.5
click at [203, 357] on div "( 1 ) Apt. 1002, 24050 SE Stark Street Property: Highland Park ⚠️ Risk Level: H…" at bounding box center [415, 199] width 543 height 399
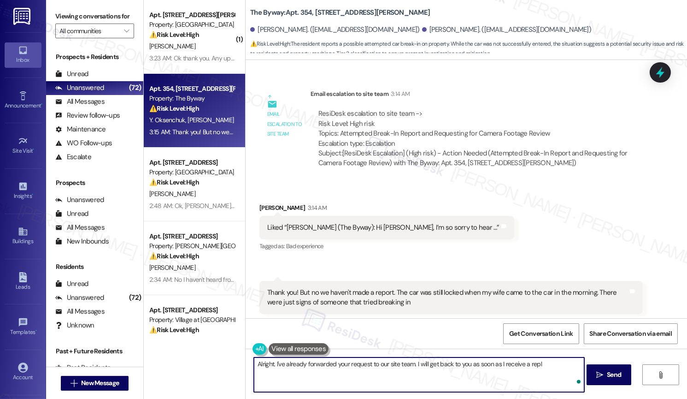
type textarea "Alright. I've already forwarded your request to our site team. I will get back …"
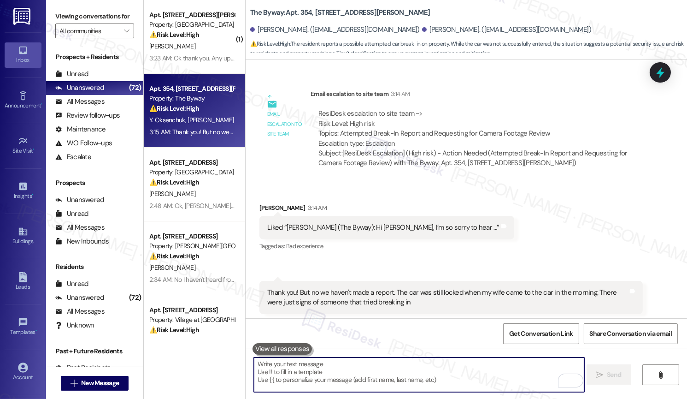
click at [351, 375] on textarea "To enrich screen reader interactions, please activate Accessibility in Grammarl…" at bounding box center [419, 374] width 330 height 35
paste textarea "Alright, I’ve forwarded your request to our site team and will update you as so…"
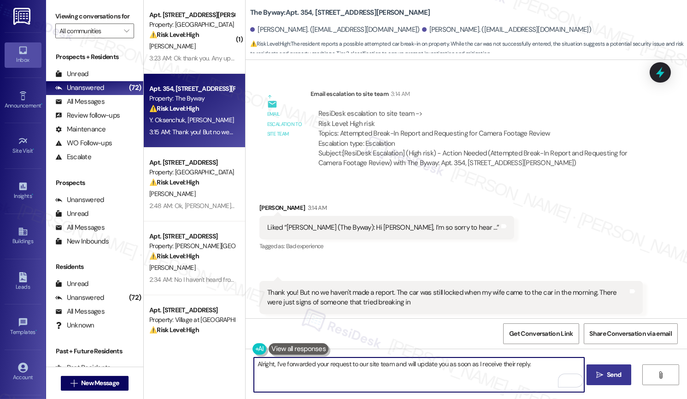
type textarea "Alright, I’ve forwarded your request to our site team and will update you as so…"
click at [598, 382] on button " Send" at bounding box center [609, 374] width 45 height 21
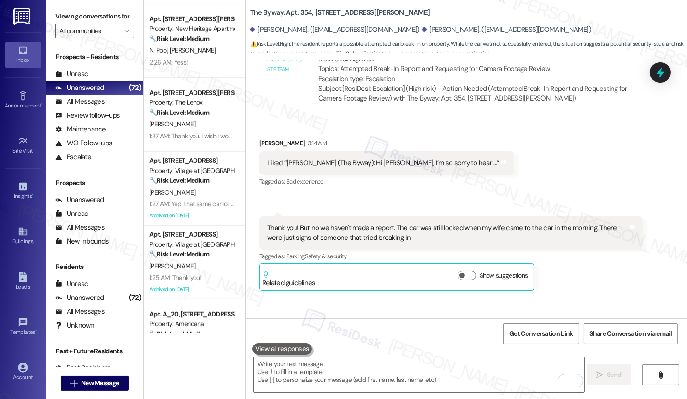
scroll to position [1256, 0]
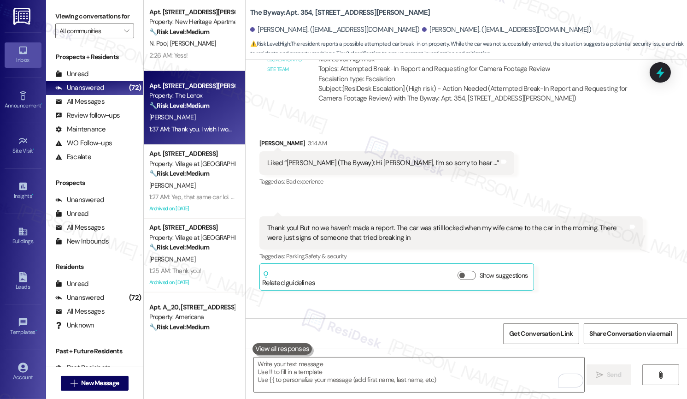
click at [200, 123] on div "[PERSON_NAME]" at bounding box center [191, 118] width 87 height 12
type textarea "Fetching suggested responses. Please feel free to read through the conversation…"
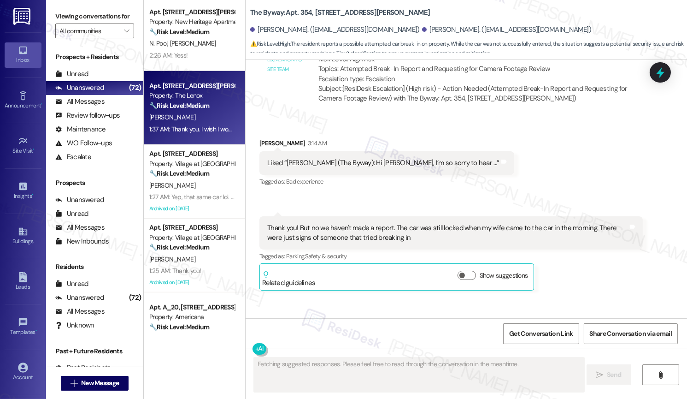
click at [200, 123] on div "[PERSON_NAME]" at bounding box center [191, 118] width 87 height 12
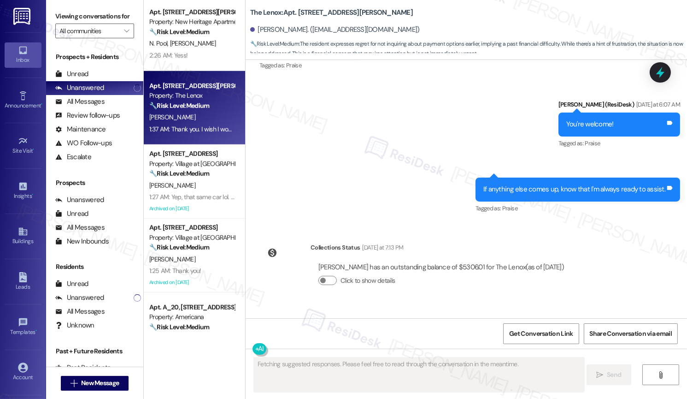
scroll to position [3710, 0]
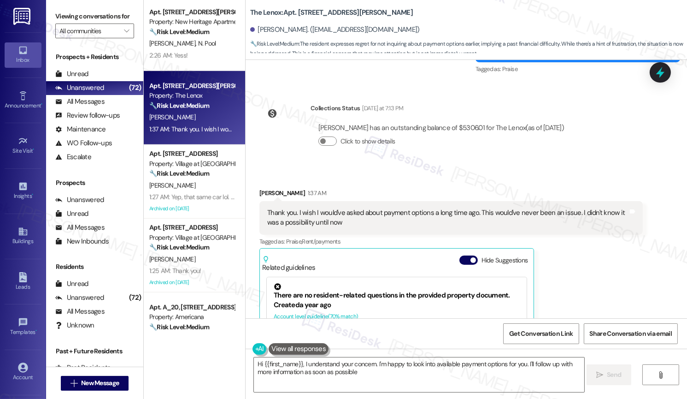
type textarea "Hi {{first_name}}, I understand your concern. I'm happy to look into available …"
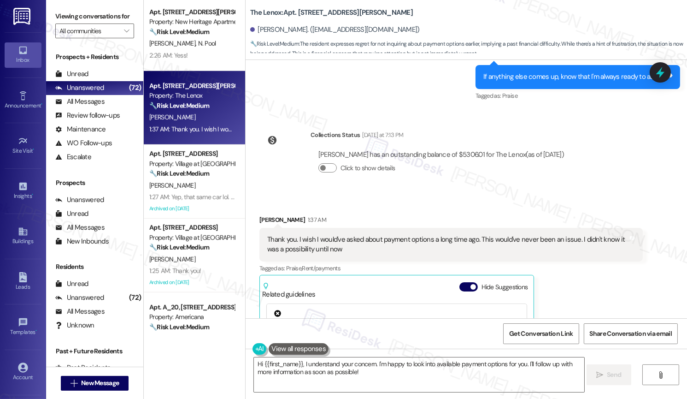
scroll to position [3637, 0]
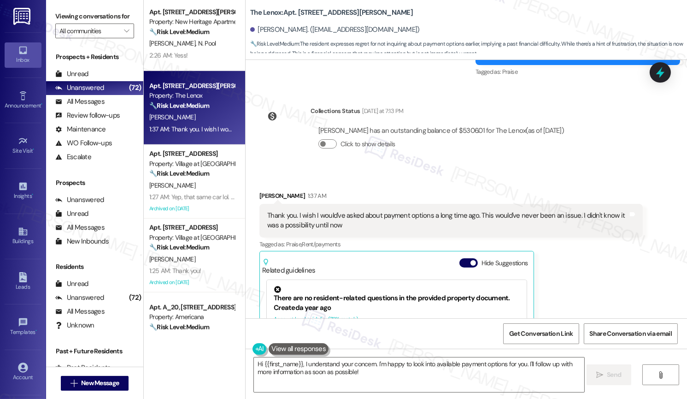
click at [385, 211] on div "Thank you. I wish I would've asked about payment options a long time ago. This …" at bounding box center [447, 221] width 361 height 20
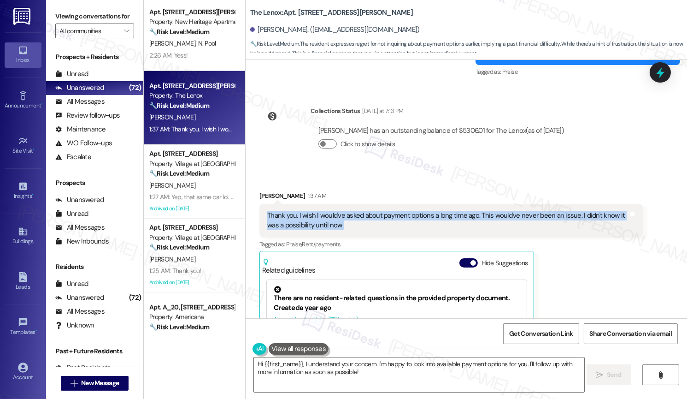
copy div "Thank you. I wish I would've asked about payment options a long time ago. This …"
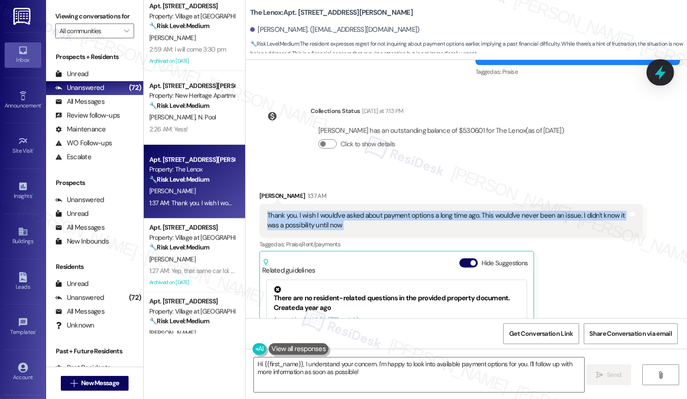
click at [659, 72] on icon at bounding box center [660, 72] width 11 height 14
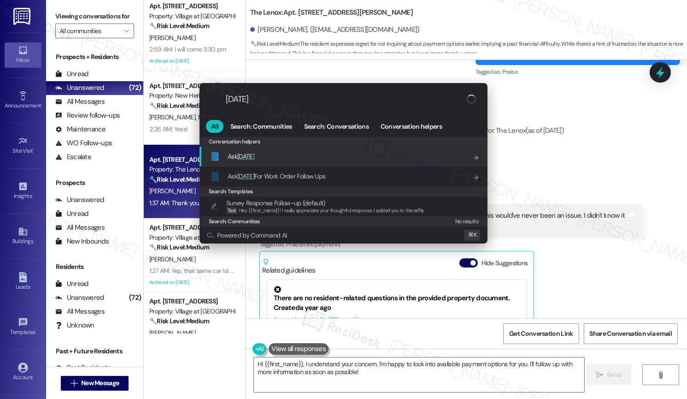
type input "friday"
click at [271, 162] on div "📘 Ask Friday Add shortcut" at bounding box center [344, 157] width 288 height 20
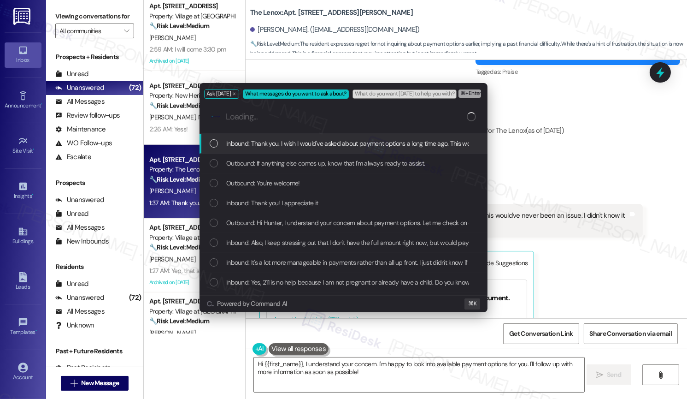
click at [298, 144] on span "Inbound: Thank you. I wish I would've asked about payment options a long time a…" at bounding box center [438, 143] width 425 height 10
click at [479, 94] on span "⌘+Enter or click here to submit" at bounding box center [511, 93] width 75 height 6
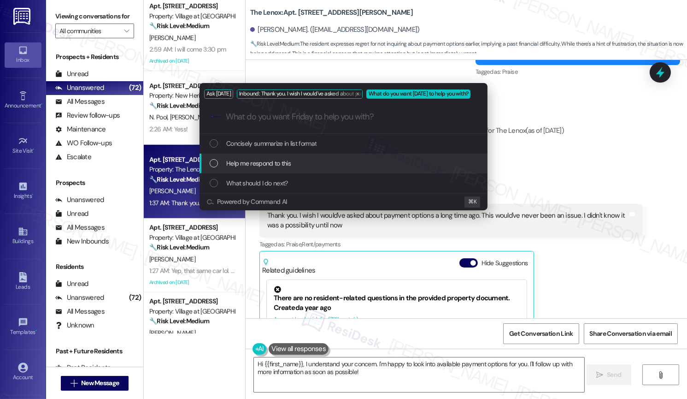
click at [324, 160] on div "Help me respond to this" at bounding box center [345, 163] width 270 height 10
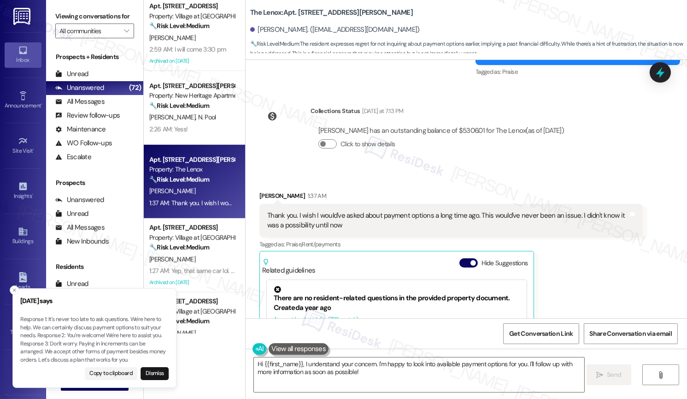
drag, startPoint x: 65, startPoint y: 337, endPoint x: 68, endPoint y: 341, distance: 5.0
click at [68, 341] on p "Response 1: It's never too late to ask questions. We're here to help. We can ce…" at bounding box center [94, 339] width 148 height 48
click at [68, 333] on p "Response 1: It's never too late to ask questions. We're here to help. We can ce…" at bounding box center [93, 339] width 148 height 48
drag, startPoint x: 67, startPoint y: 333, endPoint x: 75, endPoint y: 337, distance: 8.7
click at [75, 337] on p "Response 1: It's never too late to ask questions. We're here to help. We can ce…" at bounding box center [96, 339] width 148 height 48
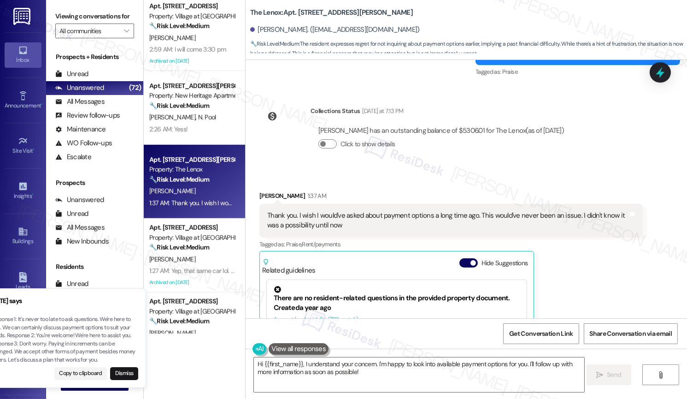
drag, startPoint x: 164, startPoint y: 336, endPoint x: 152, endPoint y: 339, distance: 12.2
click at [138, 336] on p "Response 1: It's never too late to ask questions. We're here to help. We can ce…" at bounding box center [64, 339] width 148 height 48
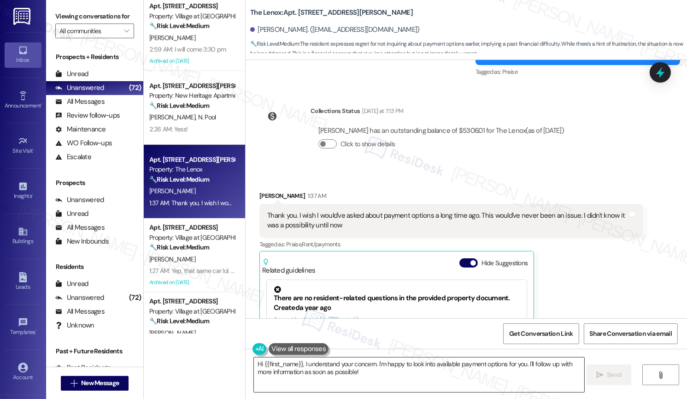
click at [307, 364] on textarea "Hi {{first_name}}, I understand your concern. I'm happy to look into available …" at bounding box center [419, 374] width 330 height 35
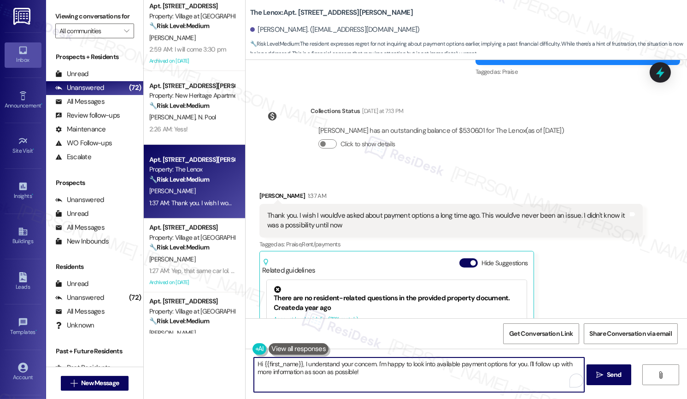
click at [307, 364] on textarea "Hi {{first_name}}, I understand your concern. I'm happy to look into available …" at bounding box center [419, 374] width 330 height 35
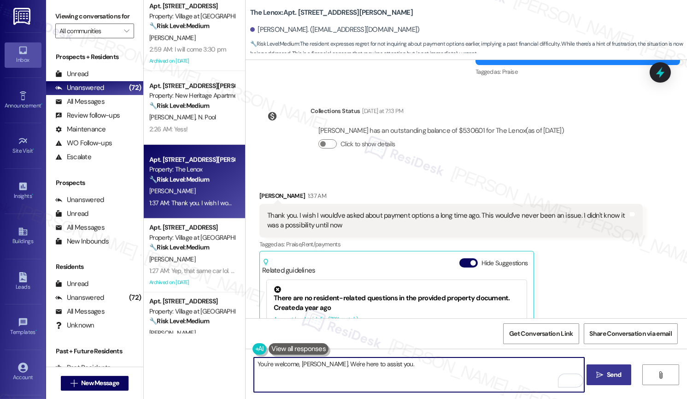
type textarea "You're welcome, Hunter. We're here to assist you."
click at [603, 375] on span " Send" at bounding box center [608, 375] width 29 height 10
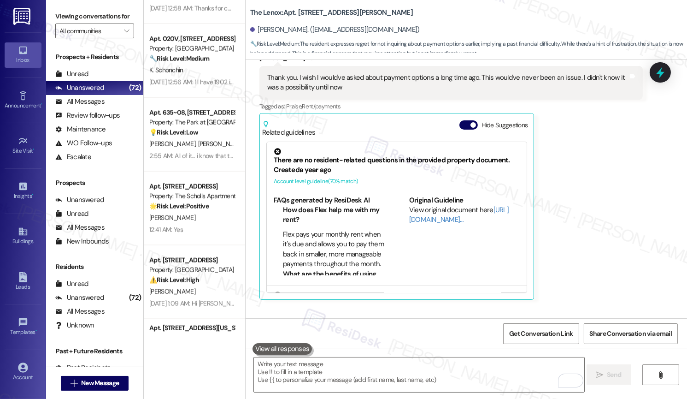
scroll to position [2494, 0]
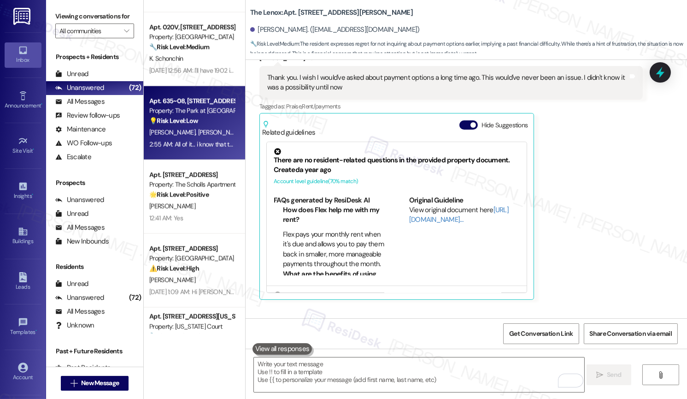
click at [202, 113] on div "Property: The Park at Fifth" at bounding box center [191, 111] width 85 height 10
type textarea "Fetching suggested responses. Please feel free to read through the conversation…"
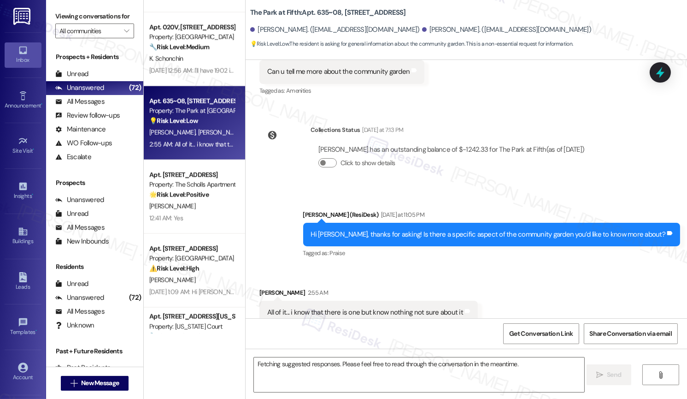
scroll to position [3779, 0]
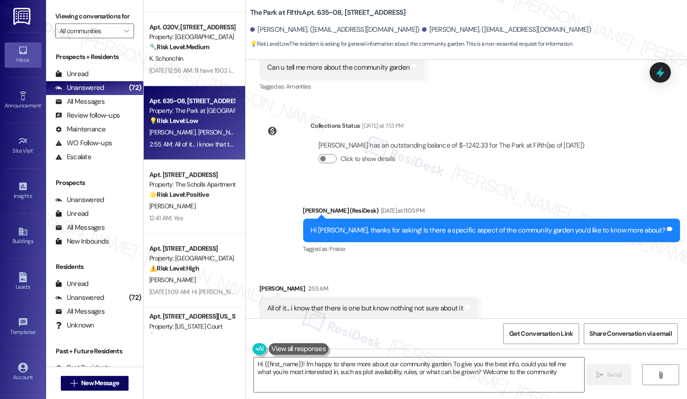
type textarea "Hi {{first_name}}! I'm happy to share more about our community garden. To give …"
click at [332, 303] on div "All of it... i know that there is one but know nothing not sure about it" at bounding box center [365, 308] width 196 height 10
click at [324, 367] on textarea "Hi {{first_name}}! I'm happy to share more about our community garden. To give …" at bounding box center [419, 374] width 330 height 35
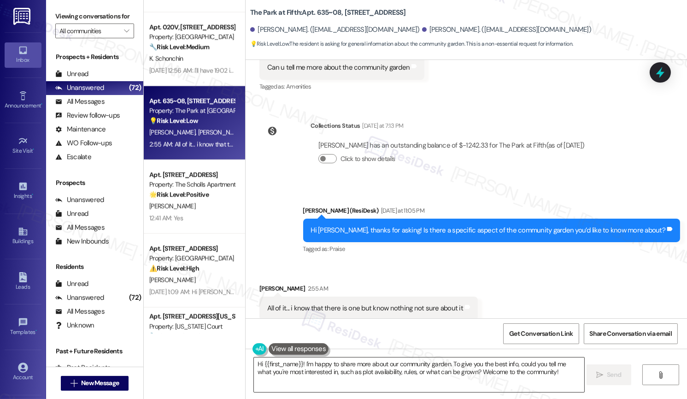
click at [324, 367] on textarea "Hi {{first_name}}! I'm happy to share more about our community garden. To give …" at bounding box center [419, 374] width 330 height 35
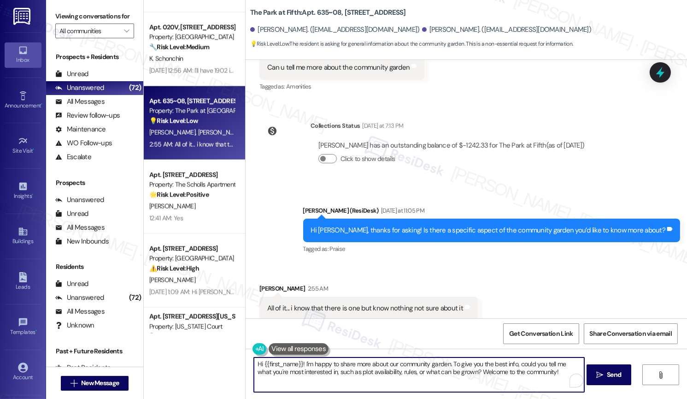
click at [324, 367] on textarea "Hi {{first_name}}! I'm happy to share more about our community garden. To give …" at bounding box center [419, 374] width 330 height 35
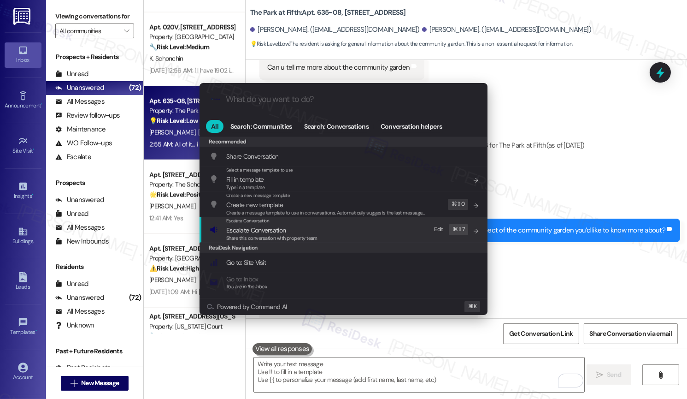
click at [282, 236] on span "Share this conversation with property team" at bounding box center [271, 238] width 91 height 6
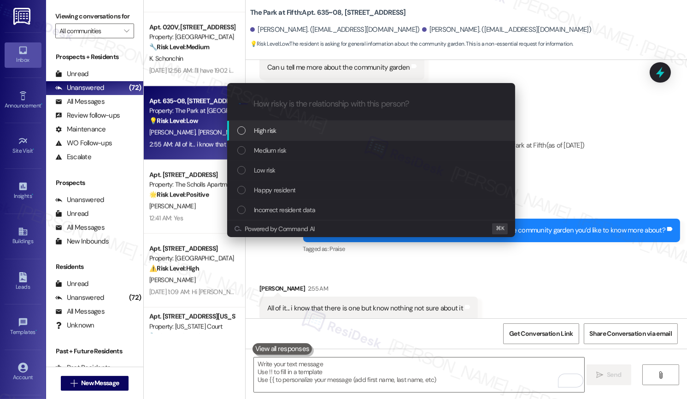
click at [300, 127] on div "High risk" at bounding box center [372, 130] width 270 height 10
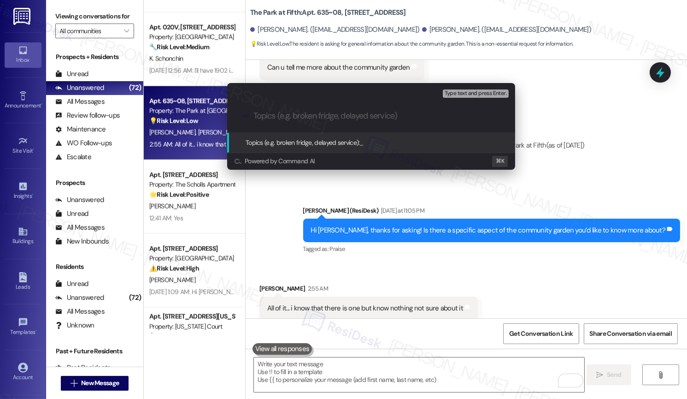
click at [304, 113] on input "Topics (e.g. broken fridge, delayed service)" at bounding box center [378, 116] width 250 height 10
type input "Resident Requesting for Information - Community Garden"
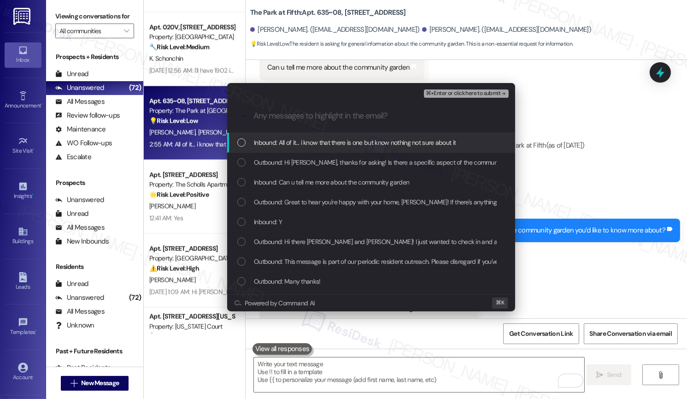
click at [309, 146] on span "Inbound: All of it... i know that there is one but know nothing not sure about …" at bounding box center [355, 142] width 202 height 10
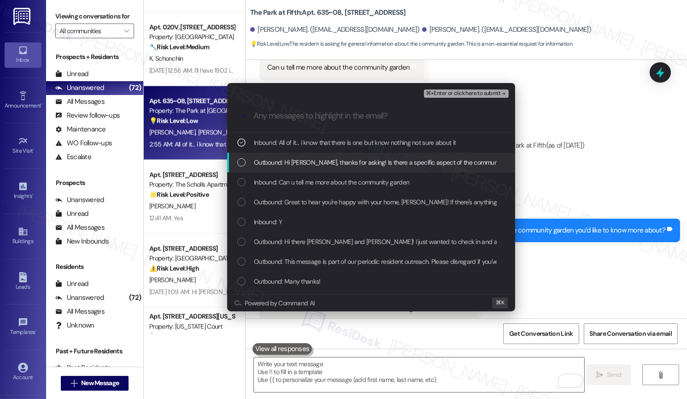
click at [309, 164] on span "Outbound: Hi Shanen, thanks for asking! Is there a specific aspect of the commu…" at bounding box center [431, 162] width 355 height 10
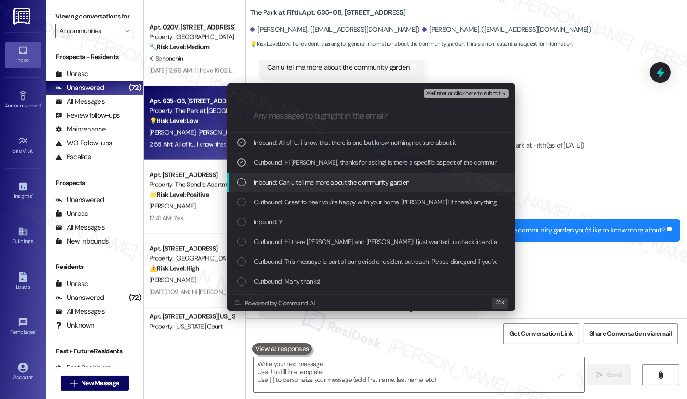
click at [309, 178] on span "Inbound: Can u tell me more about the community garden" at bounding box center [331, 182] width 155 height 10
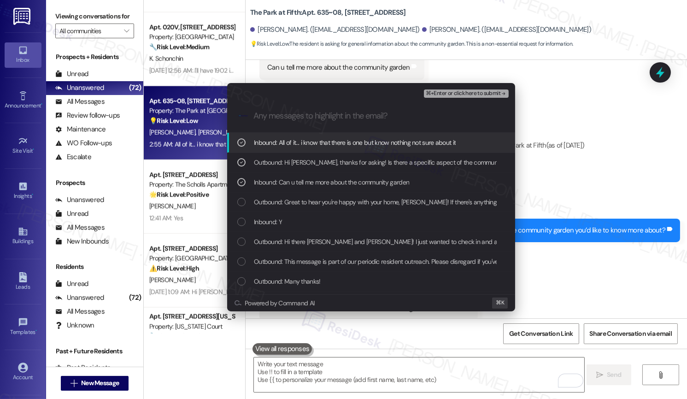
click at [485, 91] on span "⌘+Enter or click here to submit" at bounding box center [463, 93] width 75 height 6
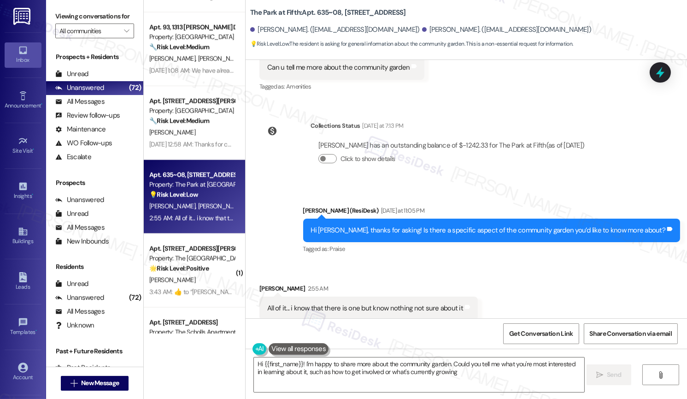
type textarea "Hi {{first_name}}! I'm happy to share more about the community garden. Could yo…"
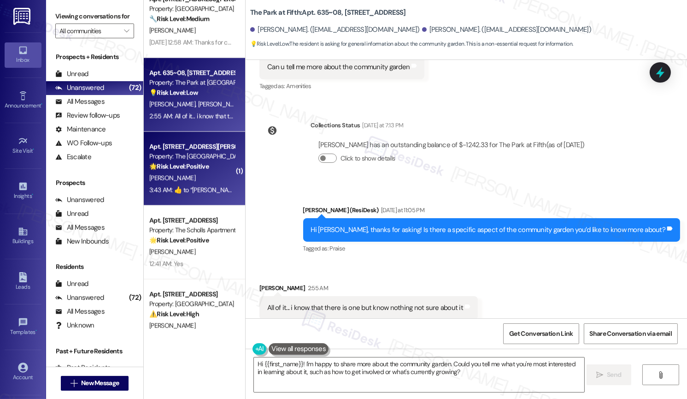
scroll to position [2624, 0]
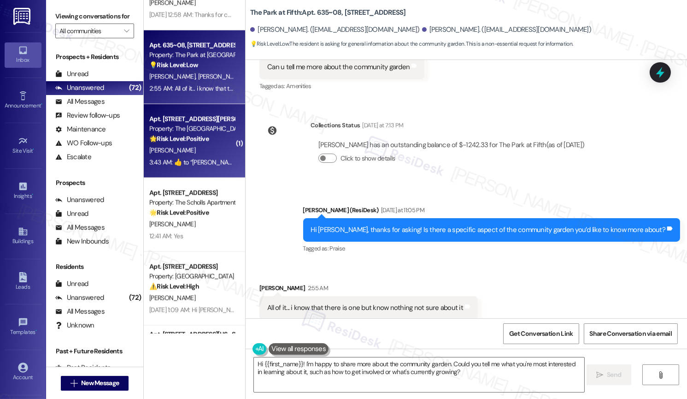
click at [208, 162] on div "3:43 AM:  ​👍​ to “ Sarah (The Pearl Studios): Hi Saidah, I’ve confirmed with ou…" at bounding box center [416, 162] width 535 height 8
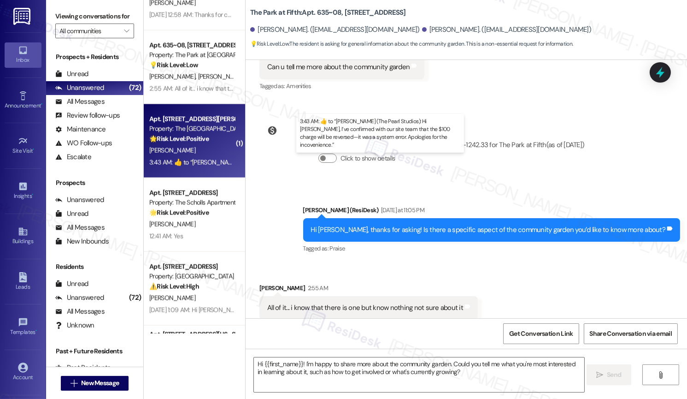
type textarea "Fetching suggested responses. Please feel free to read through the conversation…"
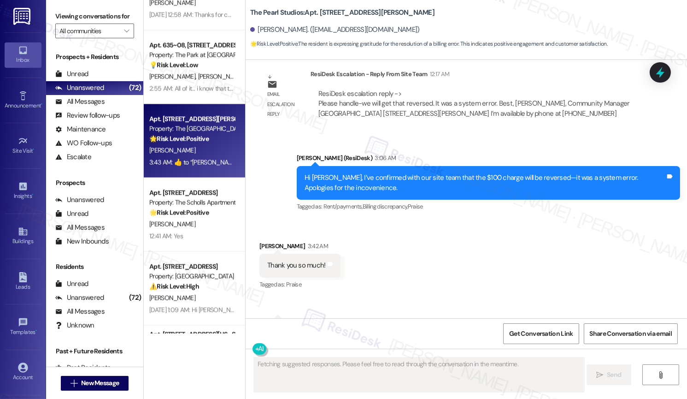
scroll to position [8030, 0]
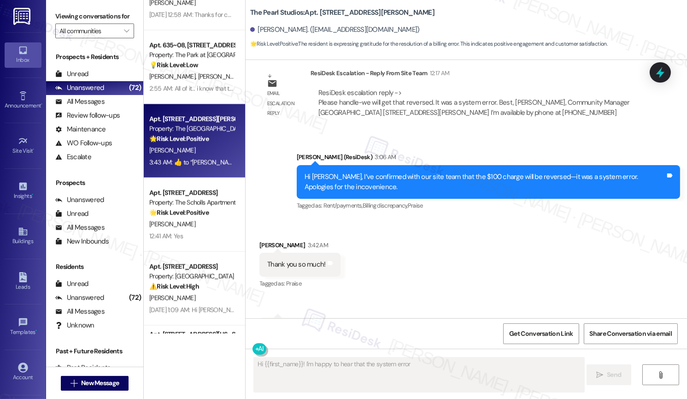
click at [341, 369] on textarea "Fetching suggested responses. Please feel free to read through the conversation…" at bounding box center [419, 374] width 330 height 35
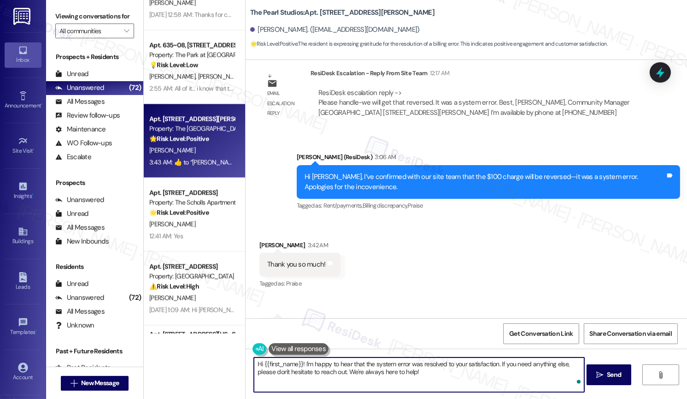
click at [341, 369] on textarea "Hi {{first_name}}! I'm happy to hear that the system error was resolved to your…" at bounding box center [419, 374] width 330 height 35
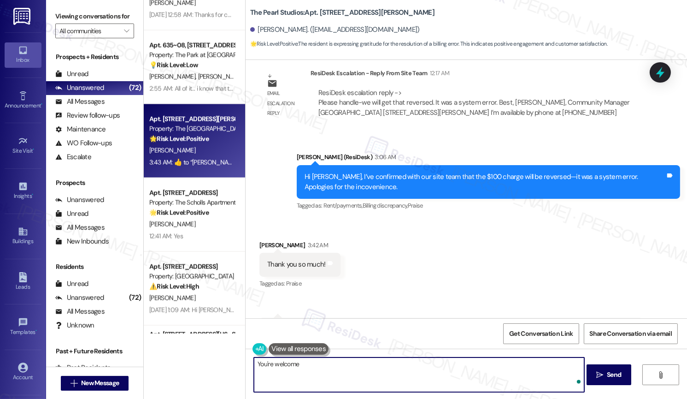
type textarea "You're welcome!"
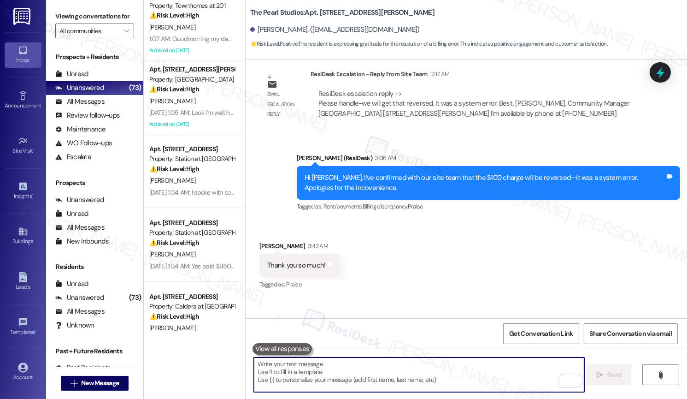
scroll to position [0, 0]
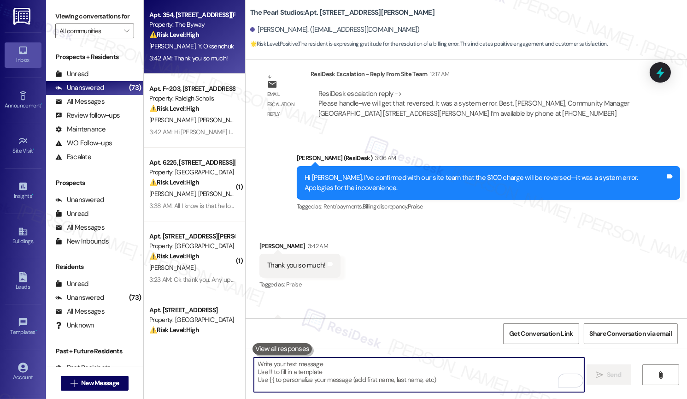
click at [188, 41] on div "[PERSON_NAME] [PERSON_NAME]" at bounding box center [191, 47] width 87 height 12
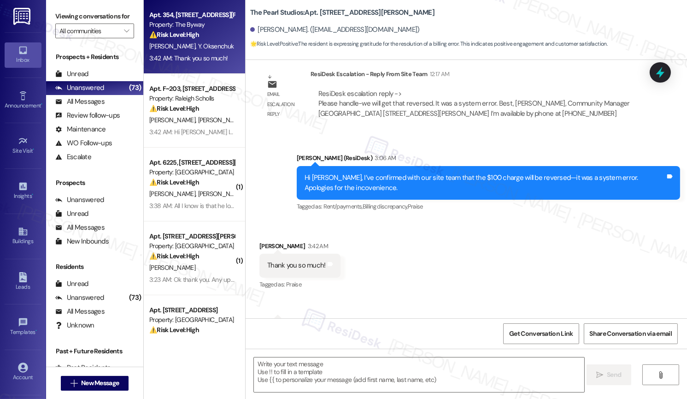
type textarea "Fetching suggested responses. Please feel free to read through the conversation…"
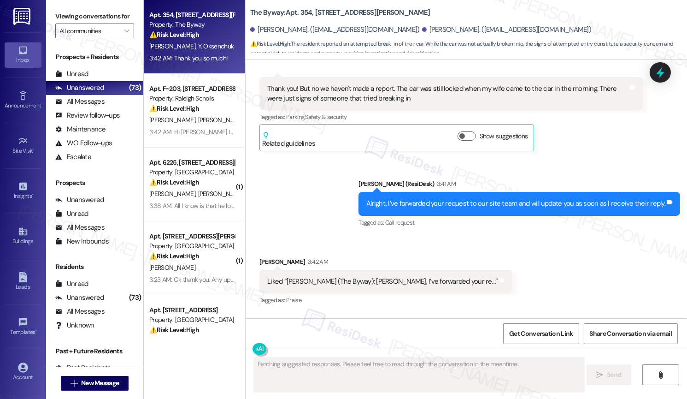
scroll to position [3744, 0]
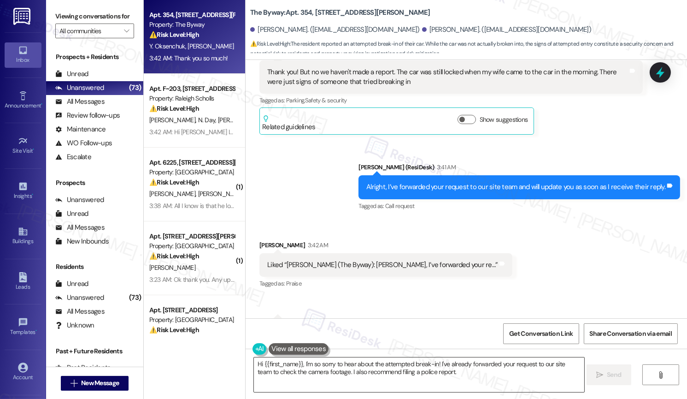
click at [349, 376] on textarea "Hi {{first_name}}, I'm so sorry to hear about the attempted break-in! I've alre…" at bounding box center [419, 374] width 330 height 35
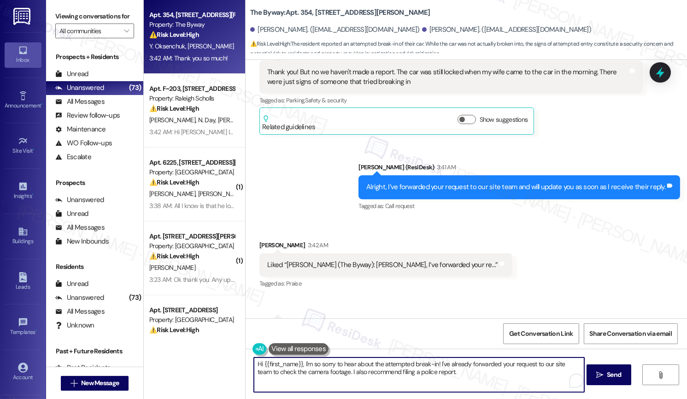
click at [349, 376] on textarea "Hi {{first_name}}, I'm so sorry to hear about the attempted break-in! I've alre…" at bounding box center [419, 374] width 330 height 35
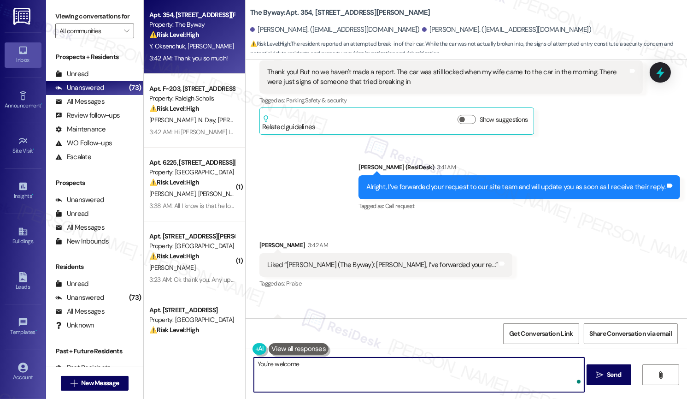
type textarea "You're welcome!"
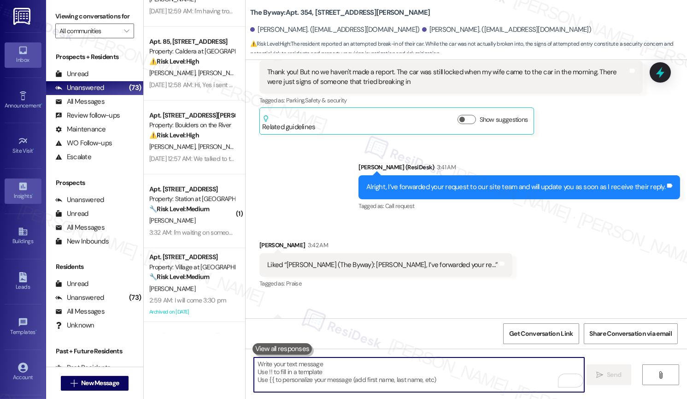
scroll to position [35, 0]
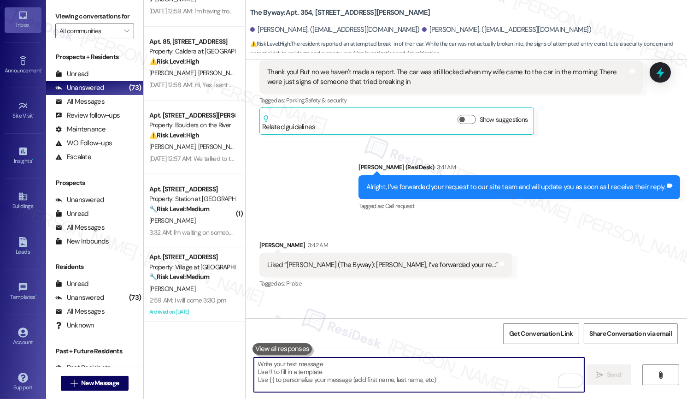
click at [23, 347] on div "Account Go to Account" at bounding box center [23, 336] width 37 height 45
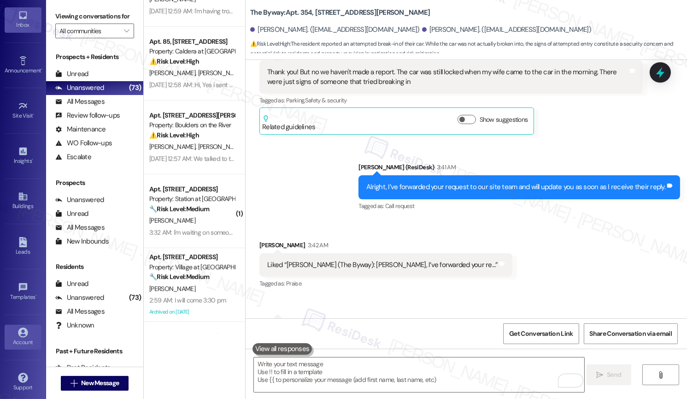
click at [23, 337] on div "Account" at bounding box center [23, 341] width 46 height 9
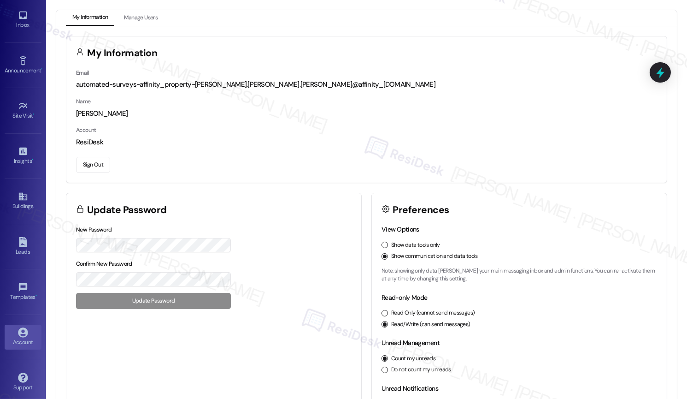
click at [96, 158] on button "Sign Out" at bounding box center [93, 165] width 34 height 16
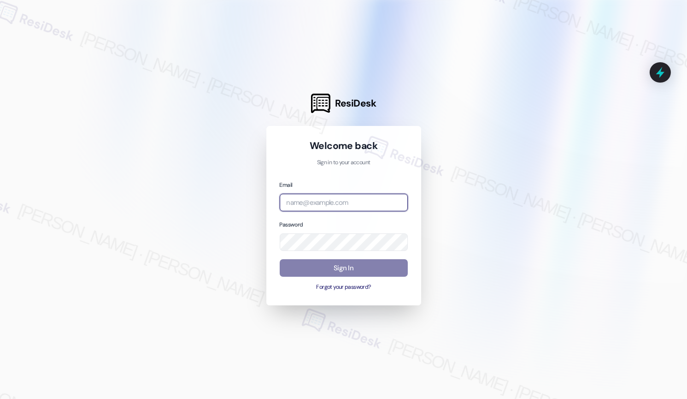
click at [315, 195] on input "email" at bounding box center [344, 203] width 128 height 18
type input "automated-surveys-lindy-mary.grace.tingson@lindy.com"
